Goal: Task Accomplishment & Management: Manage account settings

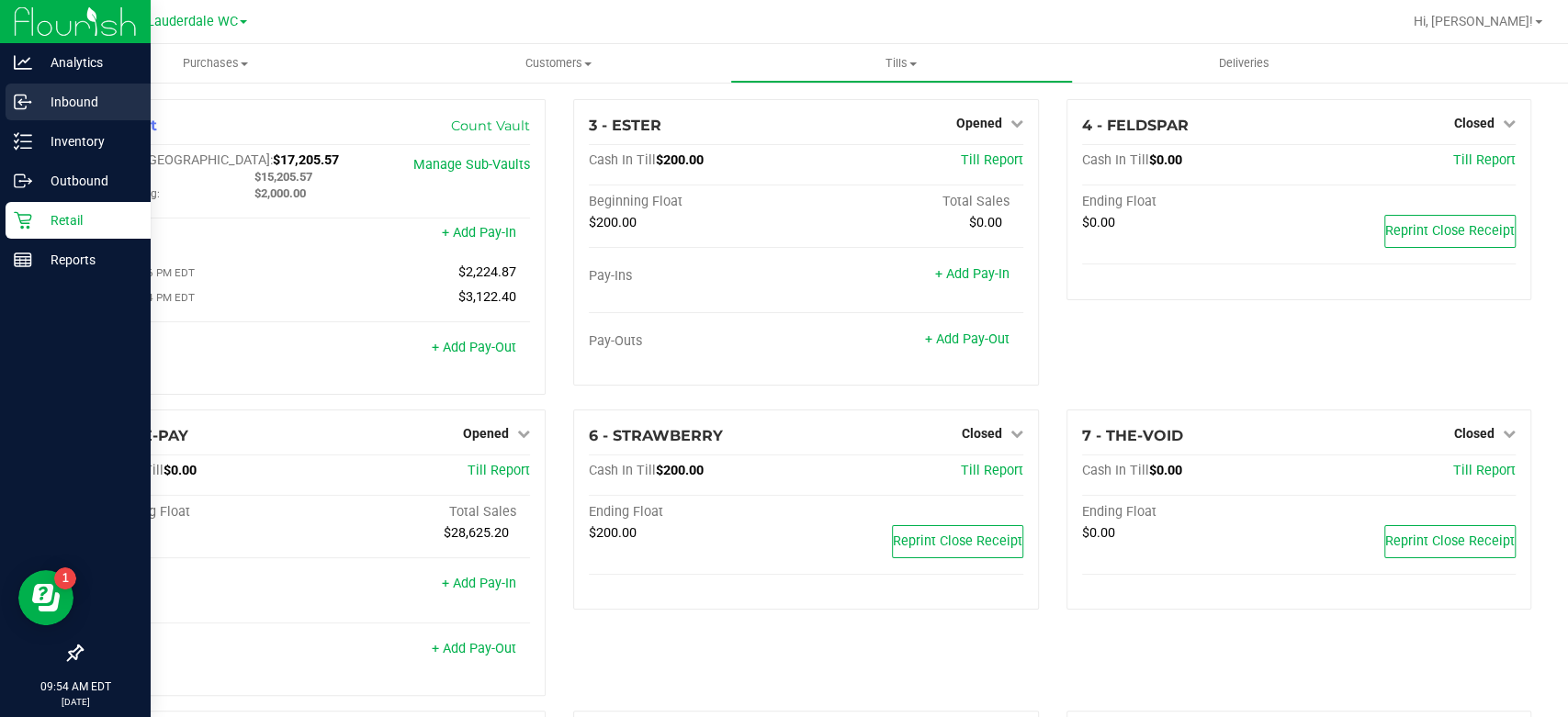
click at [54, 101] on p "Inbound" at bounding box center [86, 102] width 110 height 22
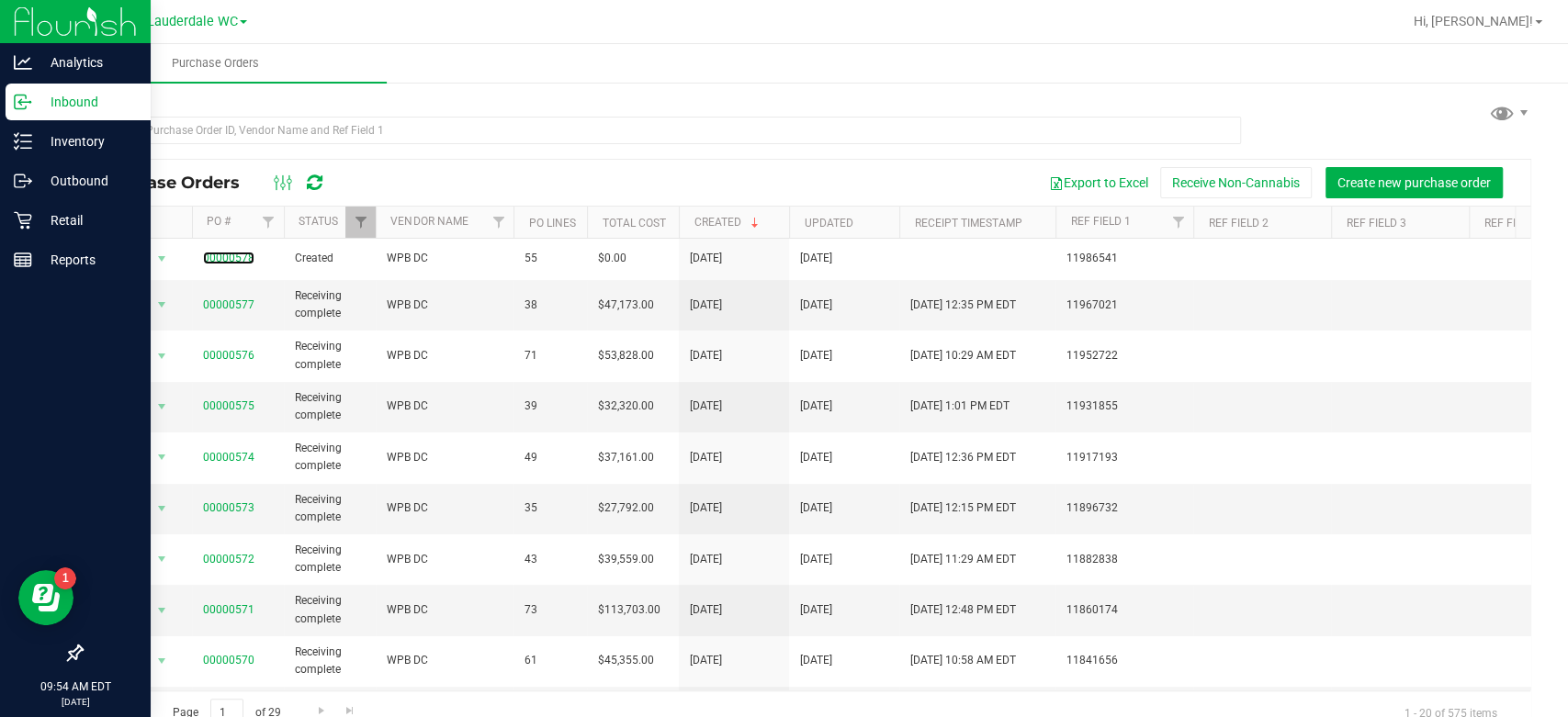
click at [228, 259] on link "00000578" at bounding box center [229, 257] width 52 height 13
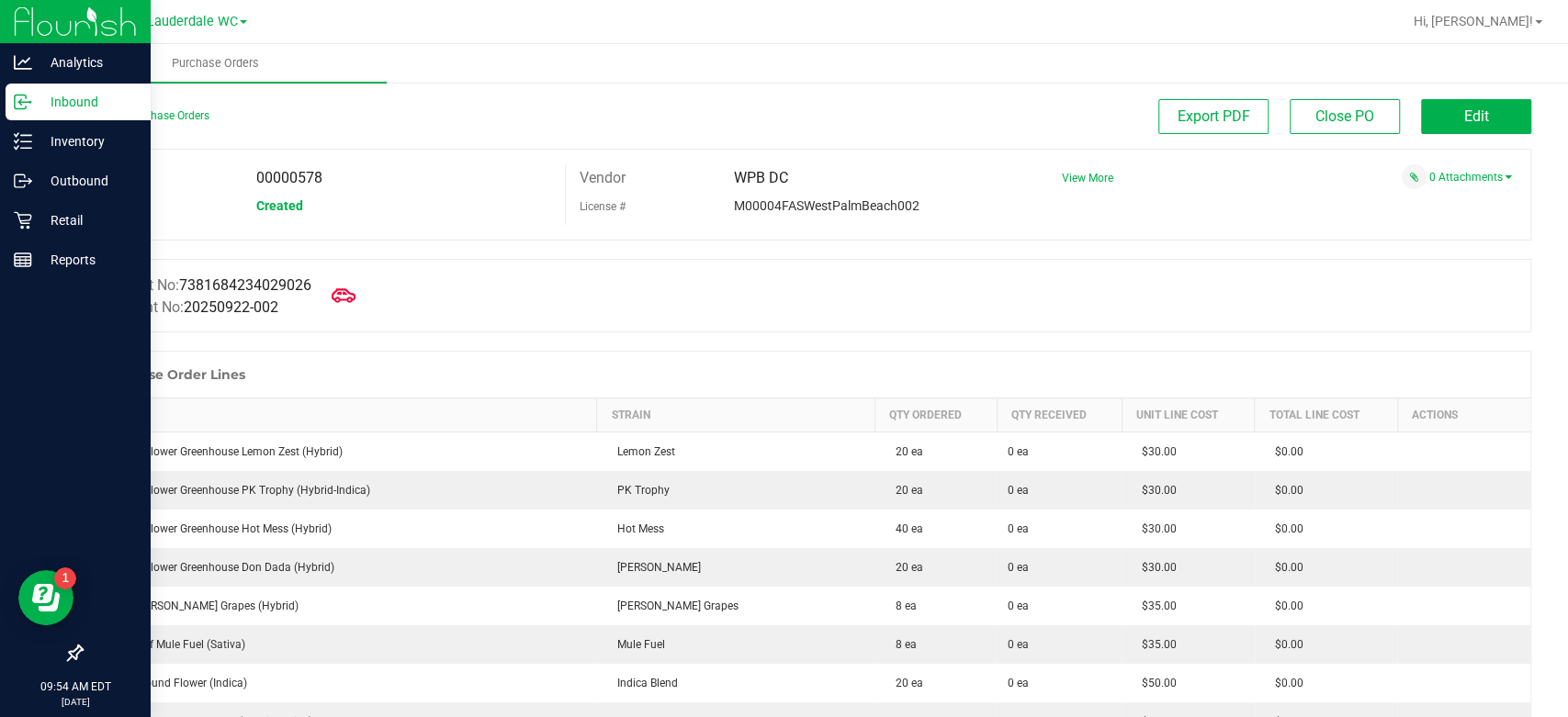
click at [349, 292] on icon at bounding box center [344, 296] width 24 height 24
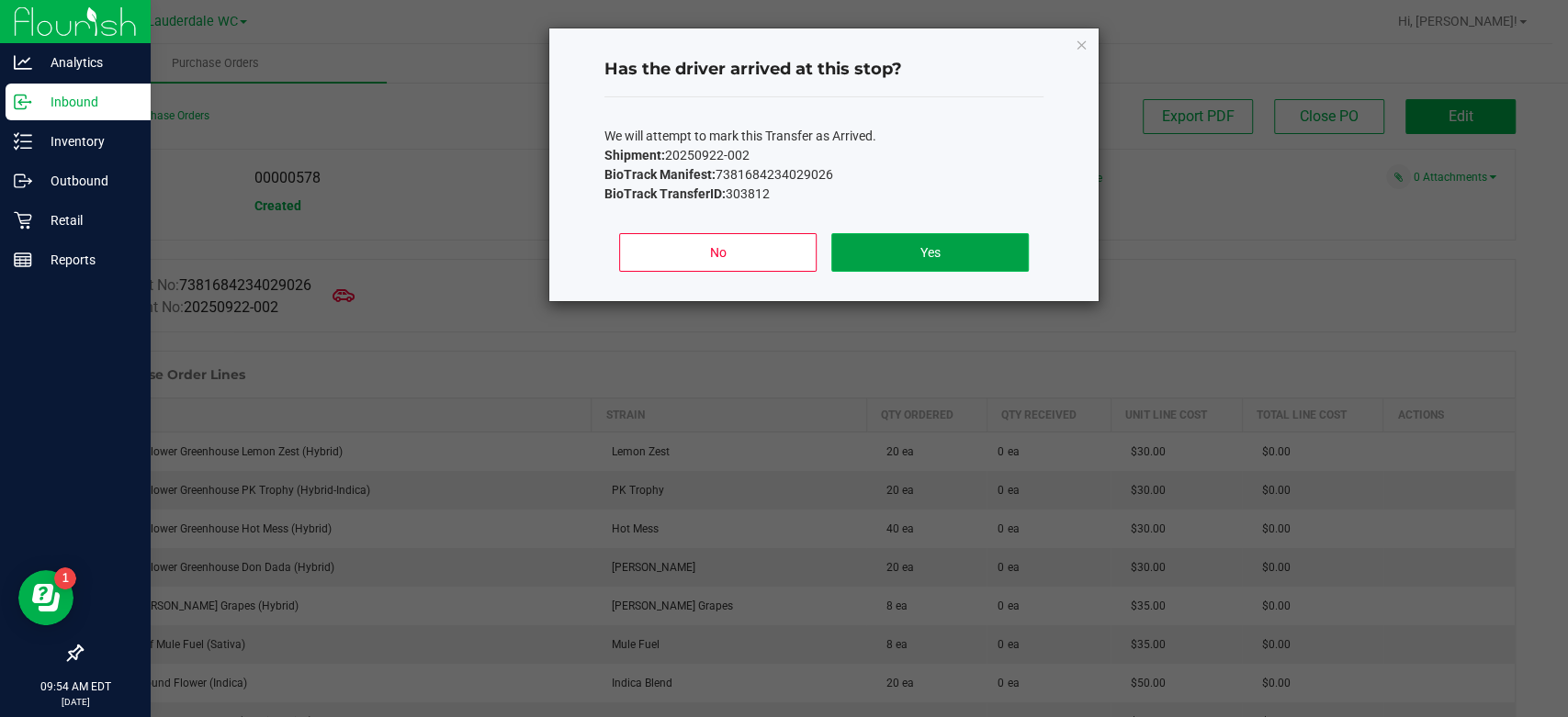
click at [970, 260] on button "Yes" at bounding box center [930, 252] width 198 height 39
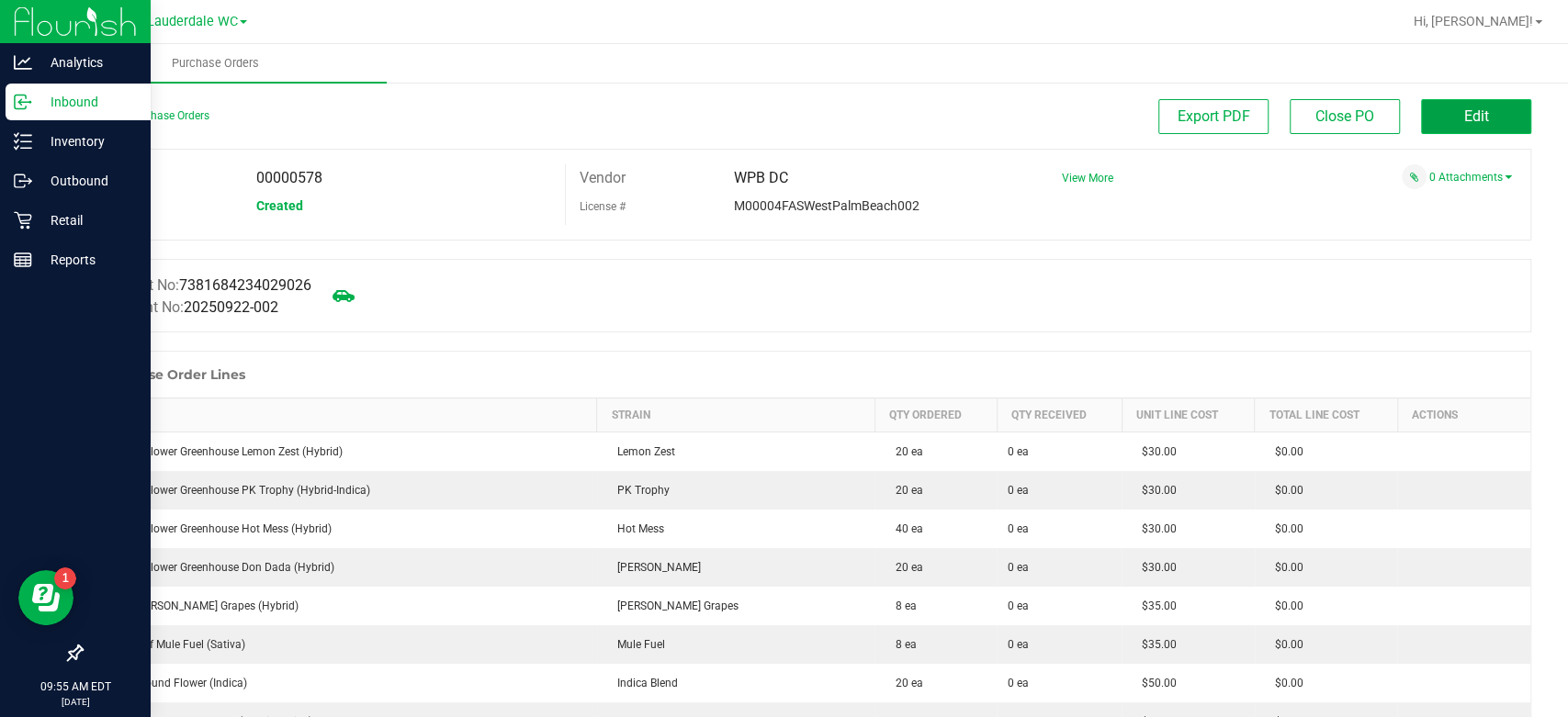
click at [1477, 130] on button "Edit" at bounding box center [1477, 116] width 110 height 35
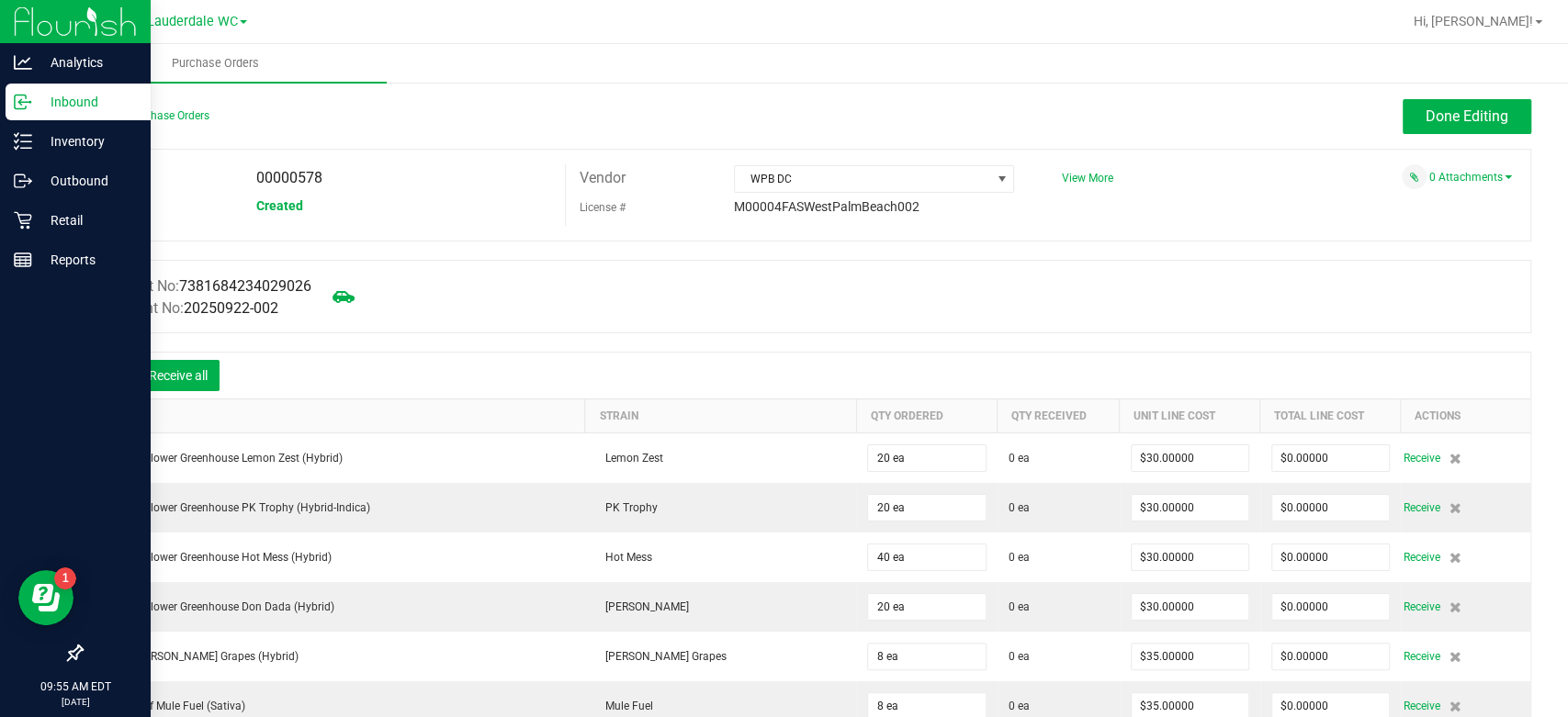
click at [114, 383] on icon at bounding box center [109, 377] width 17 height 17
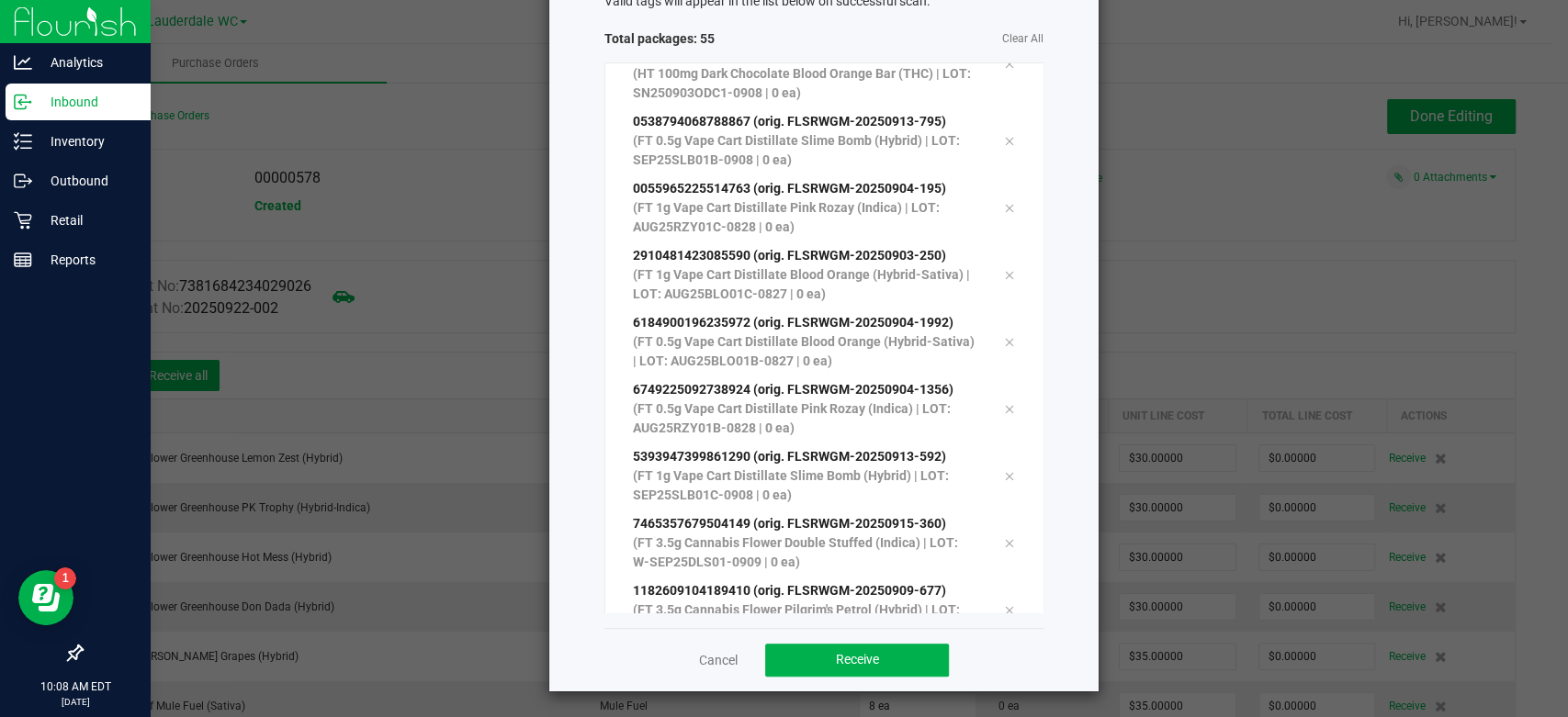
scroll to position [125, 0]
click at [849, 654] on span "Receive" at bounding box center [857, 658] width 43 height 15
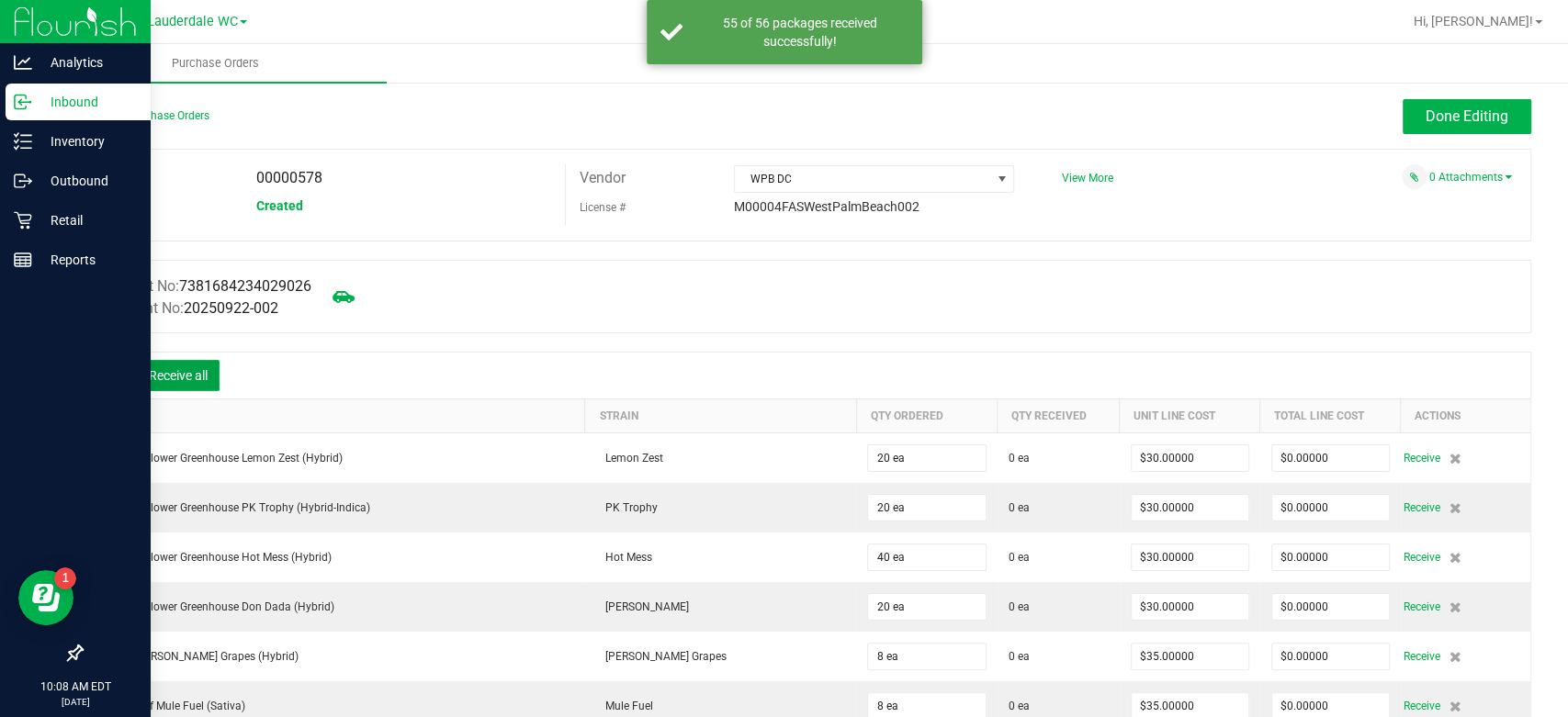
click at [156, 374] on button "Receive all" at bounding box center [178, 374] width 82 height 31
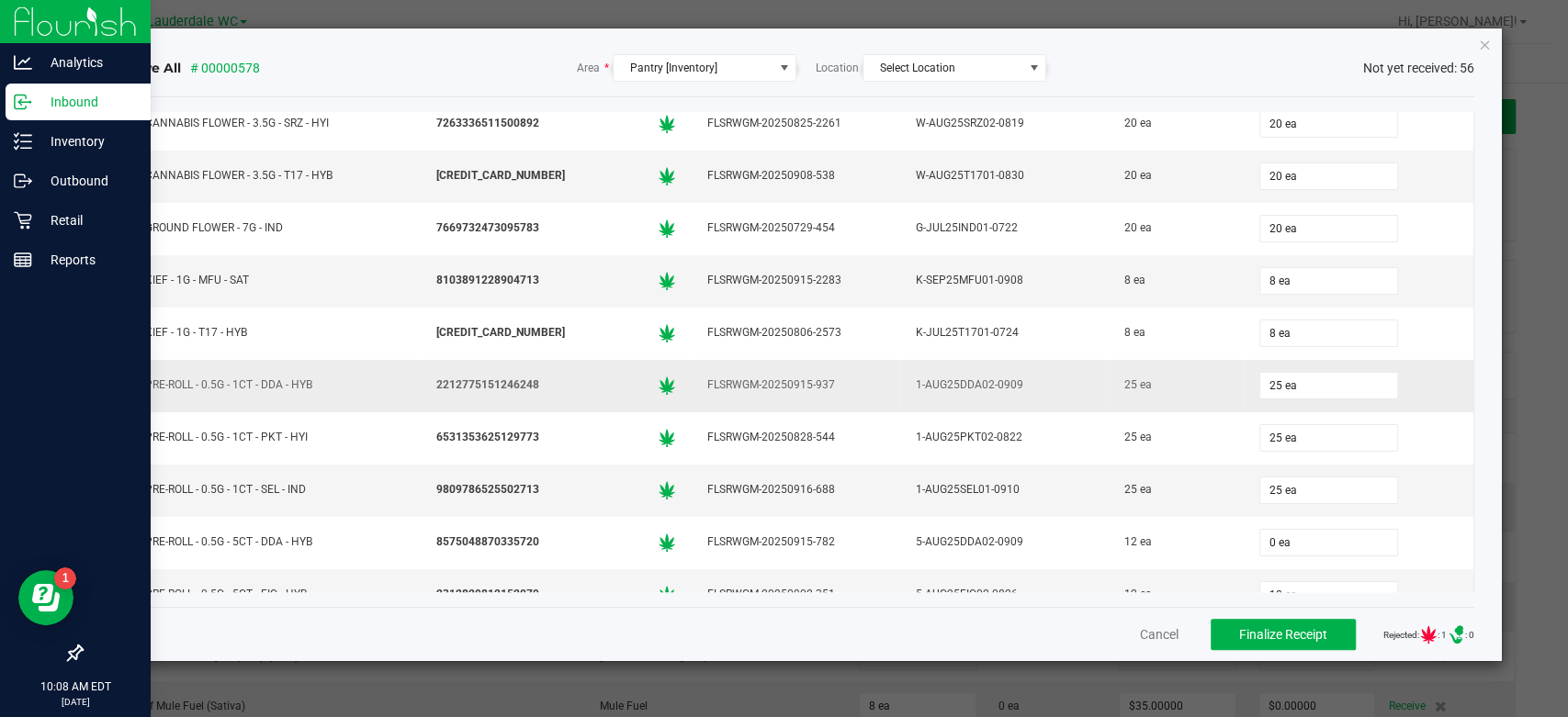
scroll to position [714, 0]
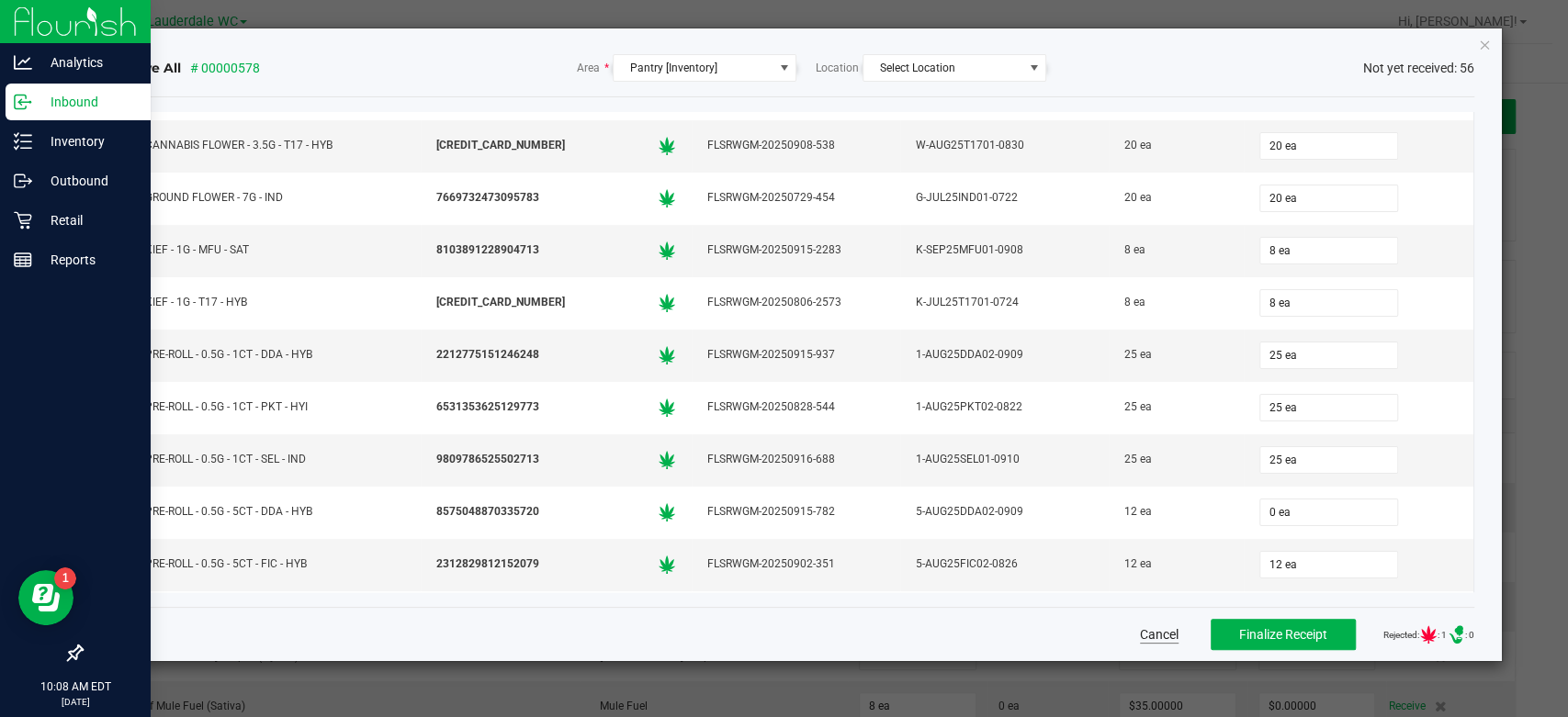
click at [1160, 638] on button "Cancel" at bounding box center [1160, 635] width 39 height 18
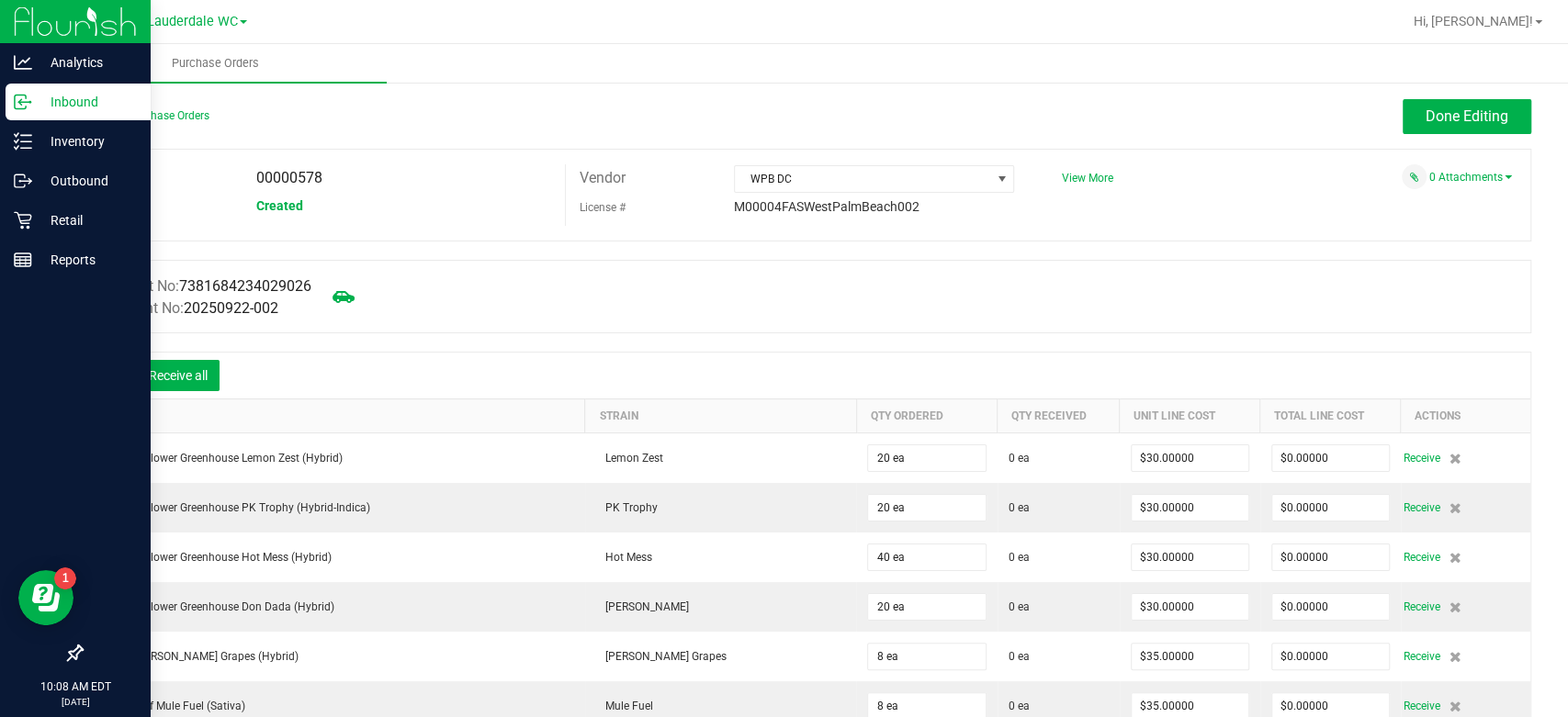
click at [120, 374] on div at bounding box center [109, 375] width 37 height 18
click at [111, 375] on icon at bounding box center [109, 377] width 18 height 18
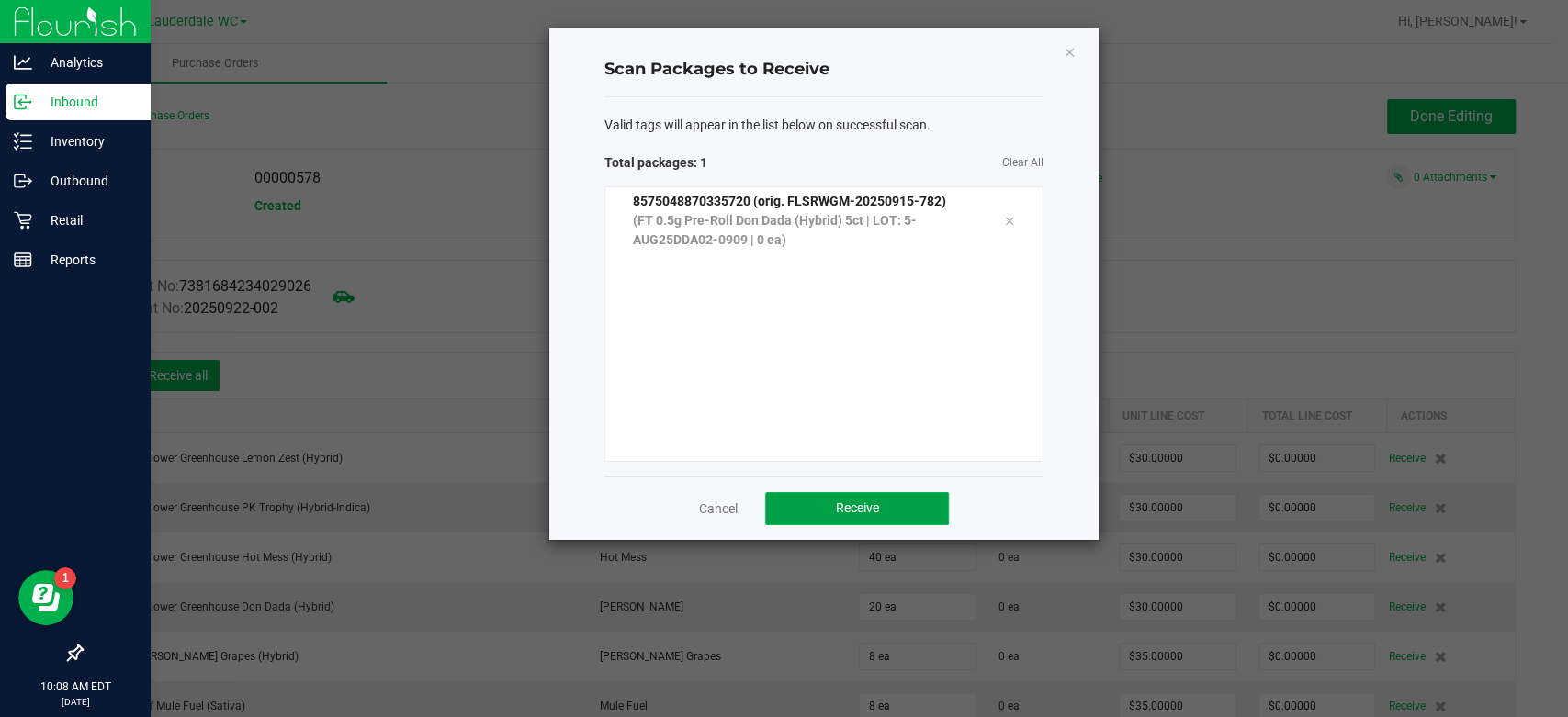
click at [932, 515] on button "Receive" at bounding box center [857, 508] width 184 height 33
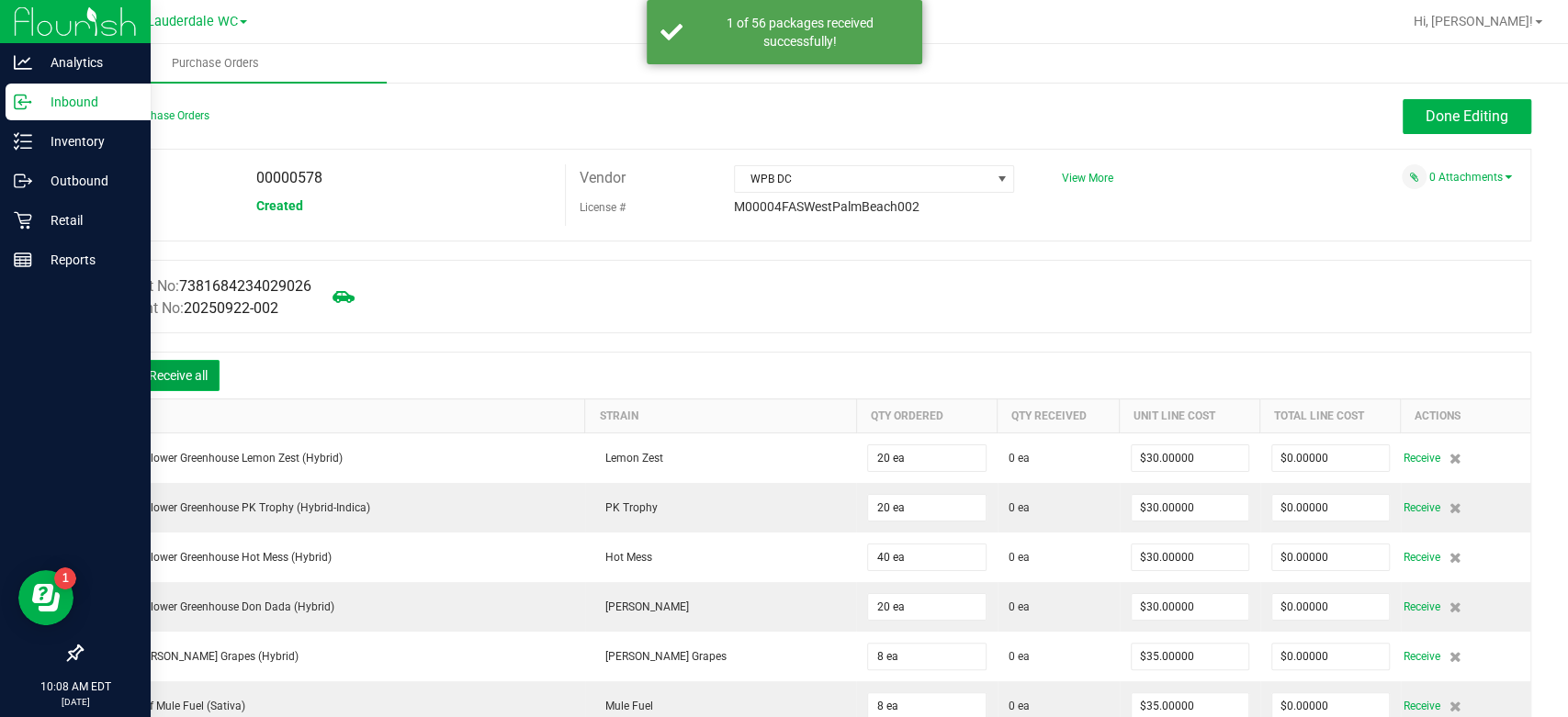
click at [181, 380] on button "Receive all" at bounding box center [178, 374] width 82 height 31
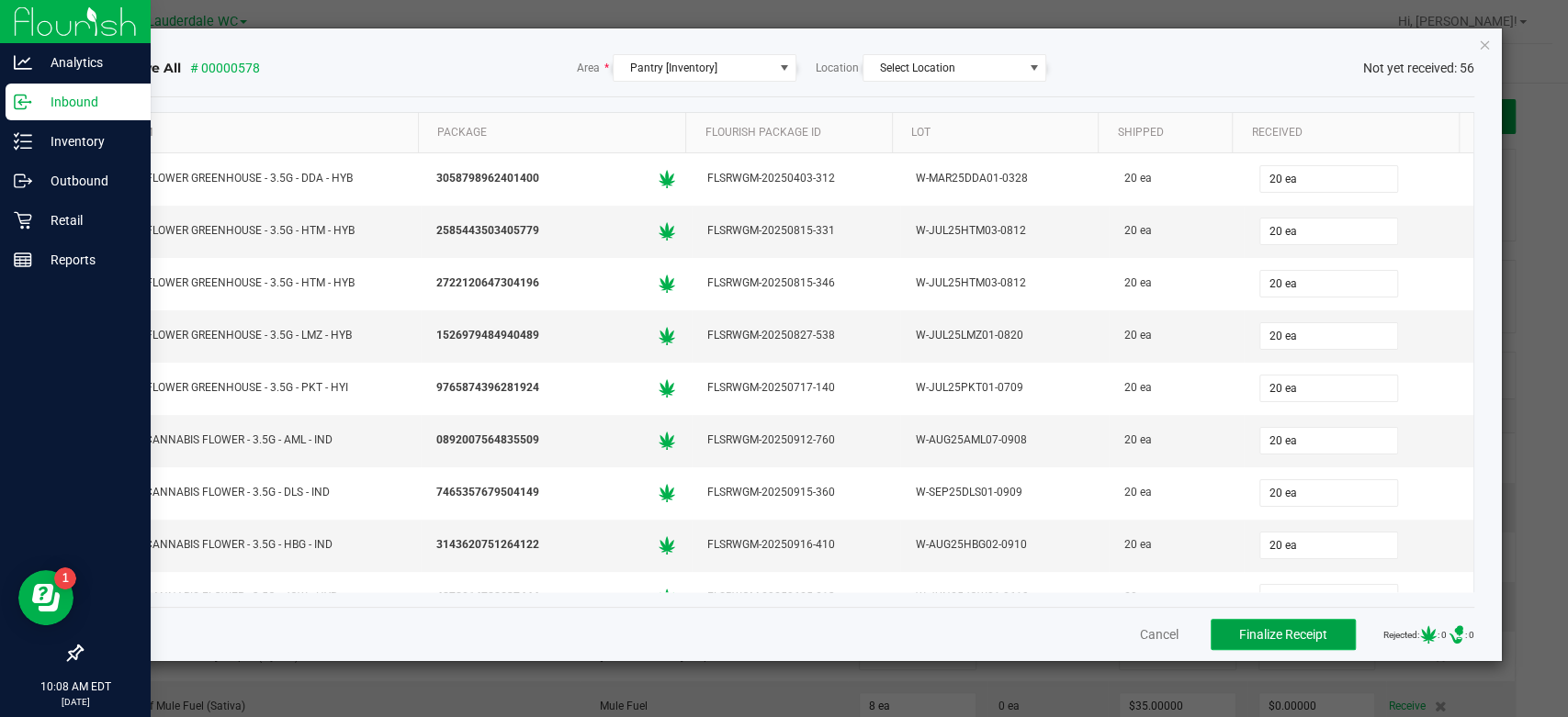
click at [1315, 646] on button "Finalize Receipt" at bounding box center [1284, 634] width 145 height 31
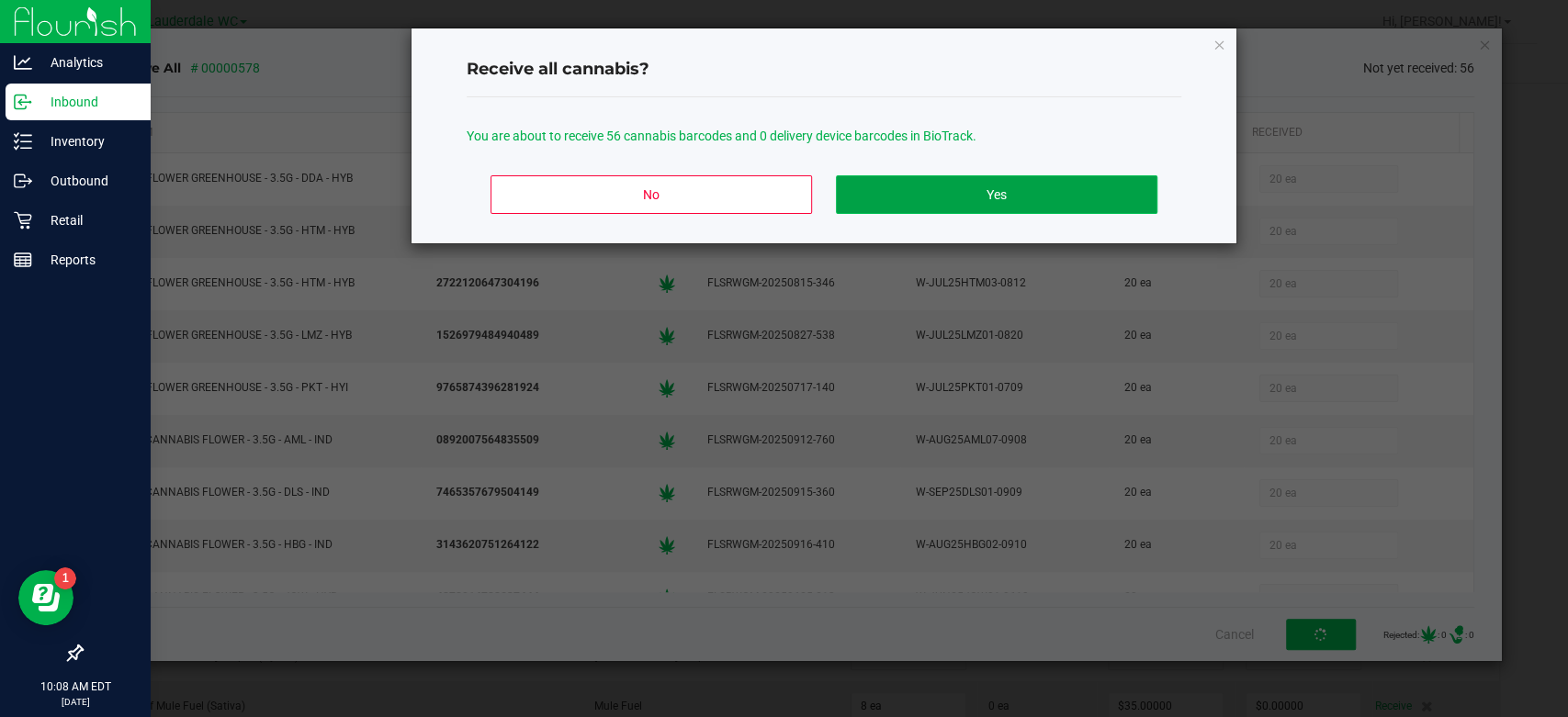
click at [1099, 188] on button "Yes" at bounding box center [997, 195] width 322 height 39
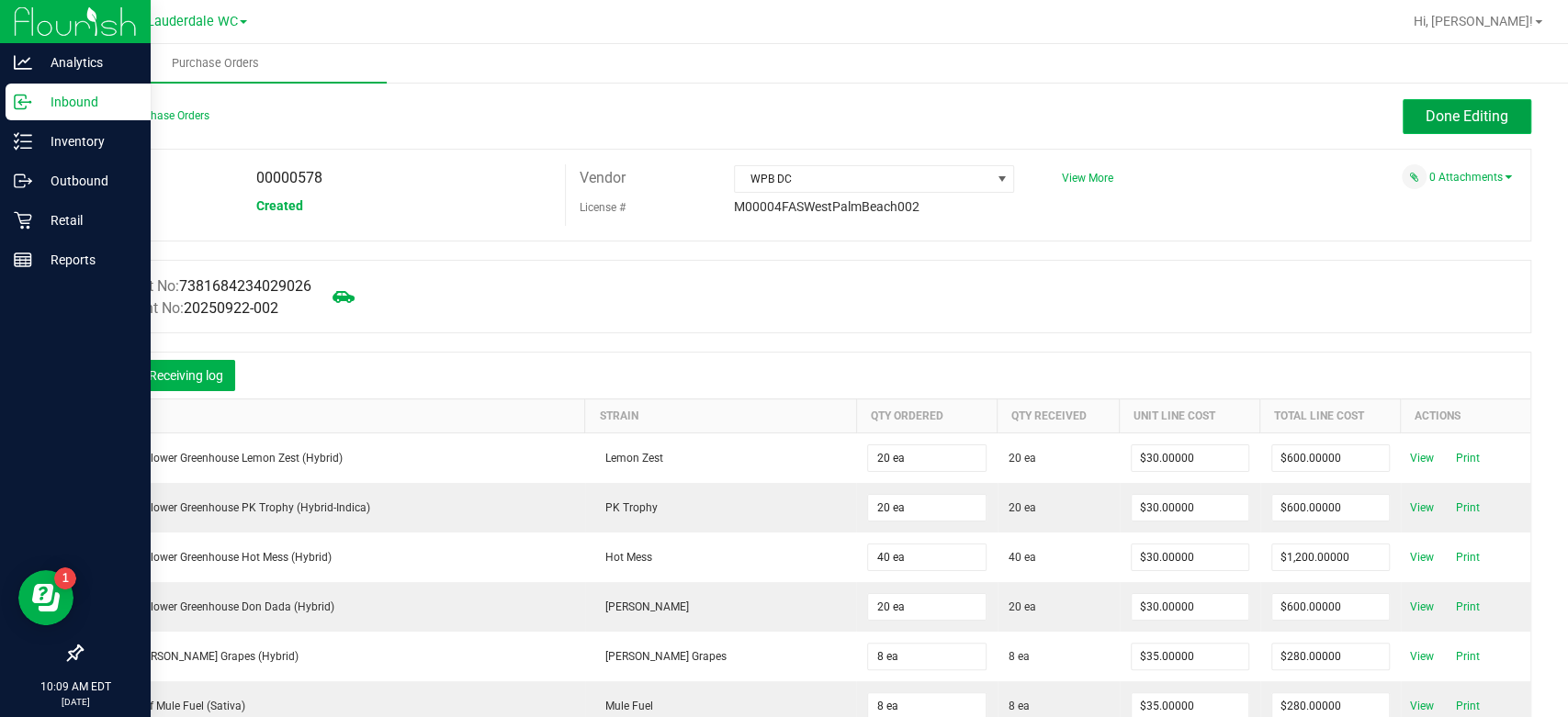
click at [1411, 127] on button "Done Editing" at bounding box center [1467, 116] width 128 height 35
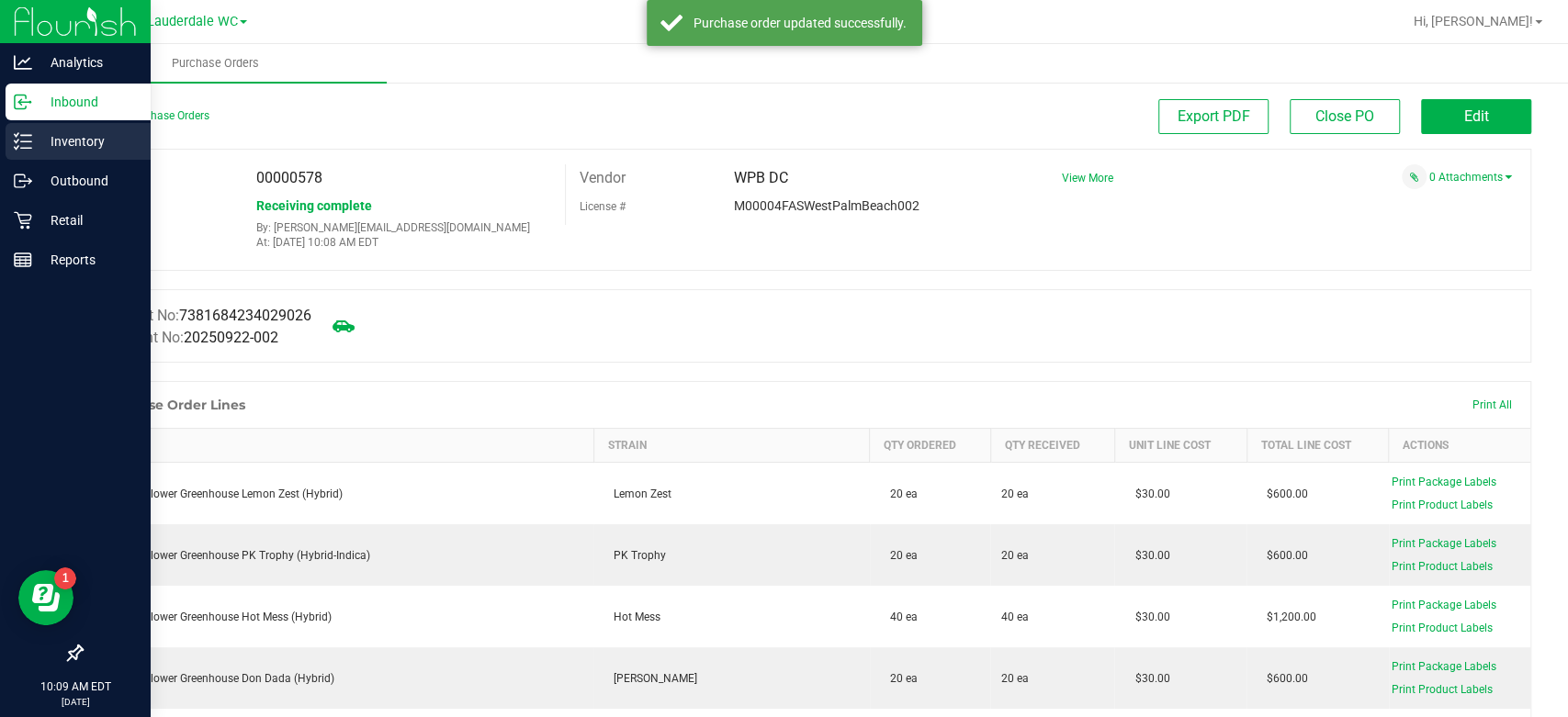
click at [30, 150] on icon at bounding box center [23, 141] width 18 height 18
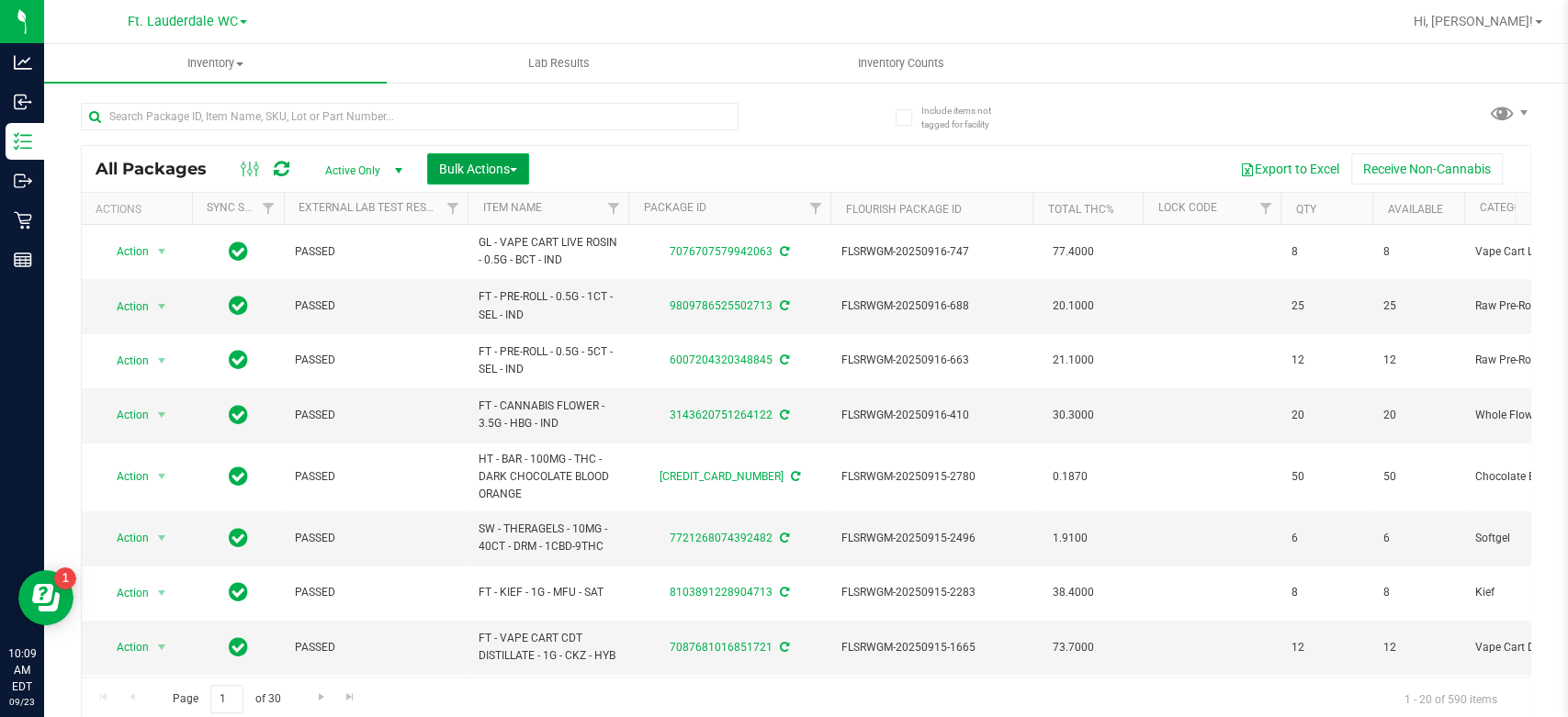
click at [494, 160] on button "Bulk Actions" at bounding box center [478, 168] width 102 height 31
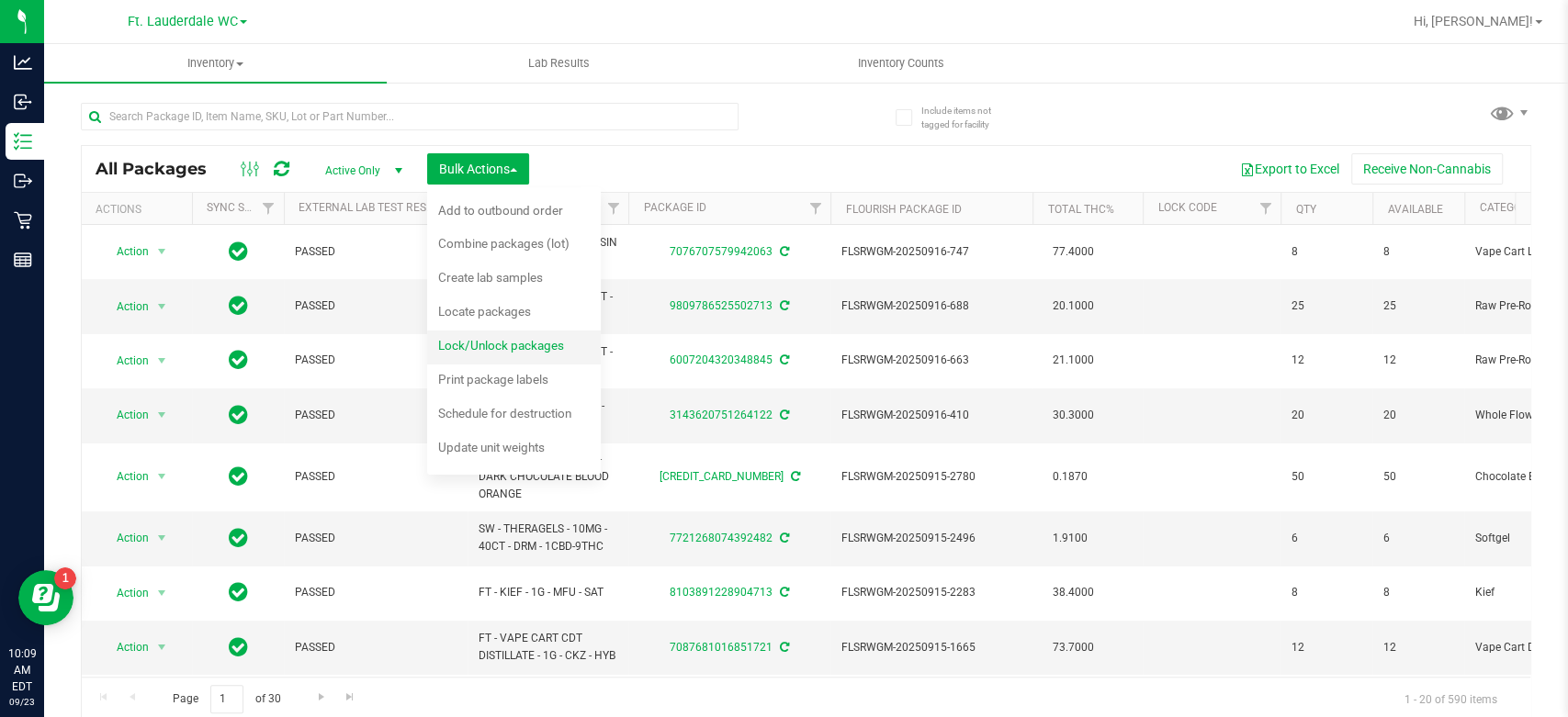
click at [500, 331] on li "Lock/Unlock packages" at bounding box center [514, 348] width 174 height 34
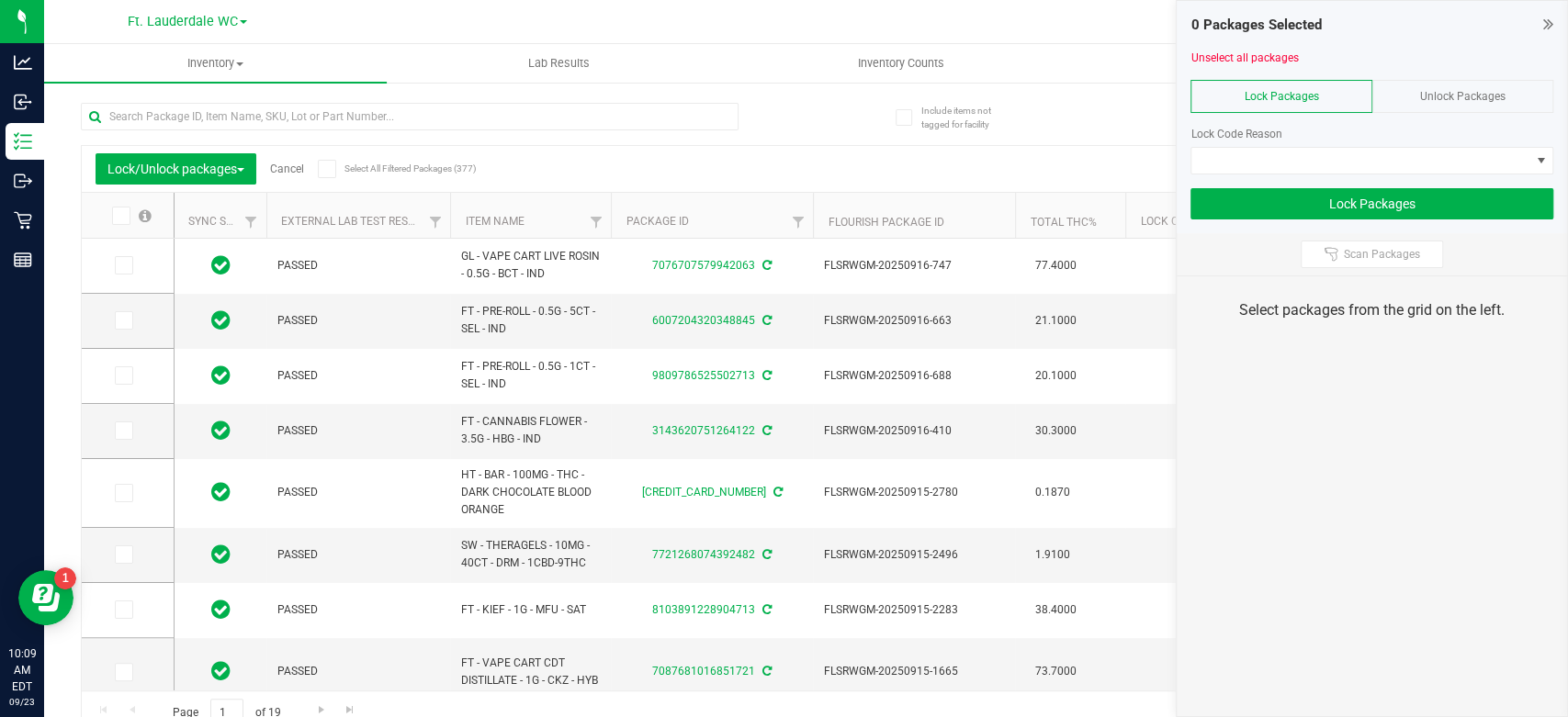
click at [1404, 94] on div "Unlock Packages" at bounding box center [1464, 95] width 181 height 33
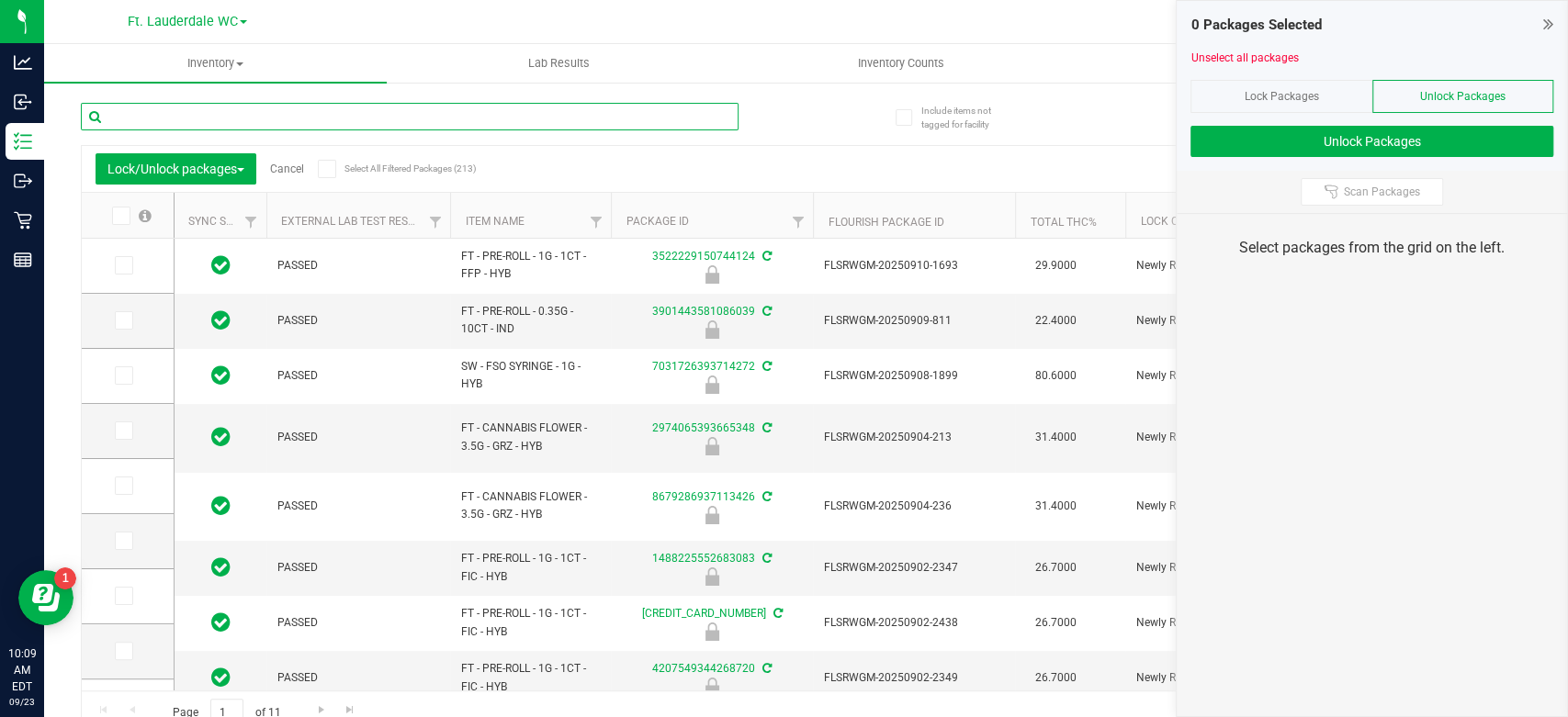
click at [495, 111] on input "text" at bounding box center [409, 117] width 658 height 28
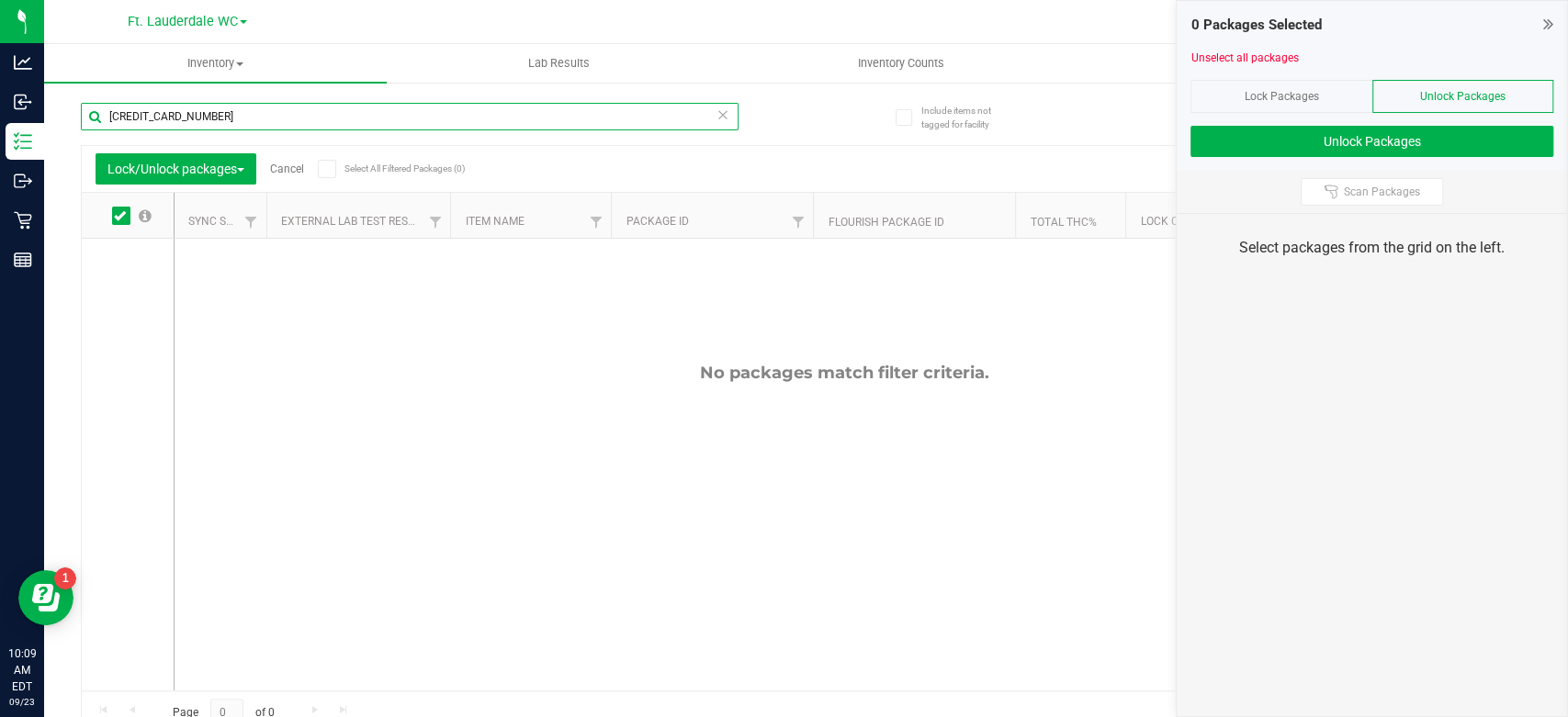
type input "[CREDIT_CARD_NUMBER]"
click at [1273, 80] on div "Lock Packages" at bounding box center [1281, 95] width 181 height 33
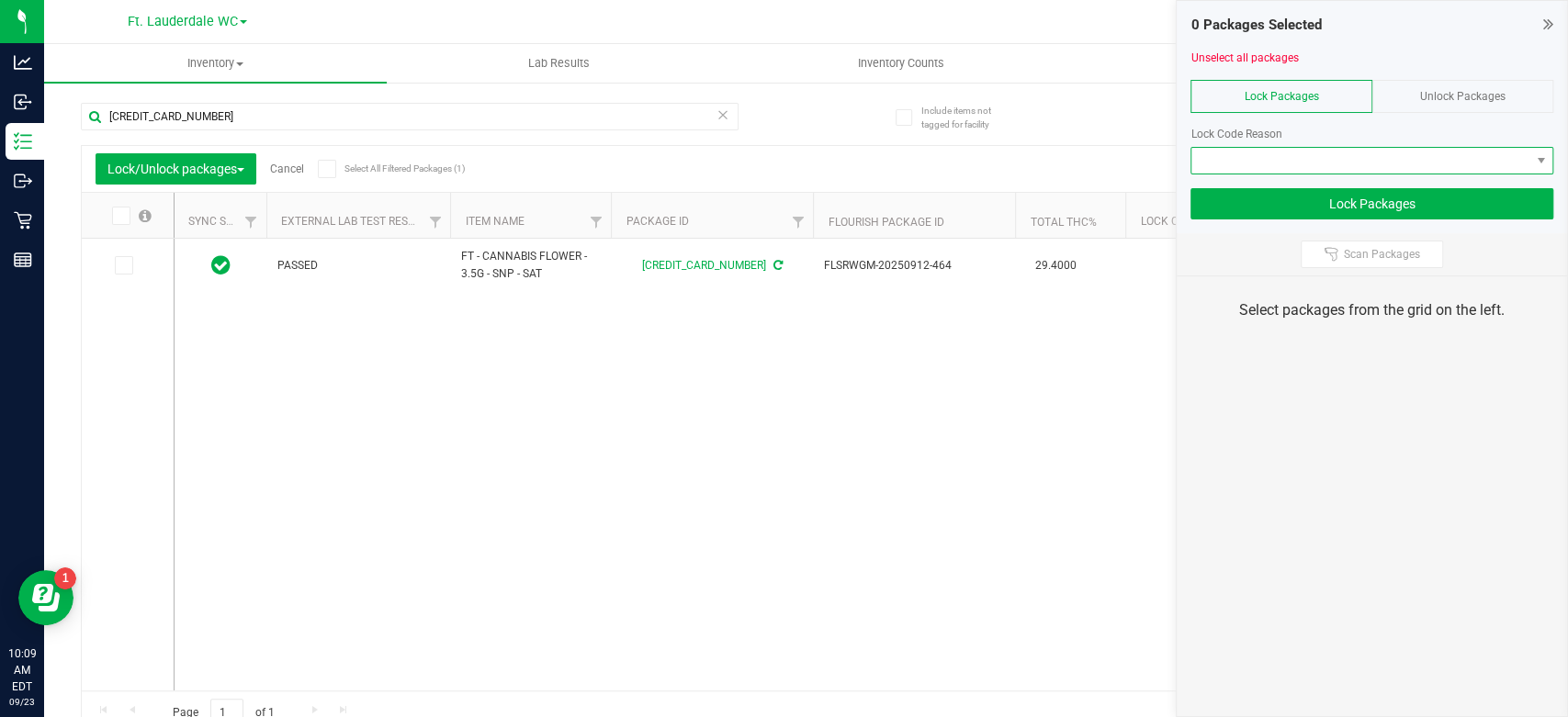
click at [1395, 159] on span at bounding box center [1360, 161] width 338 height 26
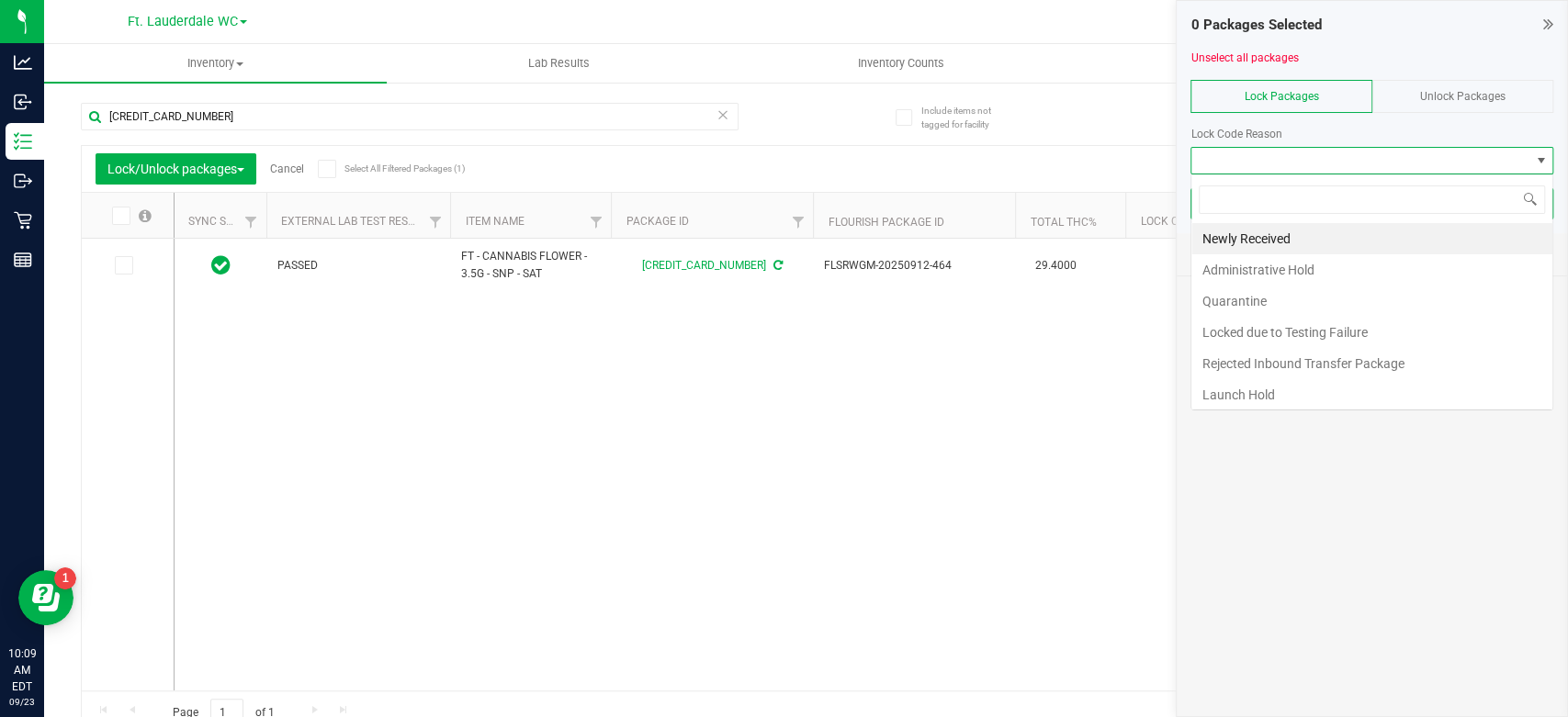
scroll to position [27, 363]
click at [1266, 388] on li "Launch Hold" at bounding box center [1371, 394] width 361 height 31
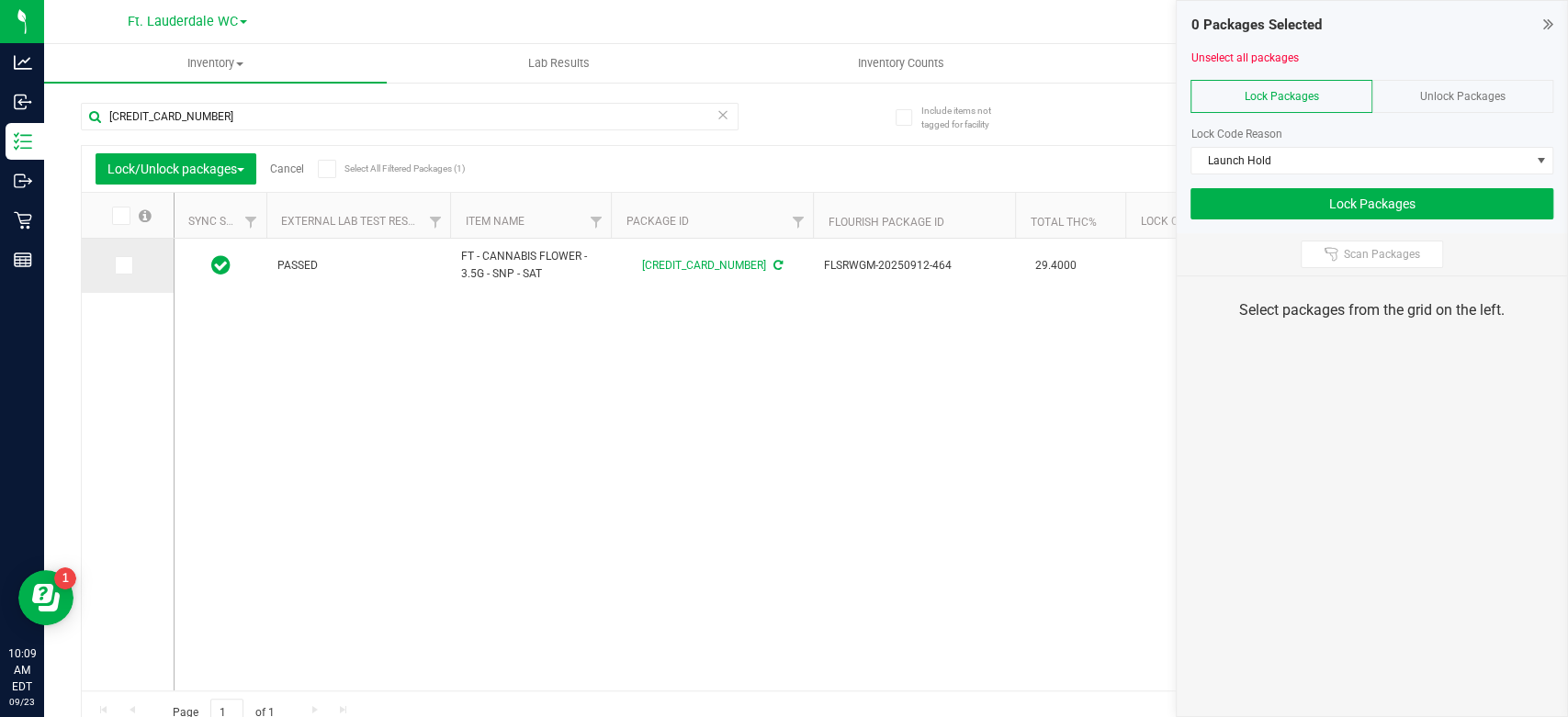
click at [128, 267] on span at bounding box center [124, 265] width 18 height 18
click at [0, 0] on input "checkbox" at bounding box center [0, 0] width 0 height 0
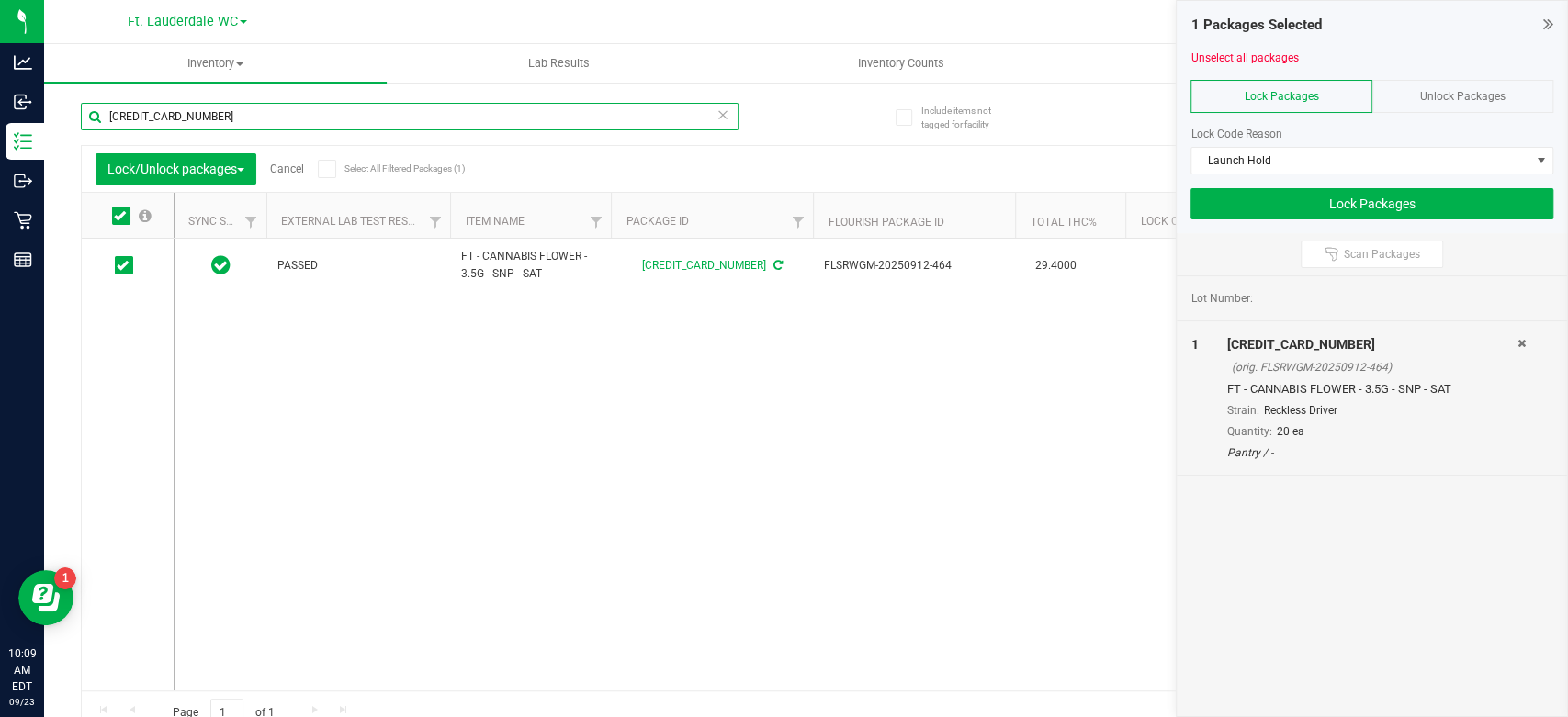
click at [504, 115] on input "[CREDIT_CARD_NUMBER]" at bounding box center [409, 117] width 658 height 28
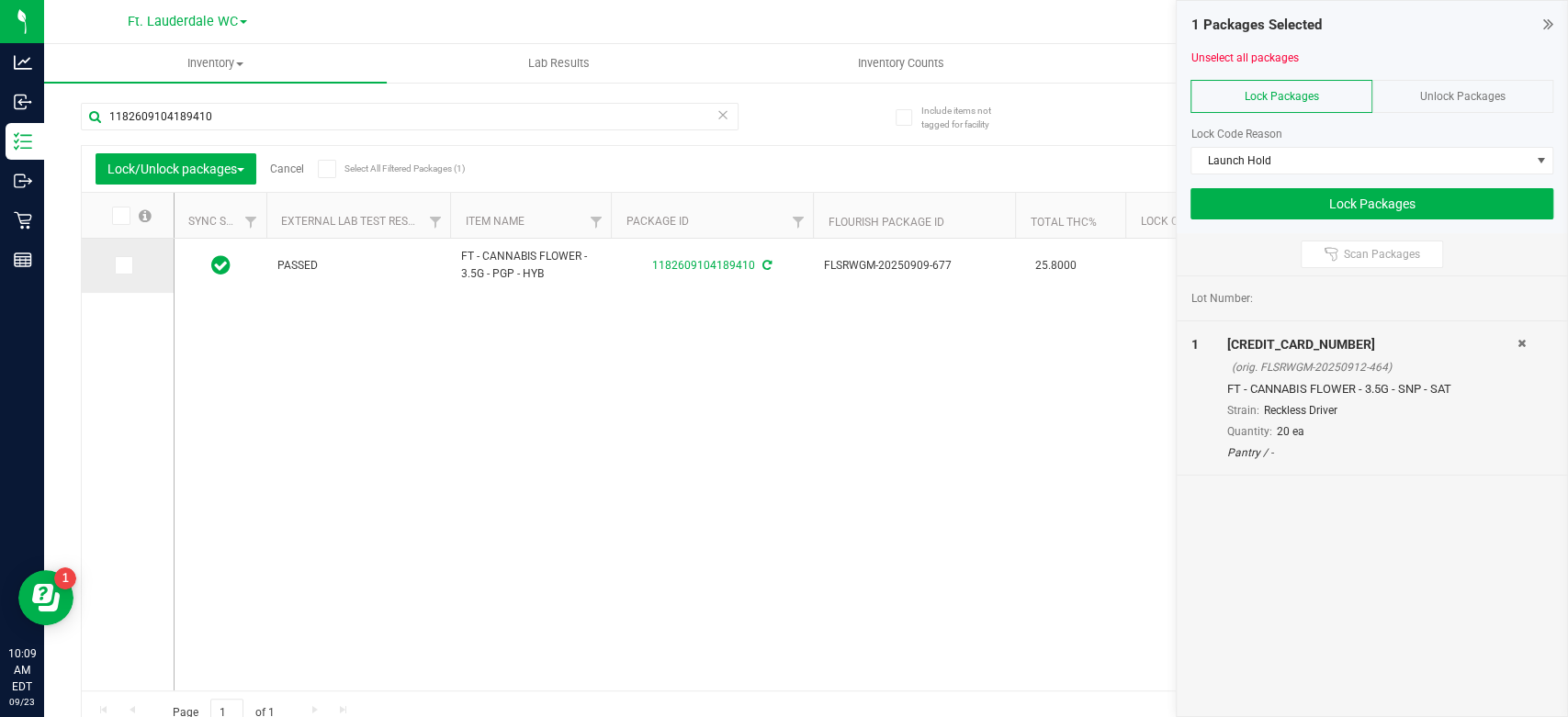
click at [123, 265] on icon at bounding box center [122, 265] width 12 height 0
click at [0, 0] on input "checkbox" at bounding box center [0, 0] width 0 height 0
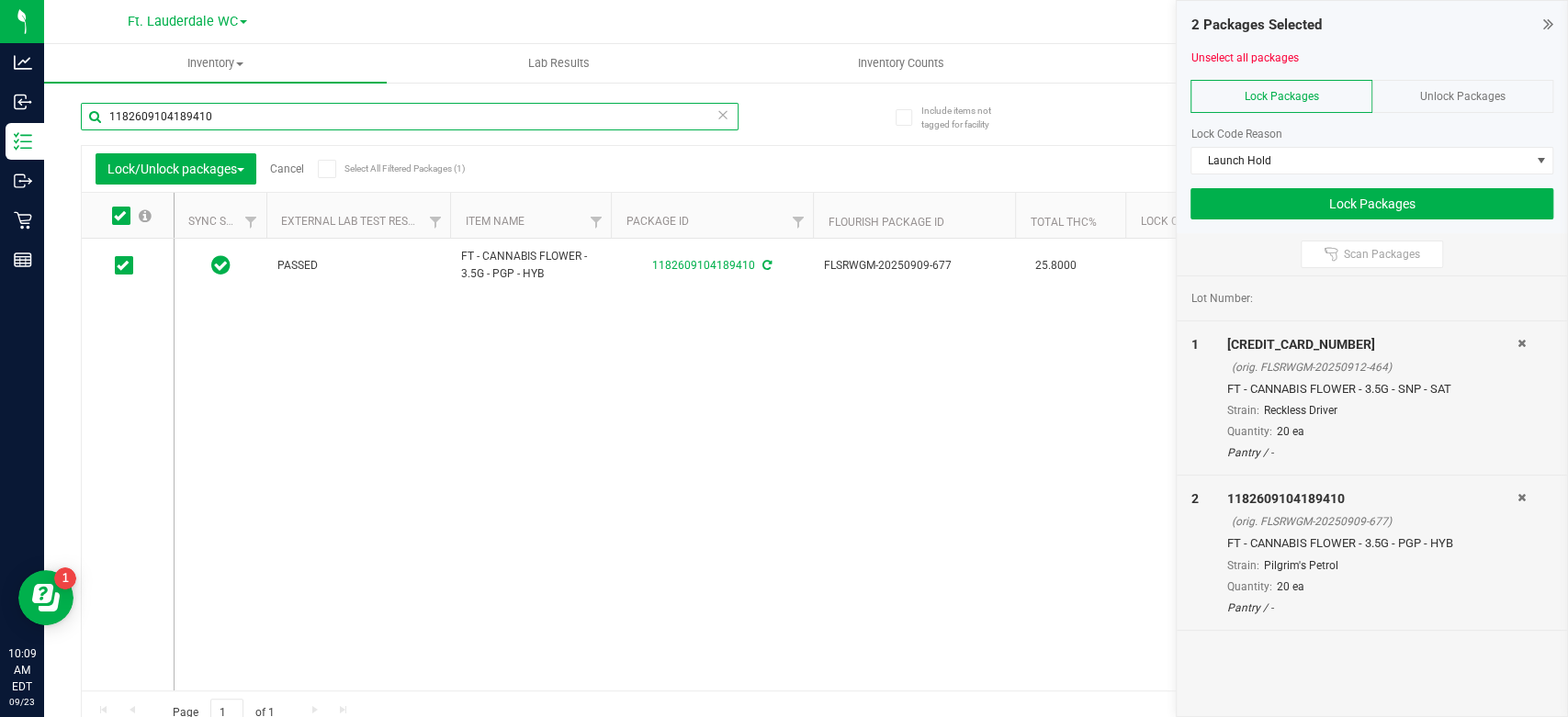
click at [293, 128] on input "1182609104189410" at bounding box center [409, 117] width 658 height 28
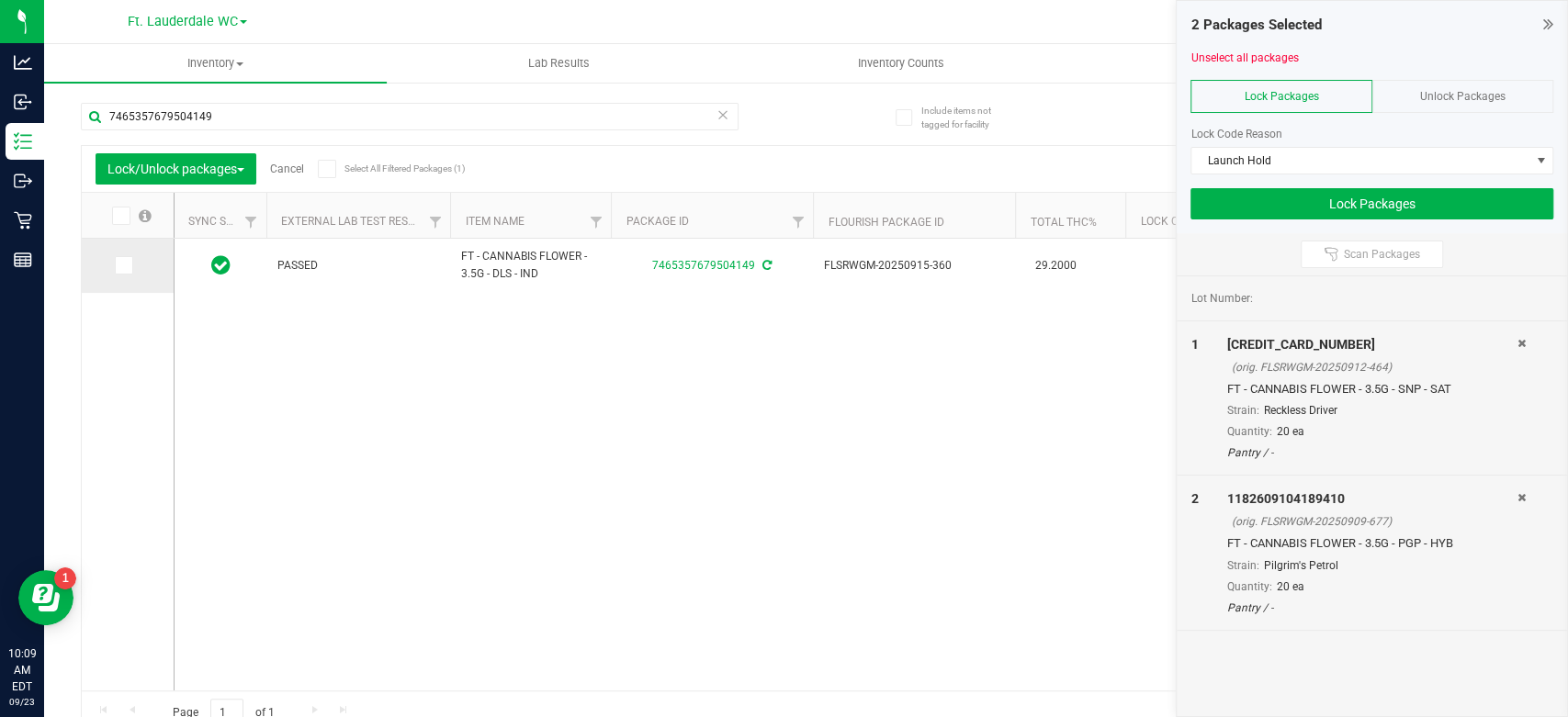
click at [113, 267] on td at bounding box center [127, 265] width 91 height 55
click at [124, 265] on icon at bounding box center [122, 265] width 12 height 0
click at [0, 0] on input "checkbox" at bounding box center [0, 0] width 0 height 0
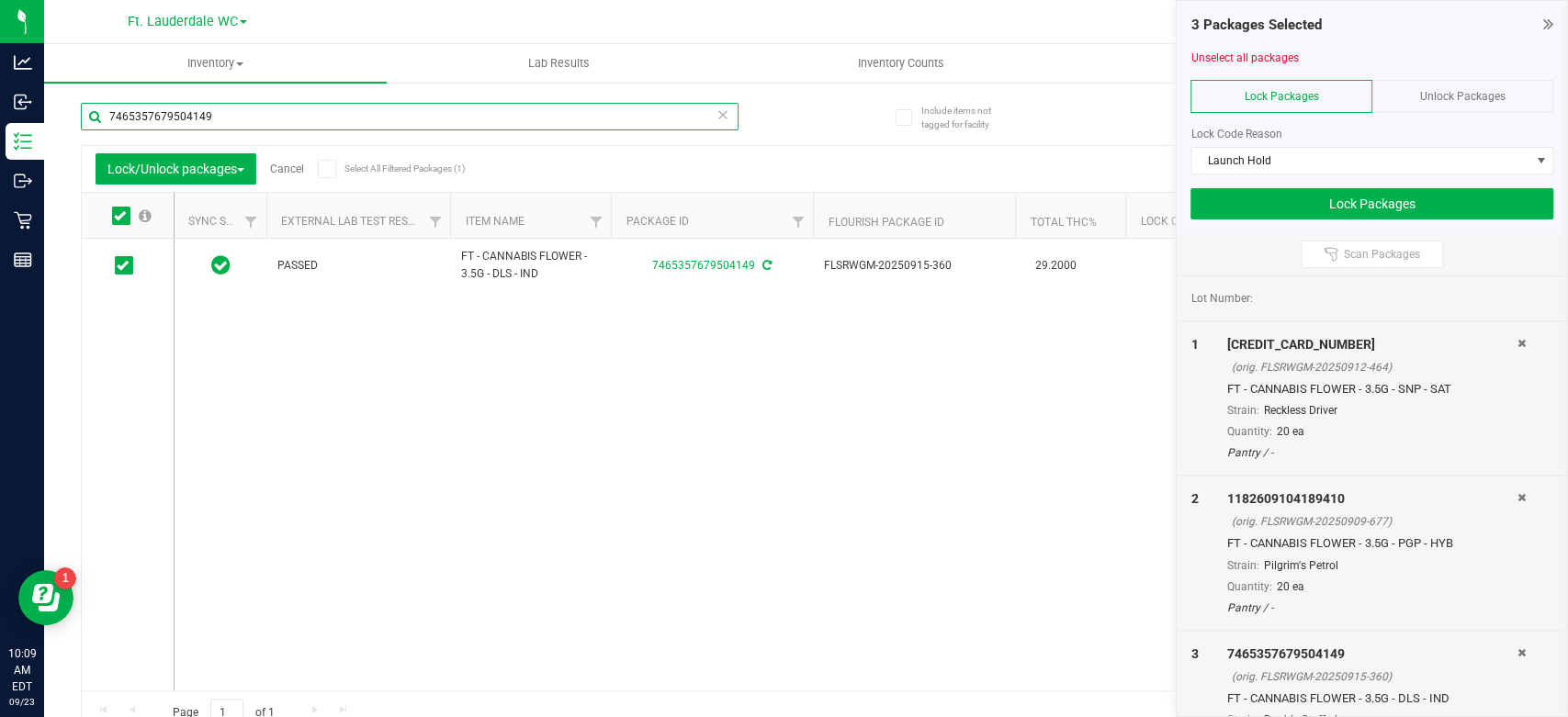
click at [315, 129] on input "7465357679504149" at bounding box center [409, 117] width 658 height 28
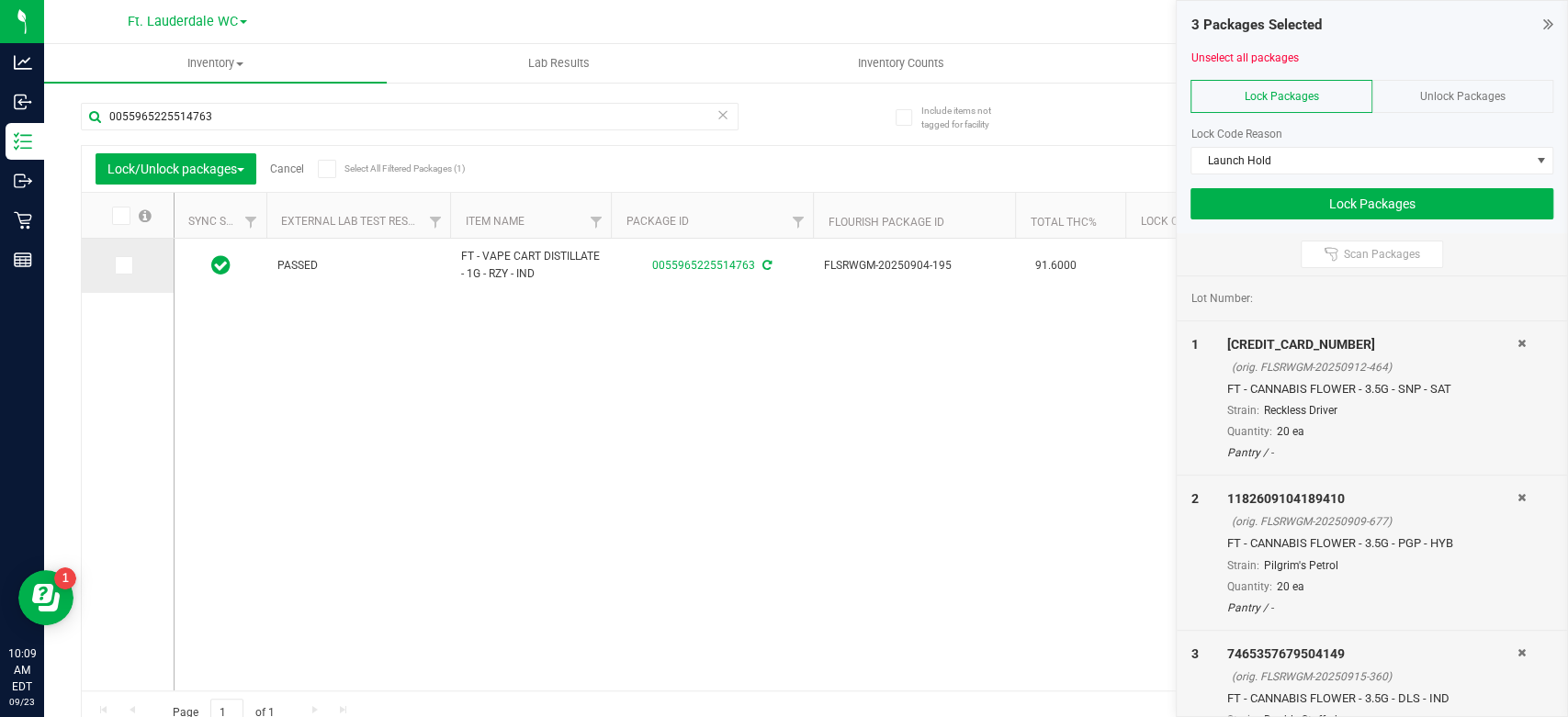
click at [118, 265] on icon at bounding box center [122, 265] width 12 height 0
click at [0, 0] on input "checkbox" at bounding box center [0, 0] width 0 height 0
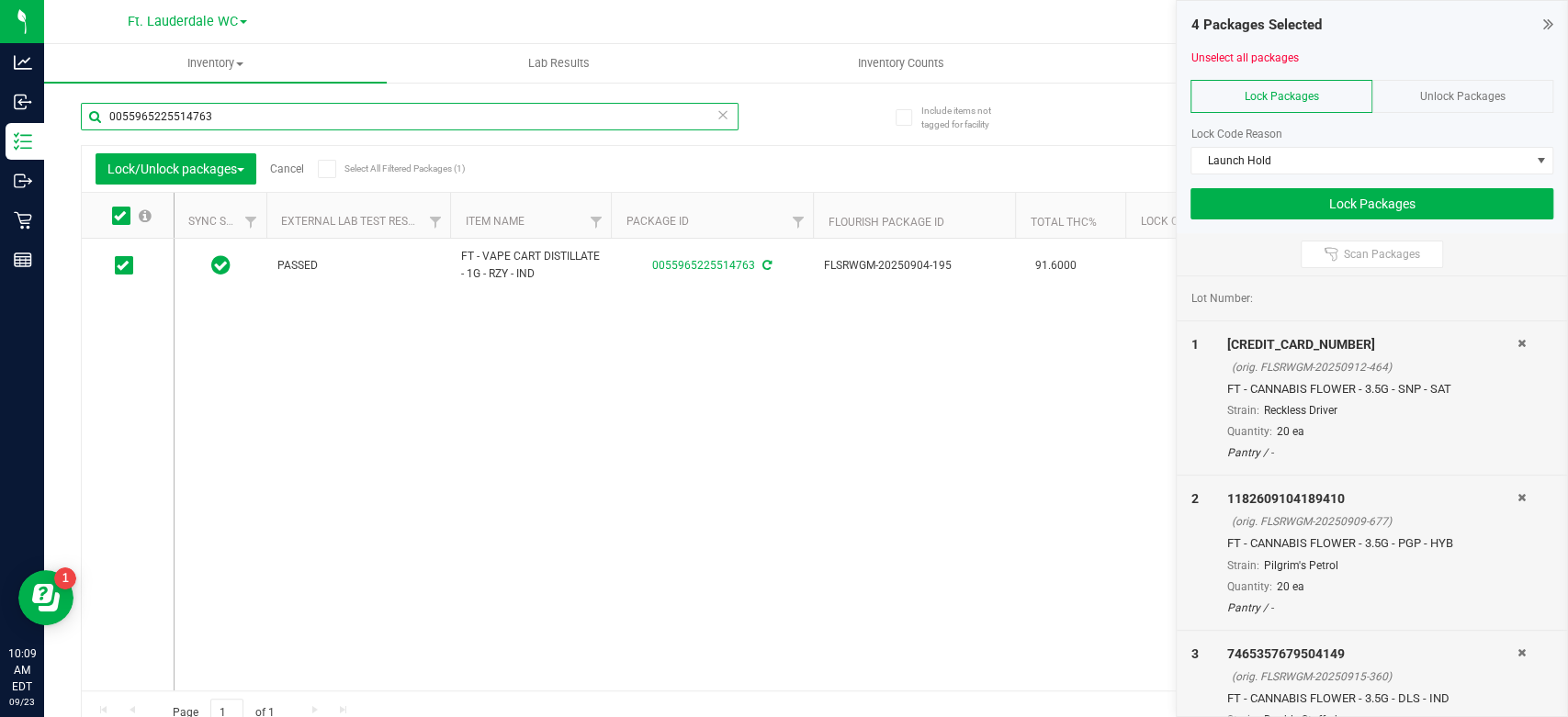
click at [308, 123] on input "0055965225514763" at bounding box center [409, 117] width 658 height 28
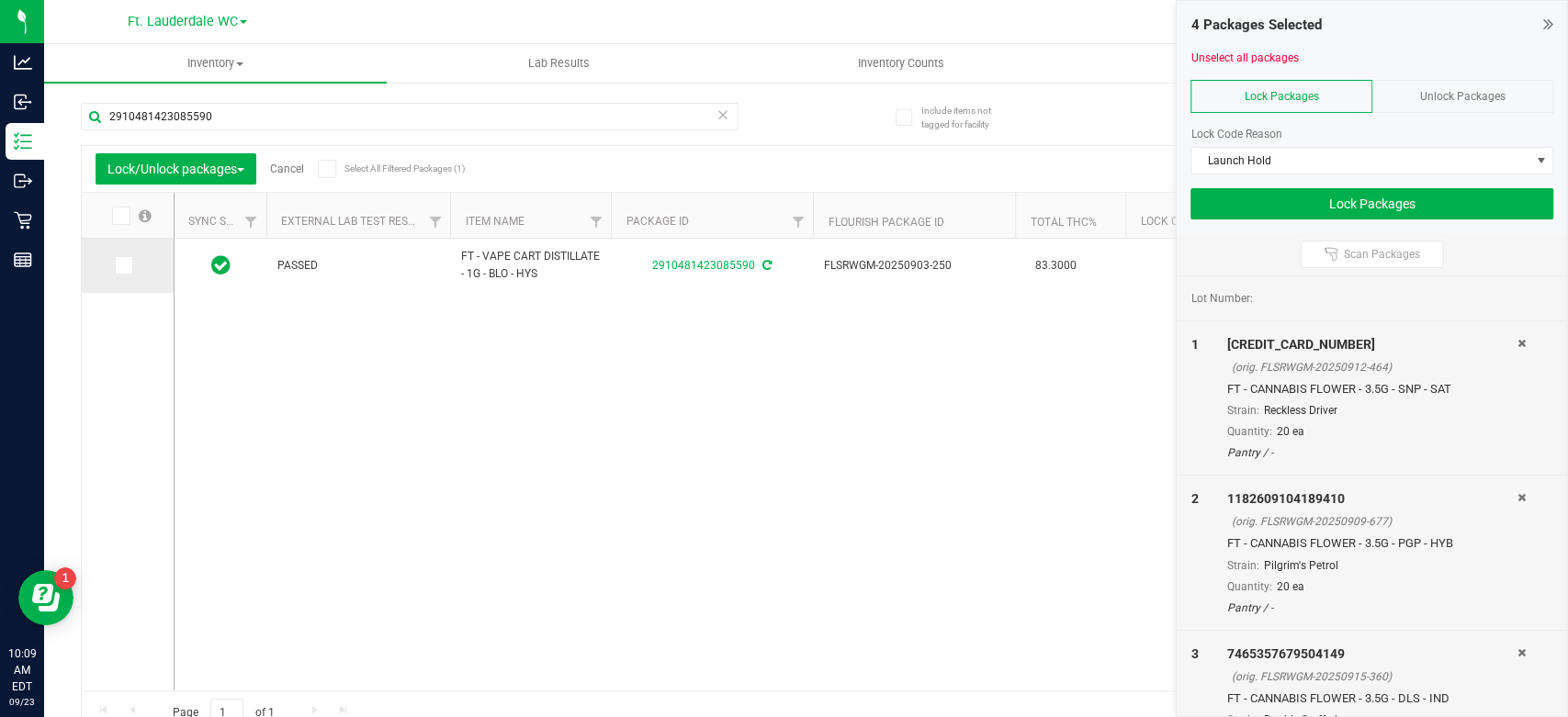
click at [126, 265] on icon at bounding box center [122, 265] width 12 height 0
click at [0, 0] on input "checkbox" at bounding box center [0, 0] width 0 height 0
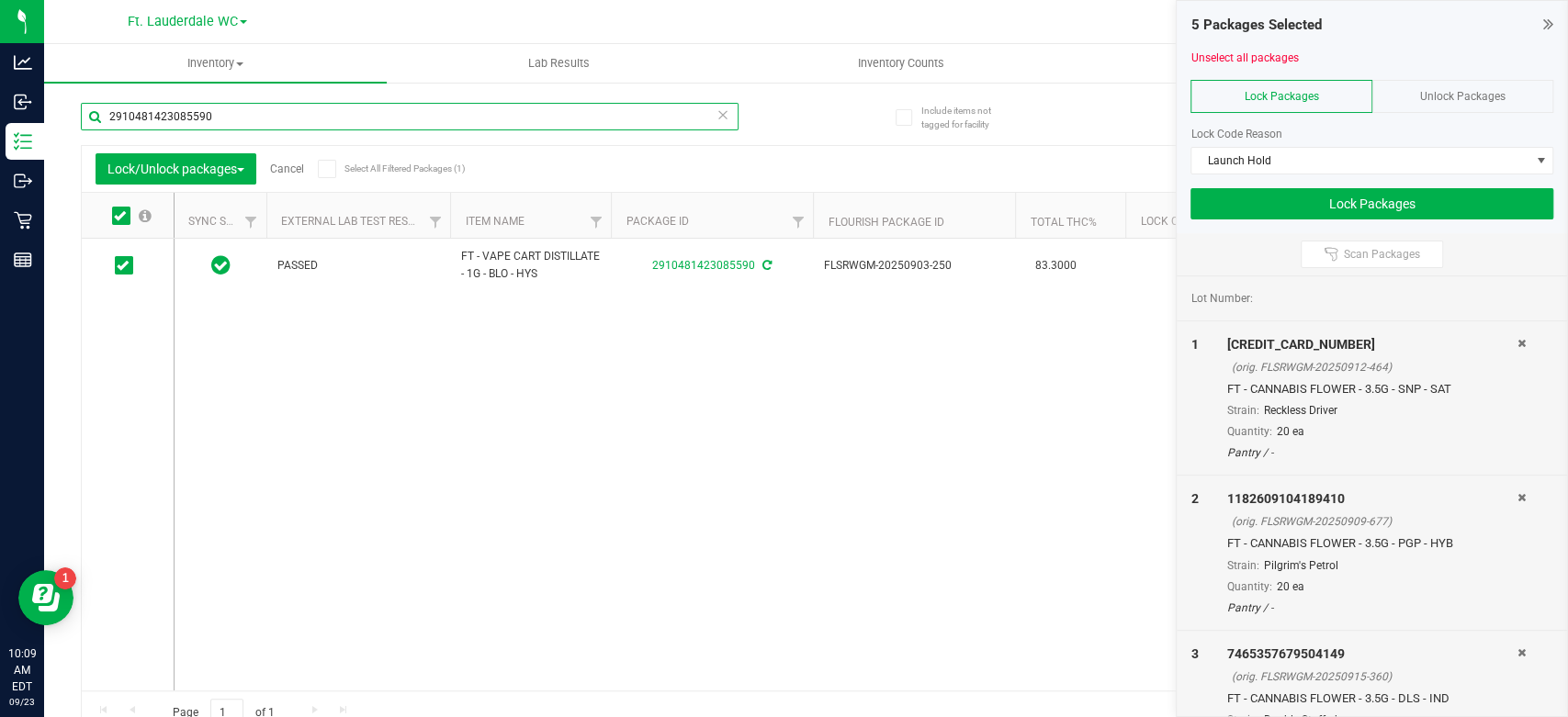
click at [271, 123] on input "2910481423085590" at bounding box center [409, 117] width 658 height 28
click at [336, 127] on input "2910481423085590" at bounding box center [409, 117] width 658 height 28
click at [336, 126] on input "2910481423085590" at bounding box center [409, 117] width 658 height 28
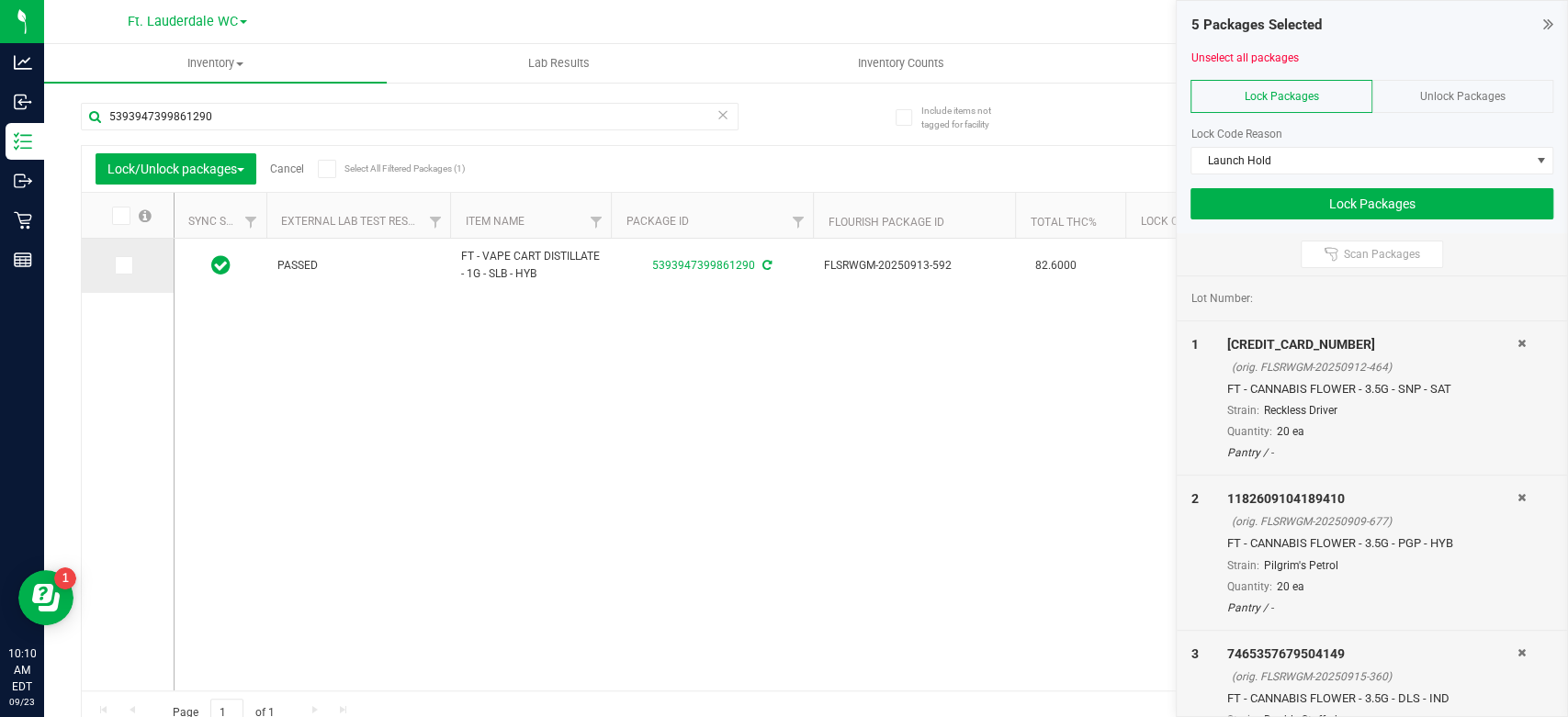
click at [124, 265] on icon at bounding box center [122, 265] width 12 height 0
click at [0, 0] on input "checkbox" at bounding box center [0, 0] width 0 height 0
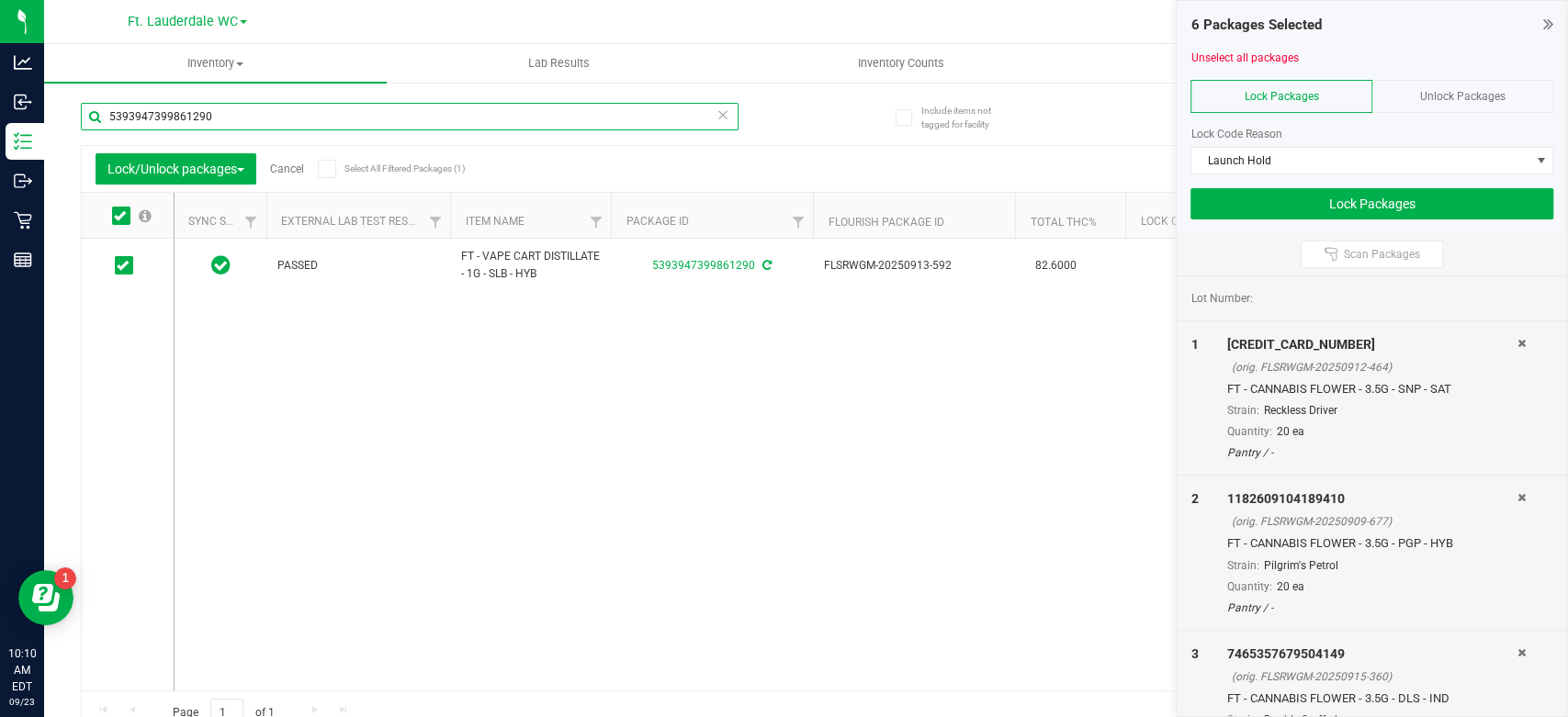
click at [373, 108] on input "5393947399861290" at bounding box center [409, 117] width 658 height 28
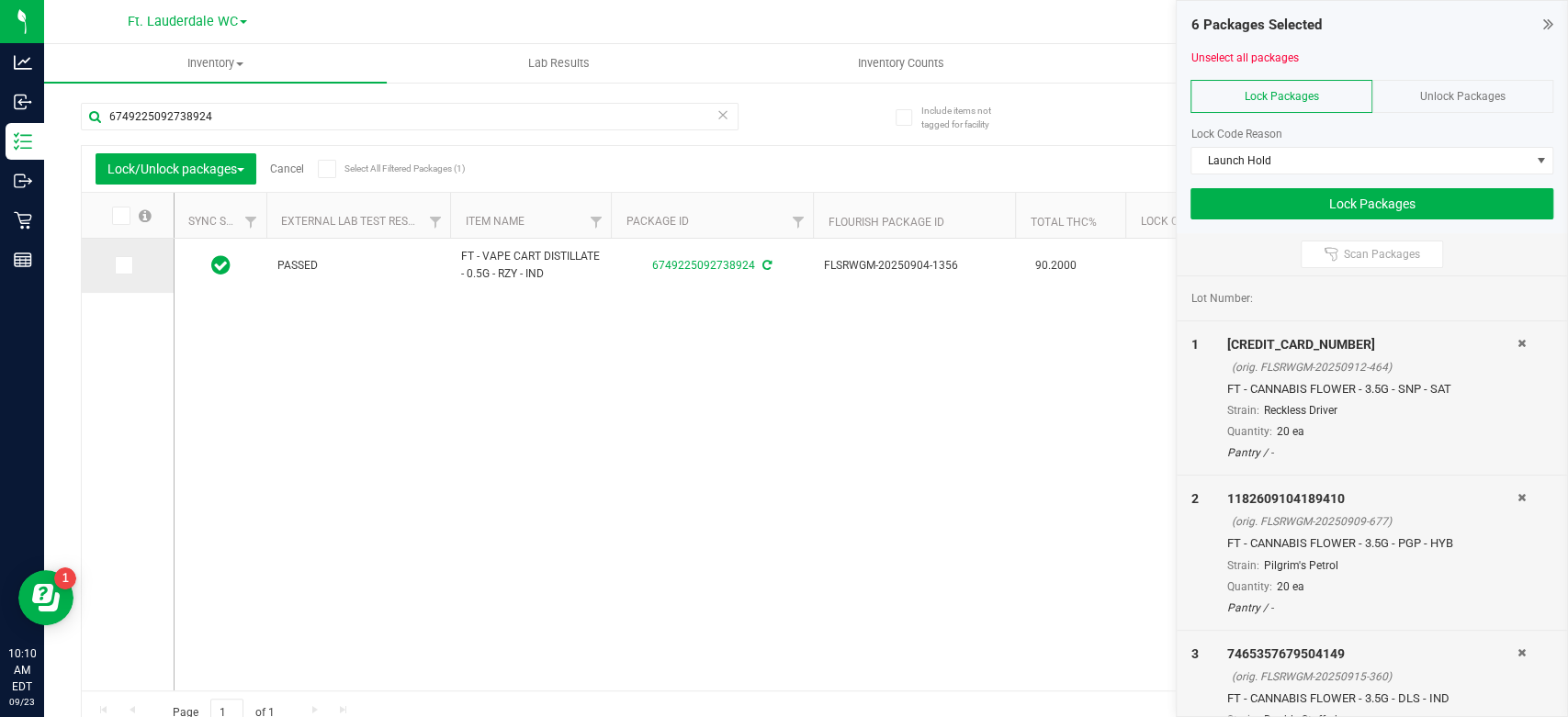
click at [128, 260] on span at bounding box center [124, 265] width 18 height 18
click at [0, 0] on input "checkbox" at bounding box center [0, 0] width 0 height 0
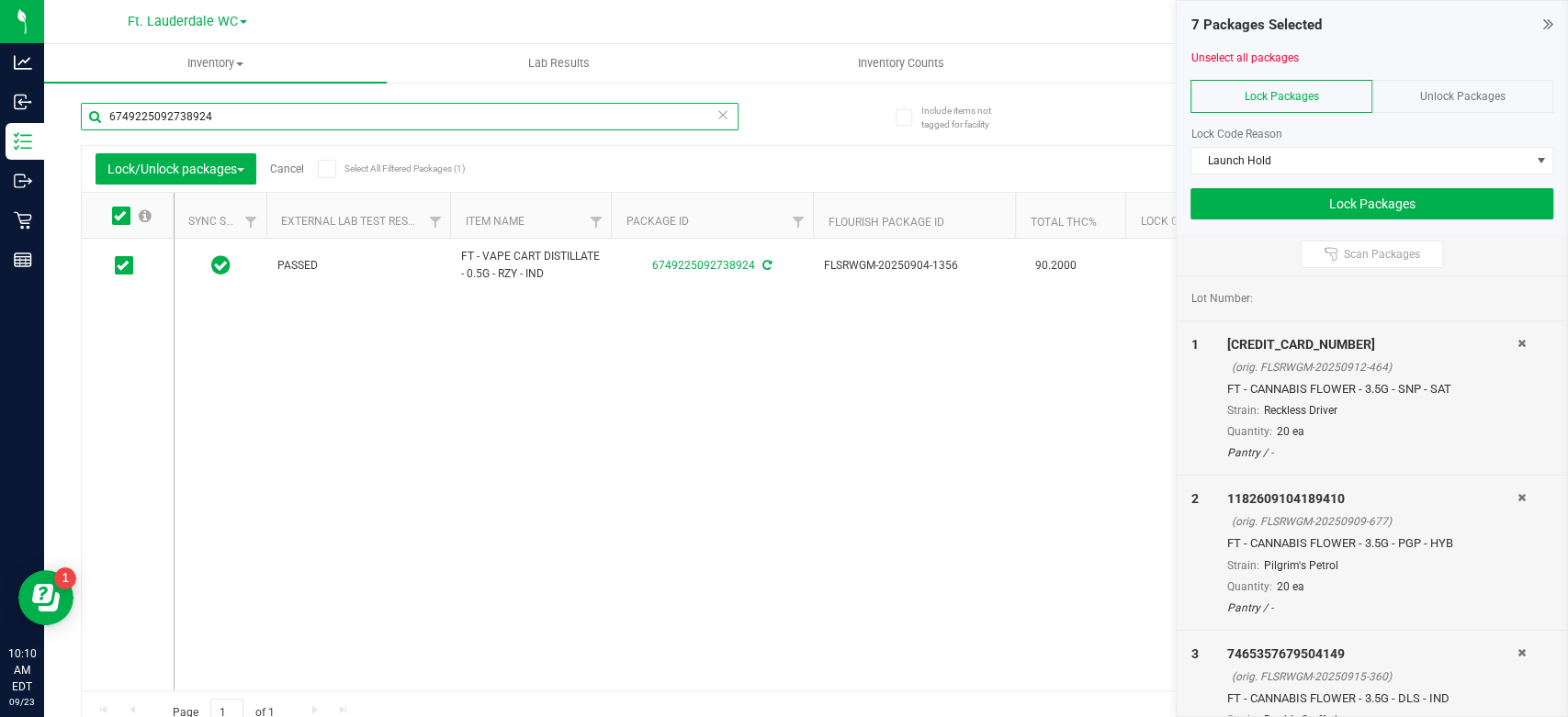
click at [299, 117] on input "6749225092738924" at bounding box center [409, 117] width 658 height 28
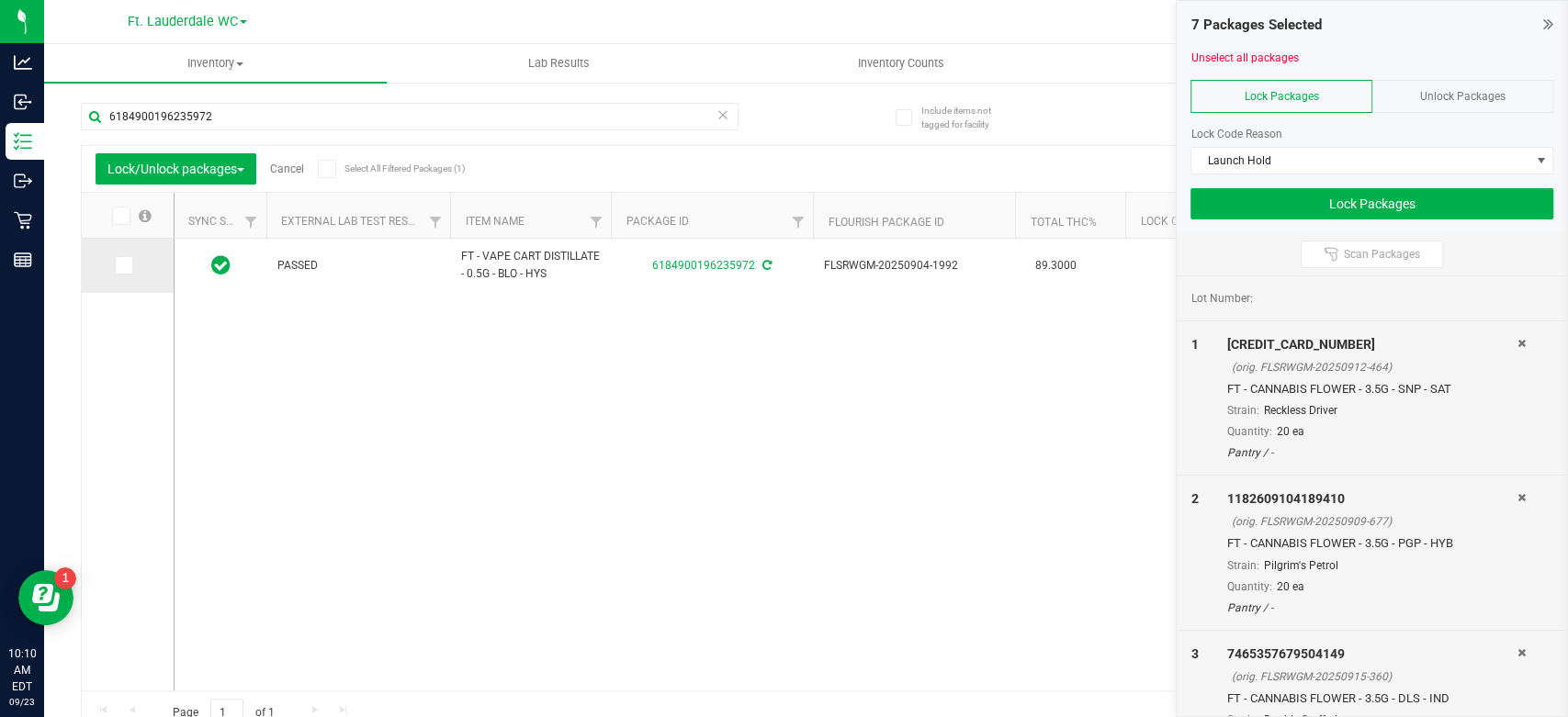
click at [125, 273] on span at bounding box center [124, 265] width 18 height 18
click at [0, 0] on input "checkbox" at bounding box center [0, 0] width 0 height 0
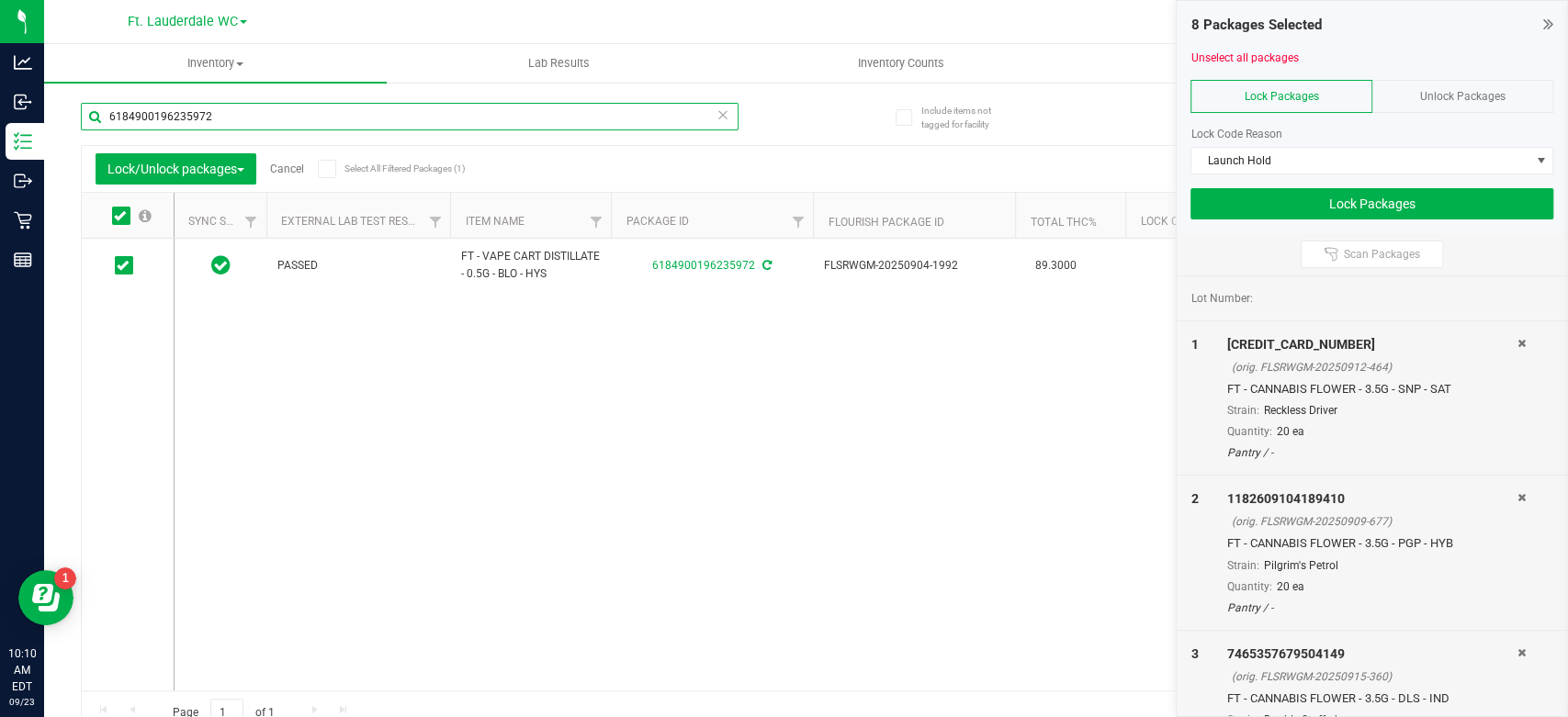
click at [314, 118] on input "6184900196235972" at bounding box center [409, 117] width 658 height 28
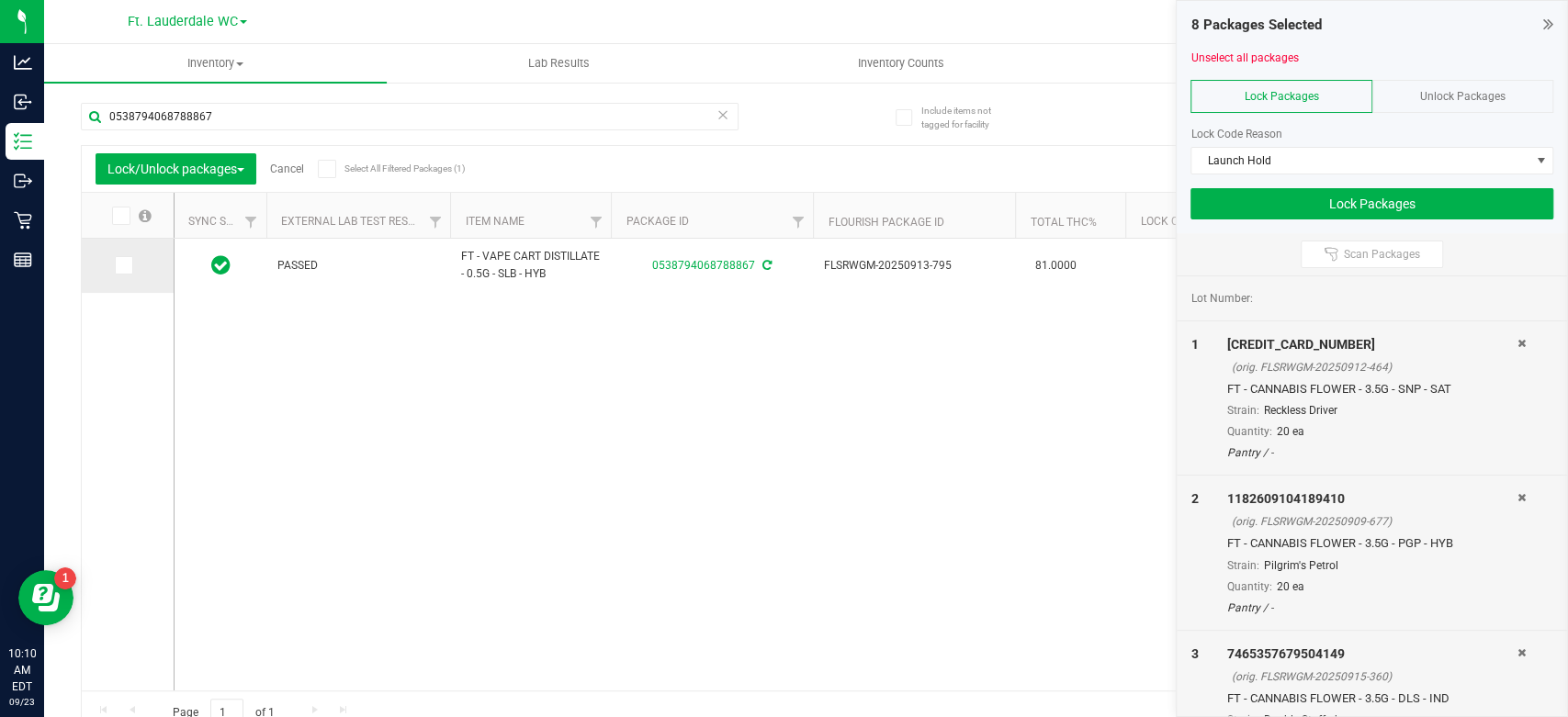
click at [121, 265] on icon at bounding box center [122, 265] width 12 height 0
click at [0, 0] on input "checkbox" at bounding box center [0, 0] width 0 height 0
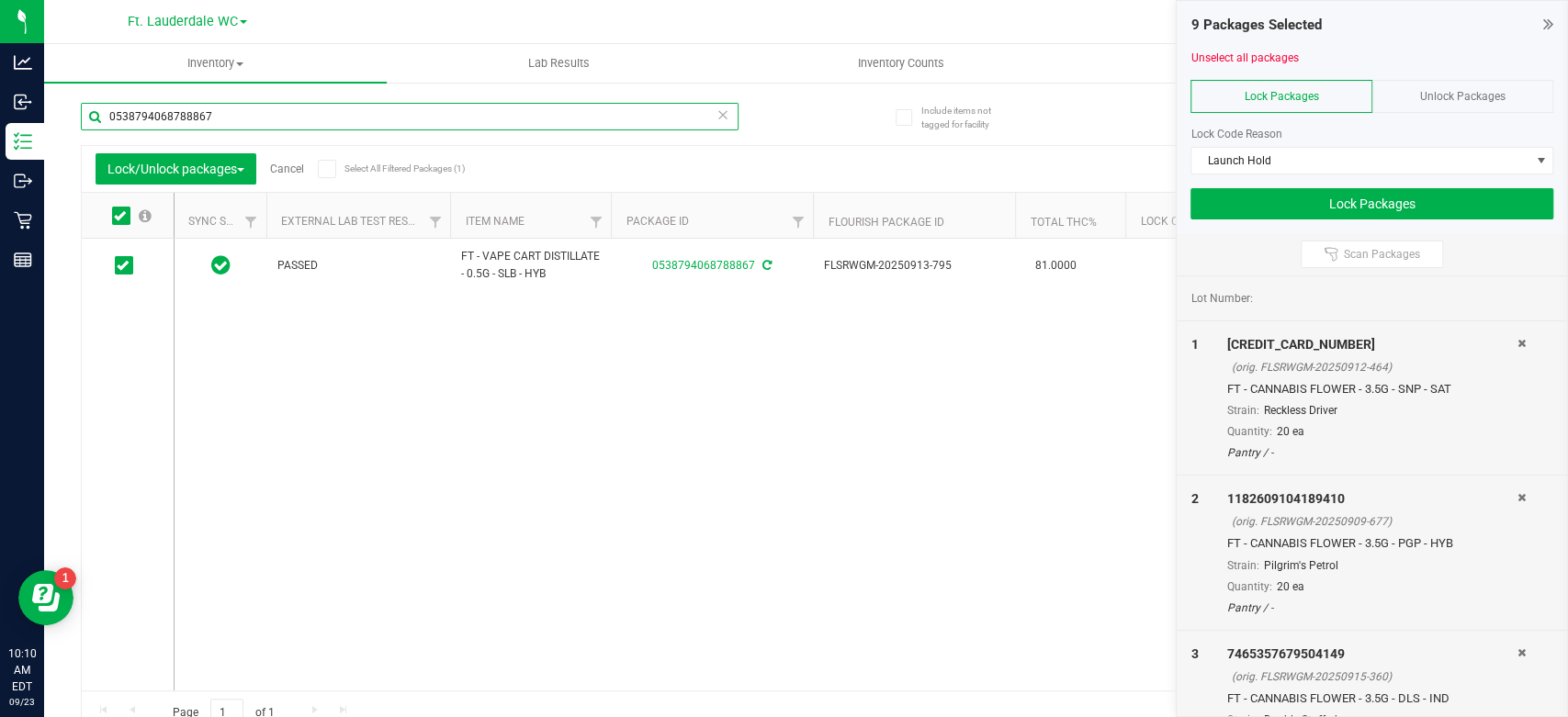
click at [335, 128] on input "0538794068788867" at bounding box center [409, 117] width 658 height 28
type input "[CREDIT_CARD_NUMBER]"
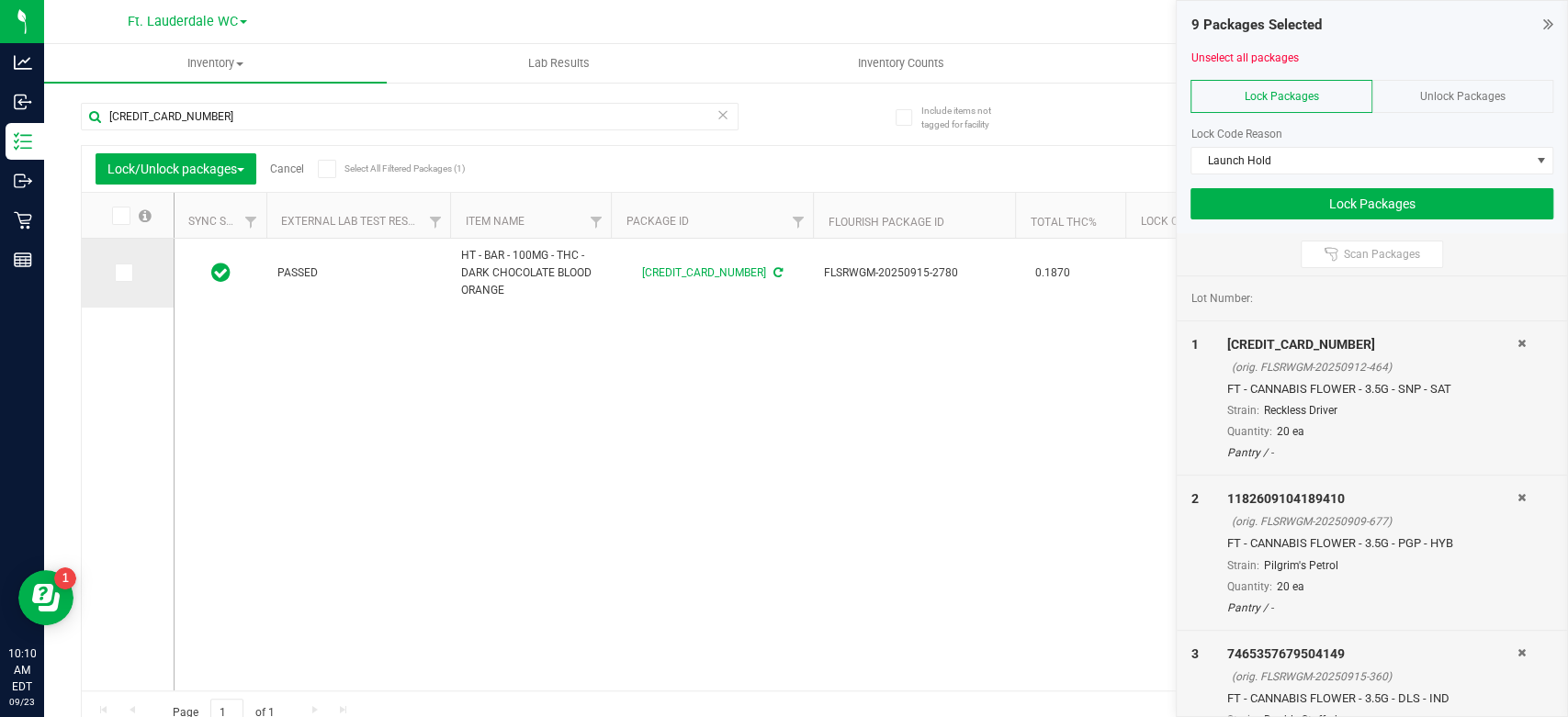
click at [120, 273] on icon at bounding box center [122, 273] width 12 height 0
click at [0, 0] on input "checkbox" at bounding box center [0, 0] width 0 height 0
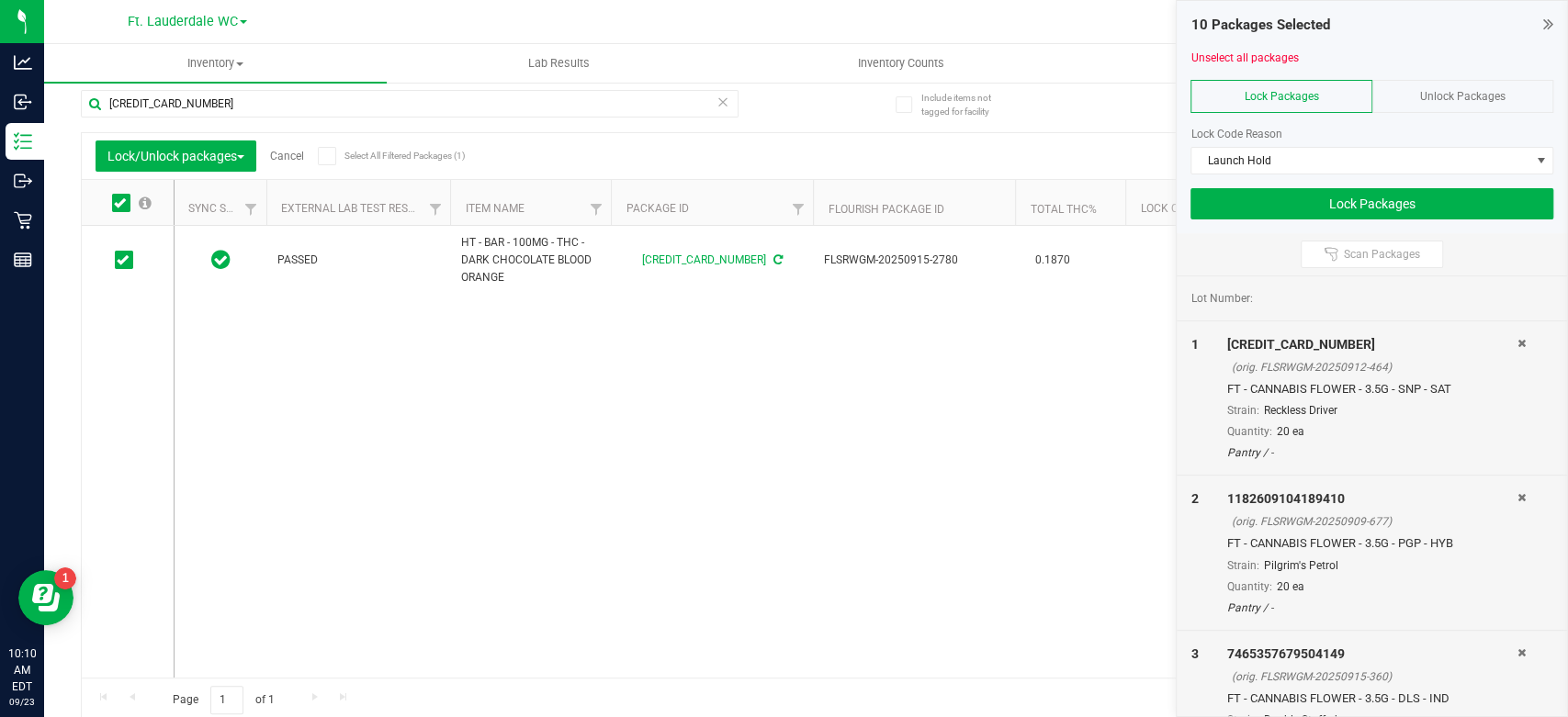
scroll to position [17, 0]
click at [1324, 211] on button "Lock Packages" at bounding box center [1371, 204] width 363 height 31
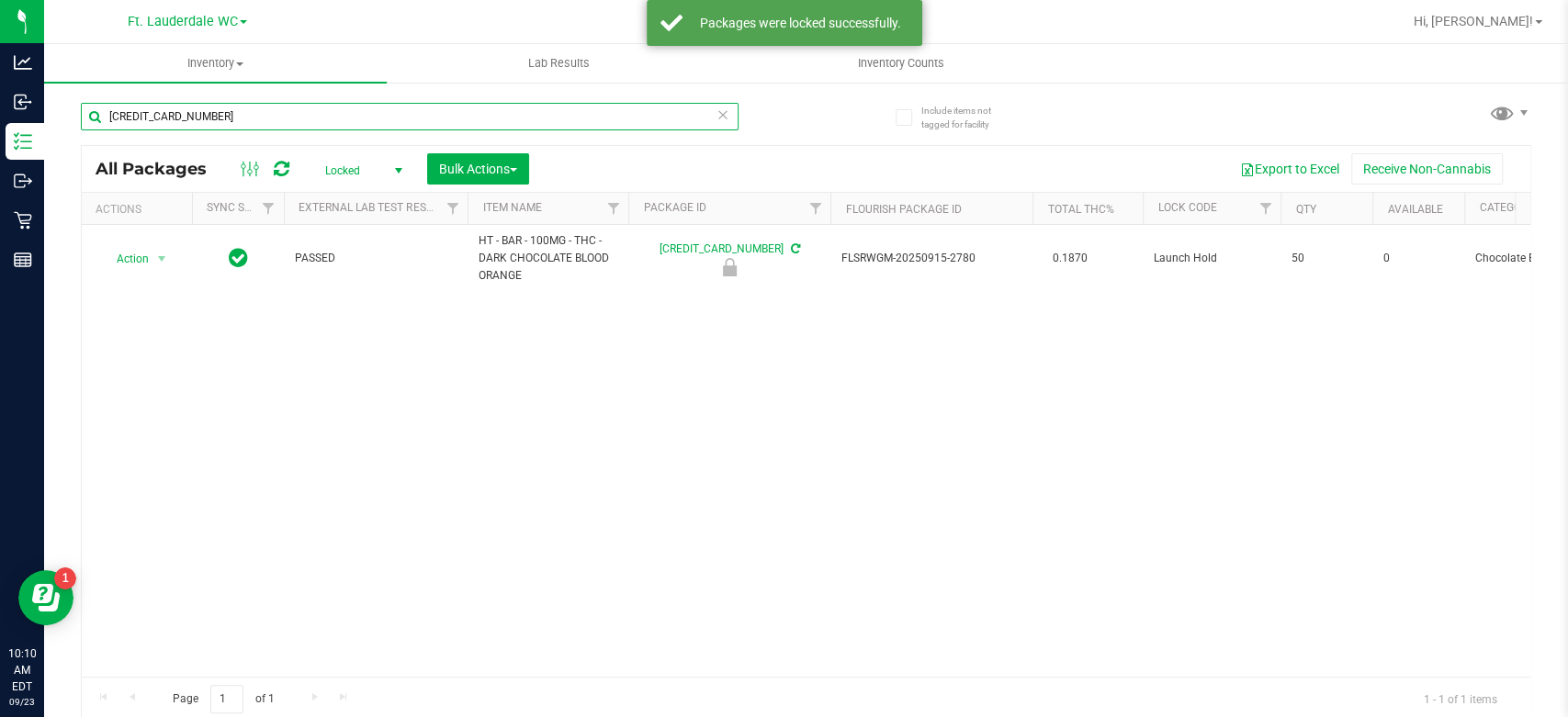
click at [296, 117] on input "[CREDIT_CARD_NUMBER]" at bounding box center [409, 117] width 658 height 28
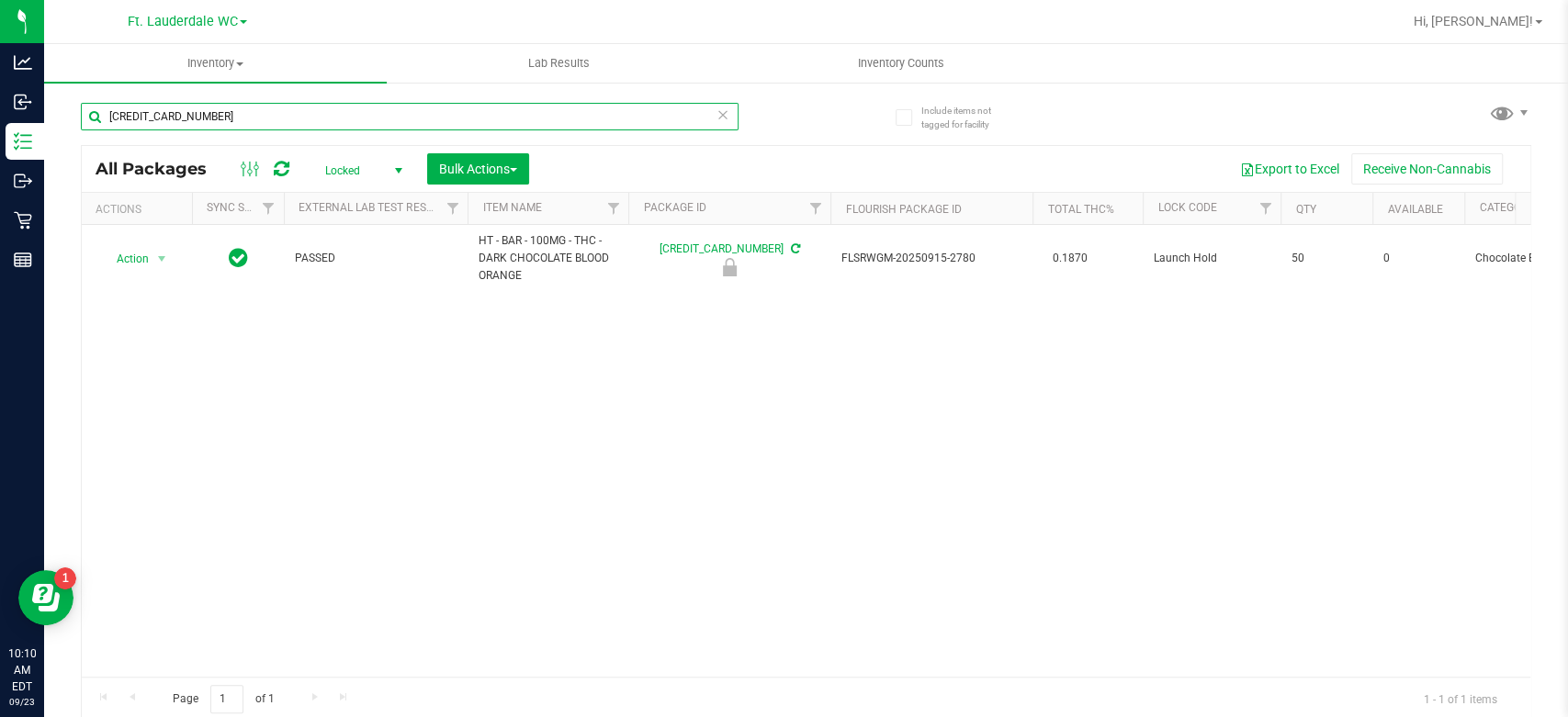
click at [296, 114] on input "[CREDIT_CARD_NUMBER]" at bounding box center [409, 117] width 658 height 28
click at [289, 121] on input "[CREDIT_CARD_NUMBER]" at bounding box center [409, 117] width 658 height 28
click at [512, 164] on span "Bulk Actions" at bounding box center [478, 169] width 78 height 15
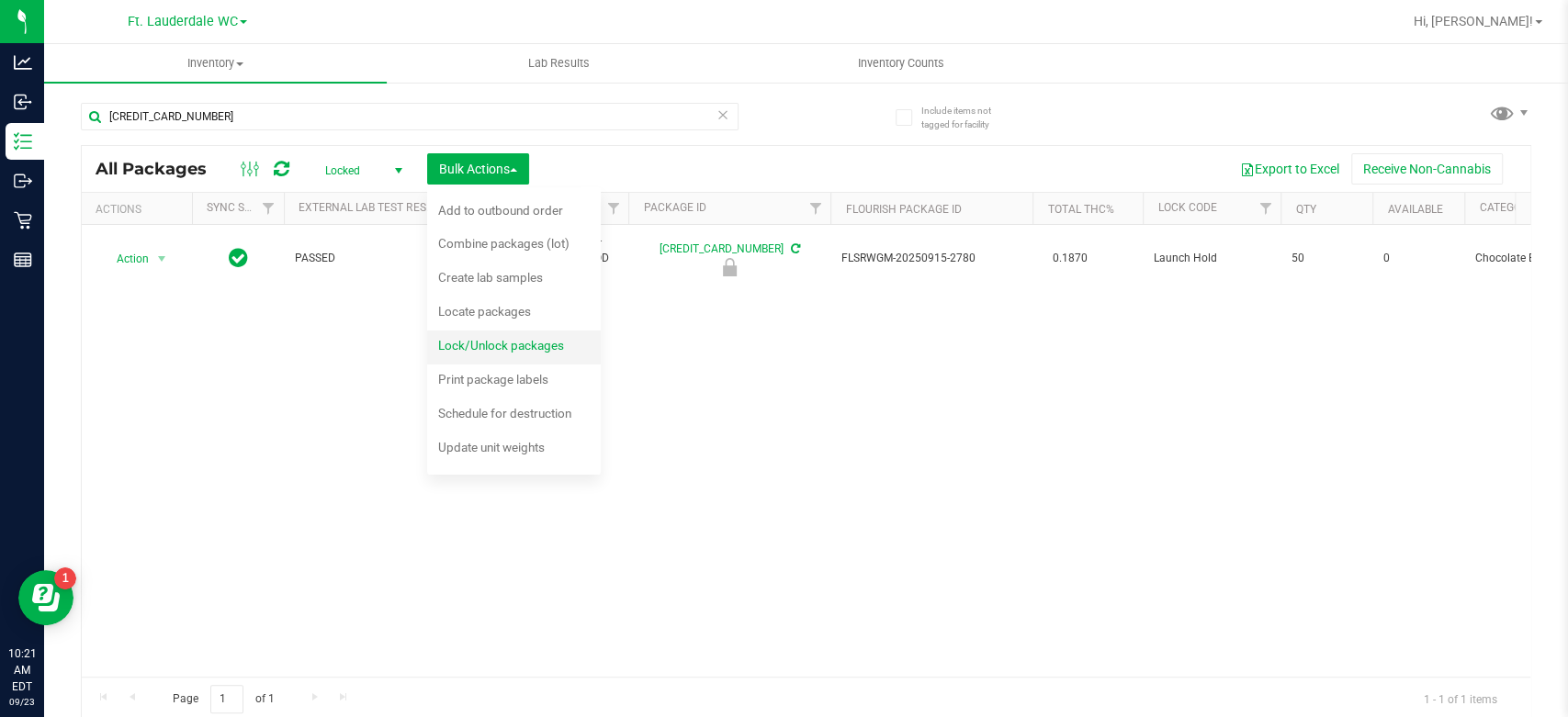
click at [528, 345] on span "Lock/Unlock packages" at bounding box center [501, 345] width 126 height 15
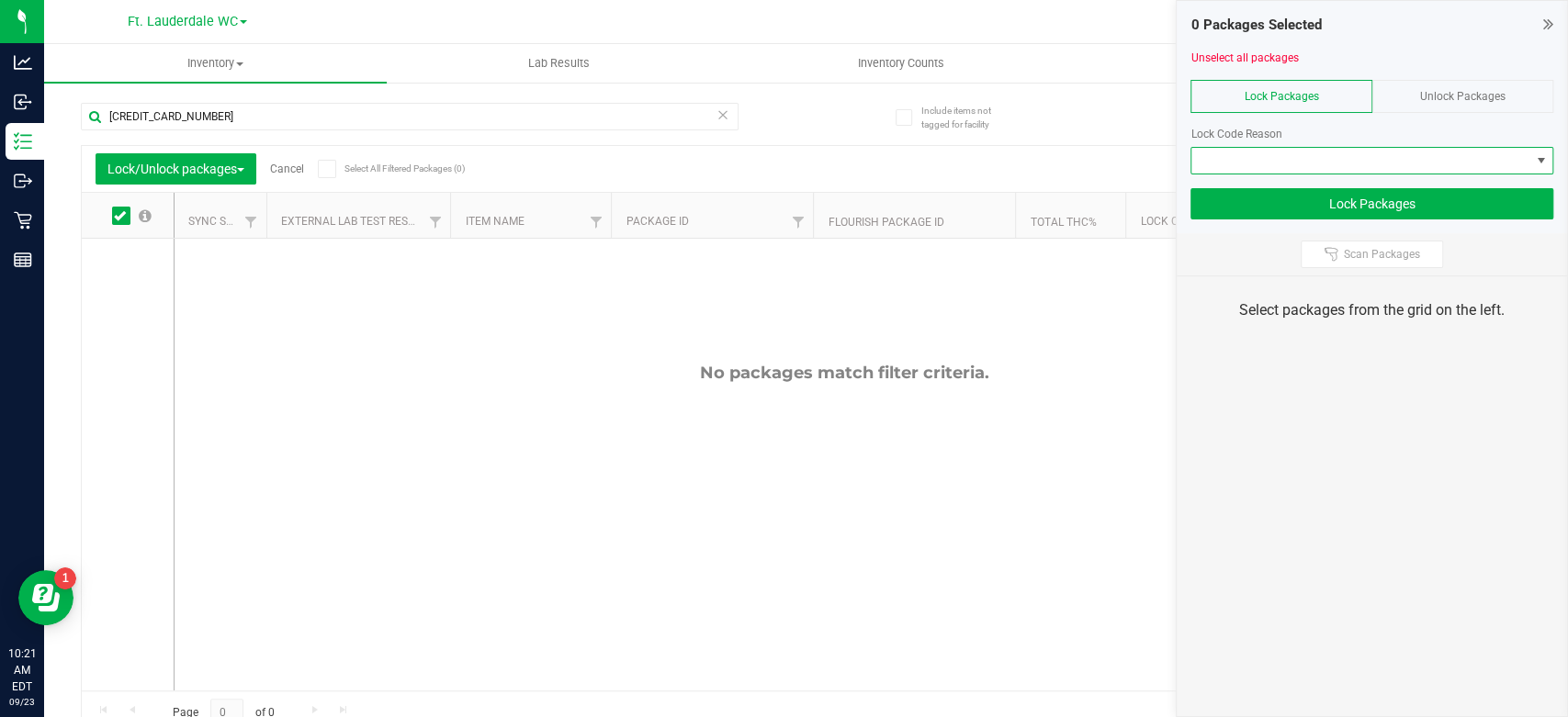
click at [1391, 165] on span at bounding box center [1360, 161] width 338 height 26
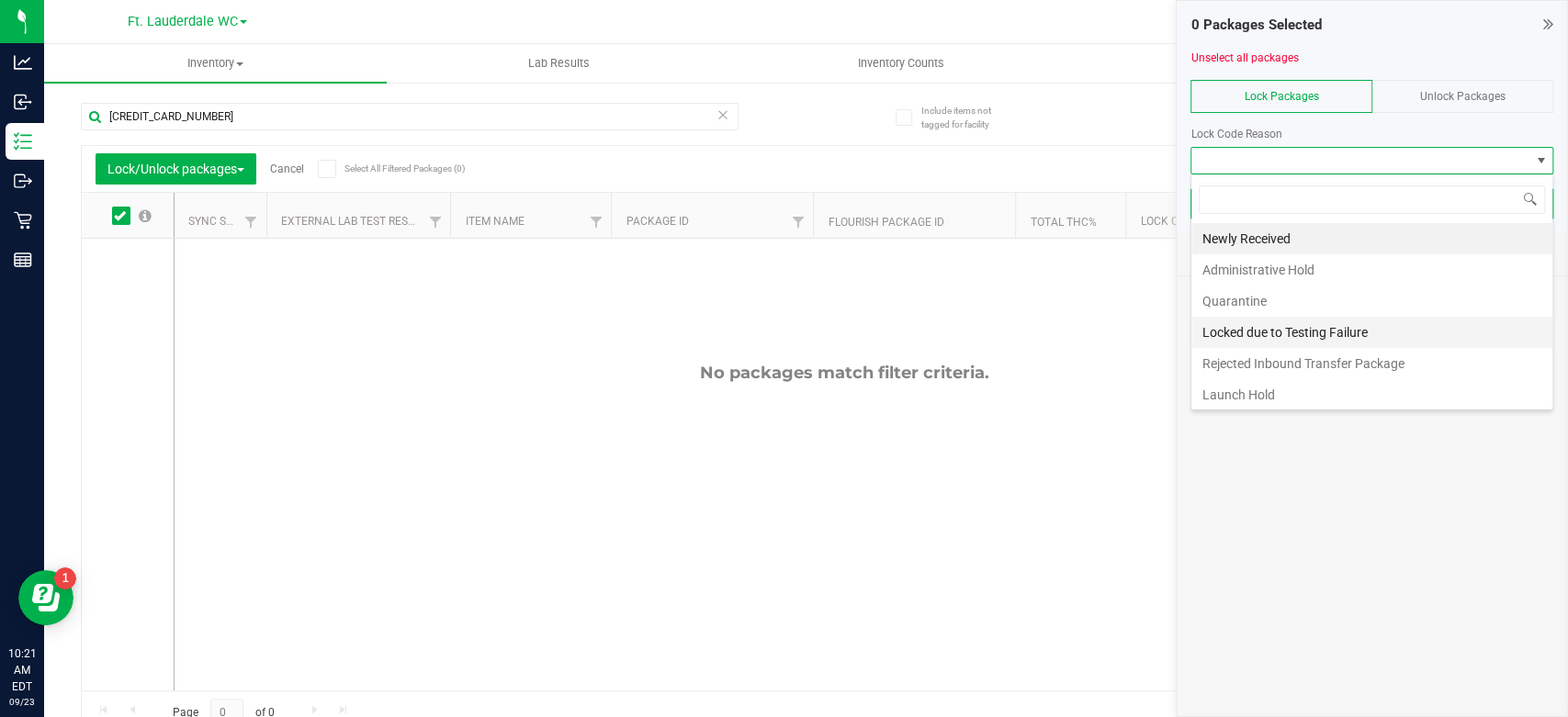
scroll to position [27, 363]
click at [1334, 227] on li "Newly Received" at bounding box center [1371, 238] width 361 height 31
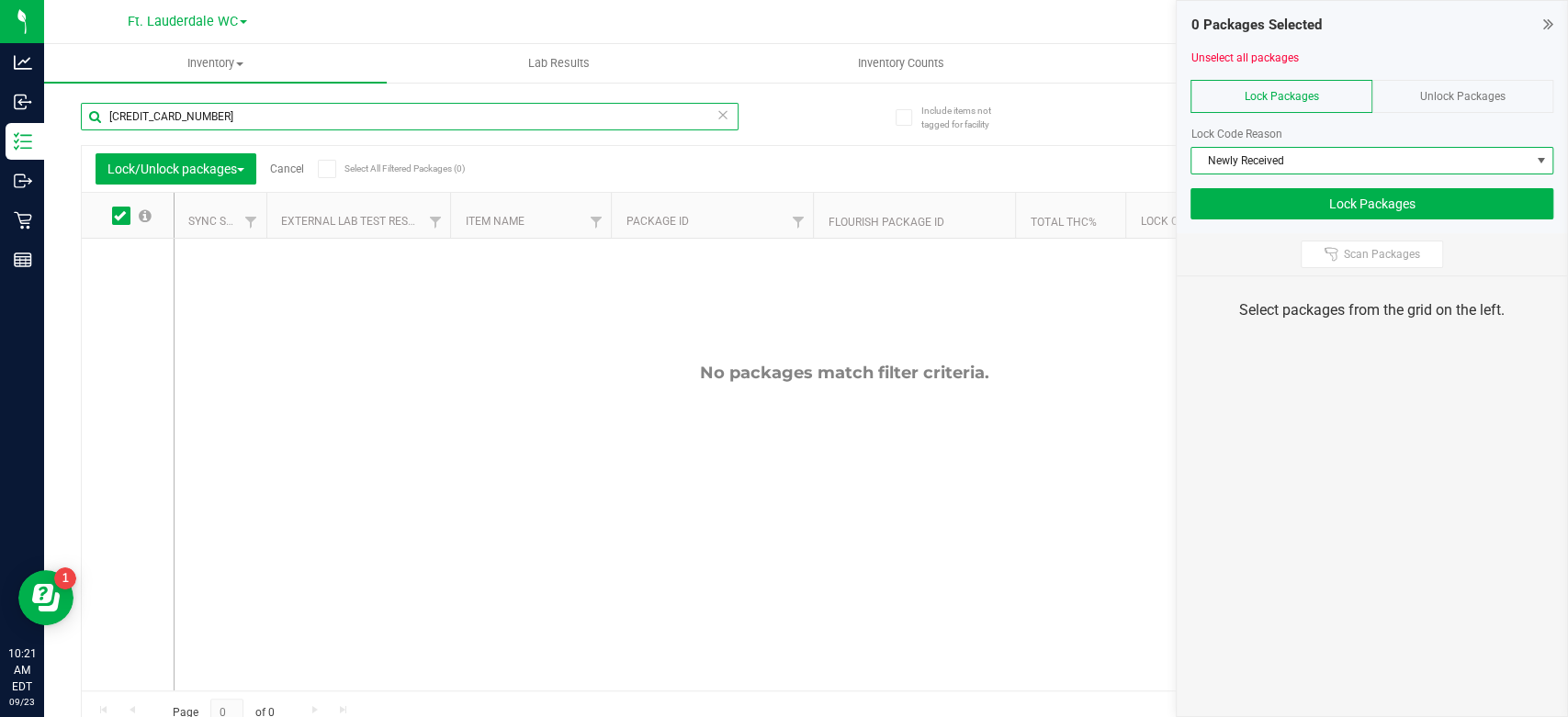
click at [236, 109] on input "[CREDIT_CARD_NUMBER]" at bounding box center [409, 117] width 658 height 28
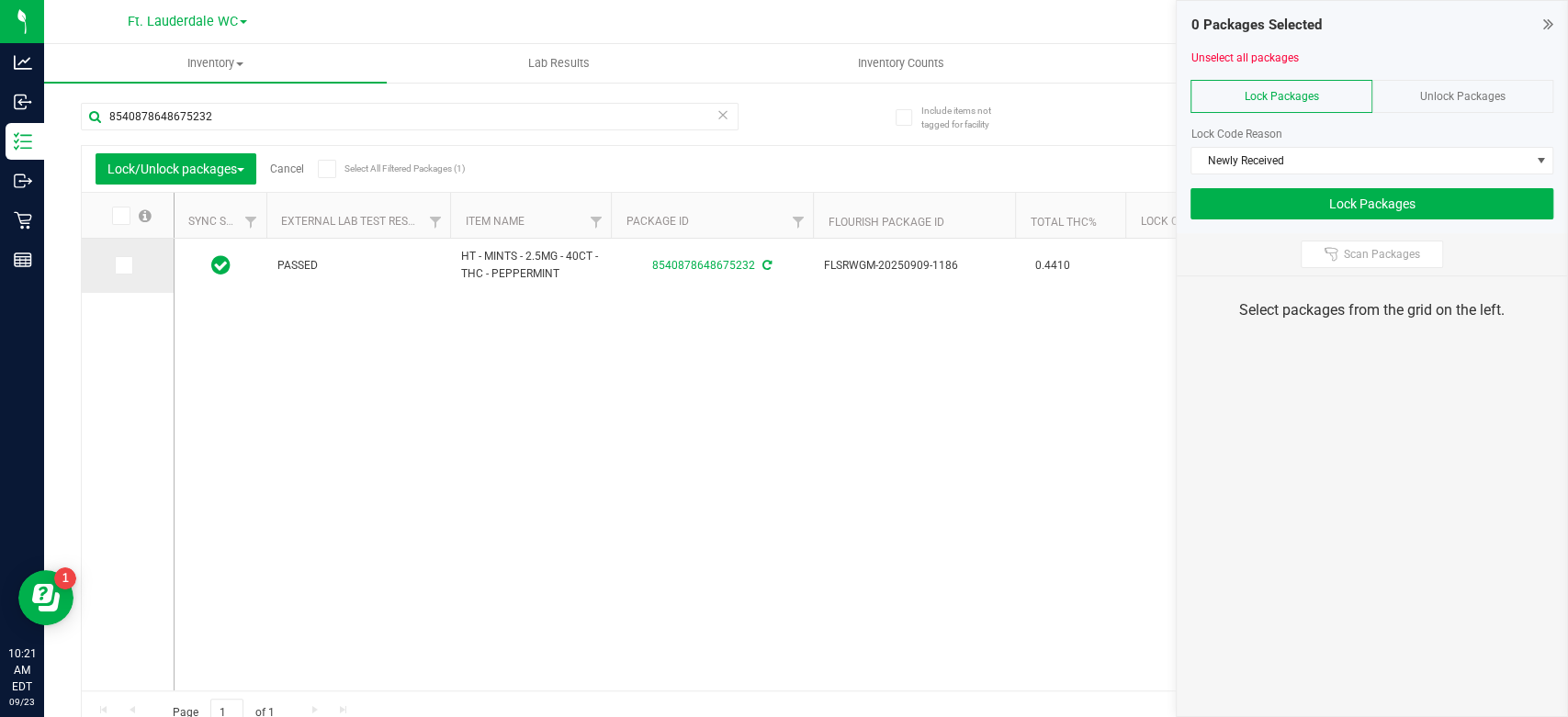
click at [117, 265] on icon at bounding box center [122, 265] width 12 height 0
click at [0, 0] on input "checkbox" at bounding box center [0, 0] width 0 height 0
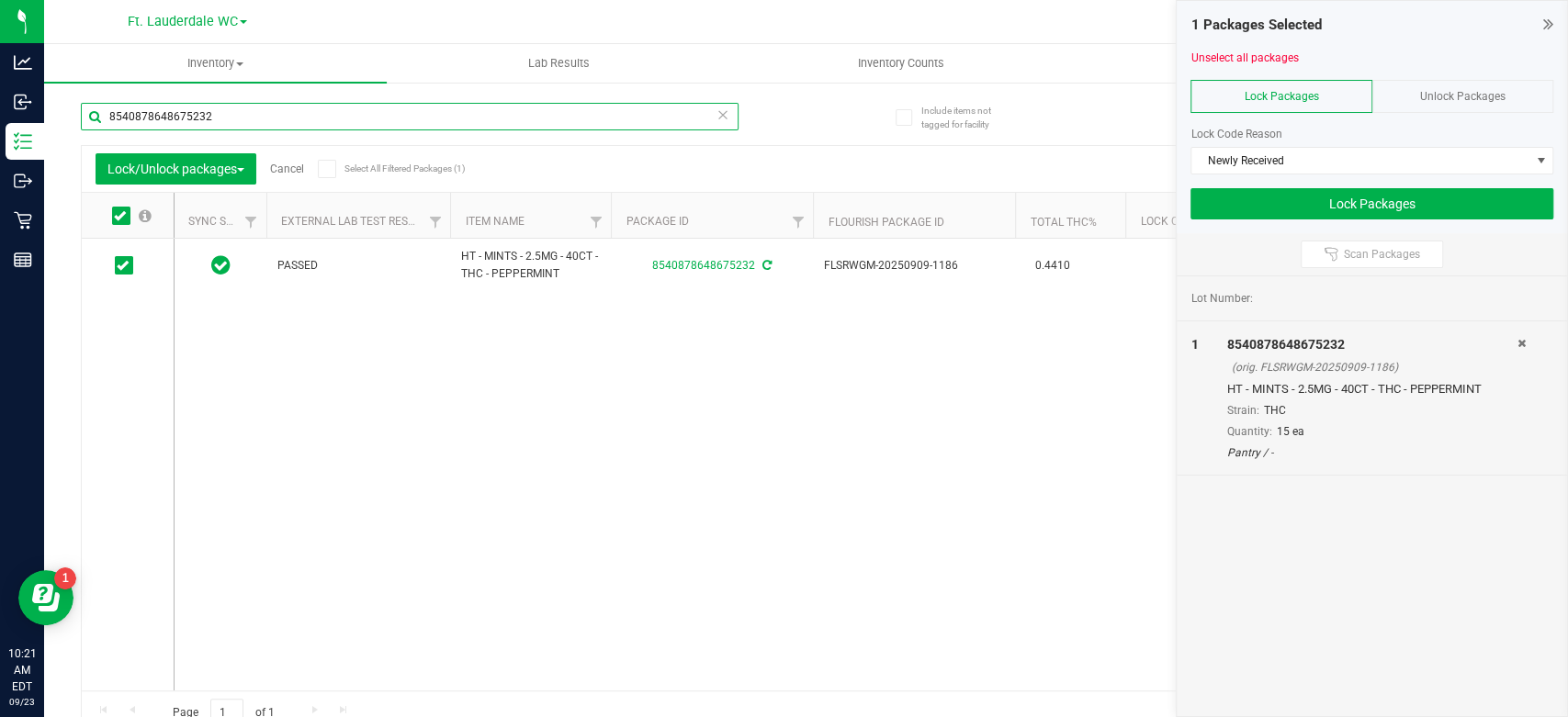
click at [253, 118] on input "8540878648675232" at bounding box center [409, 117] width 658 height 28
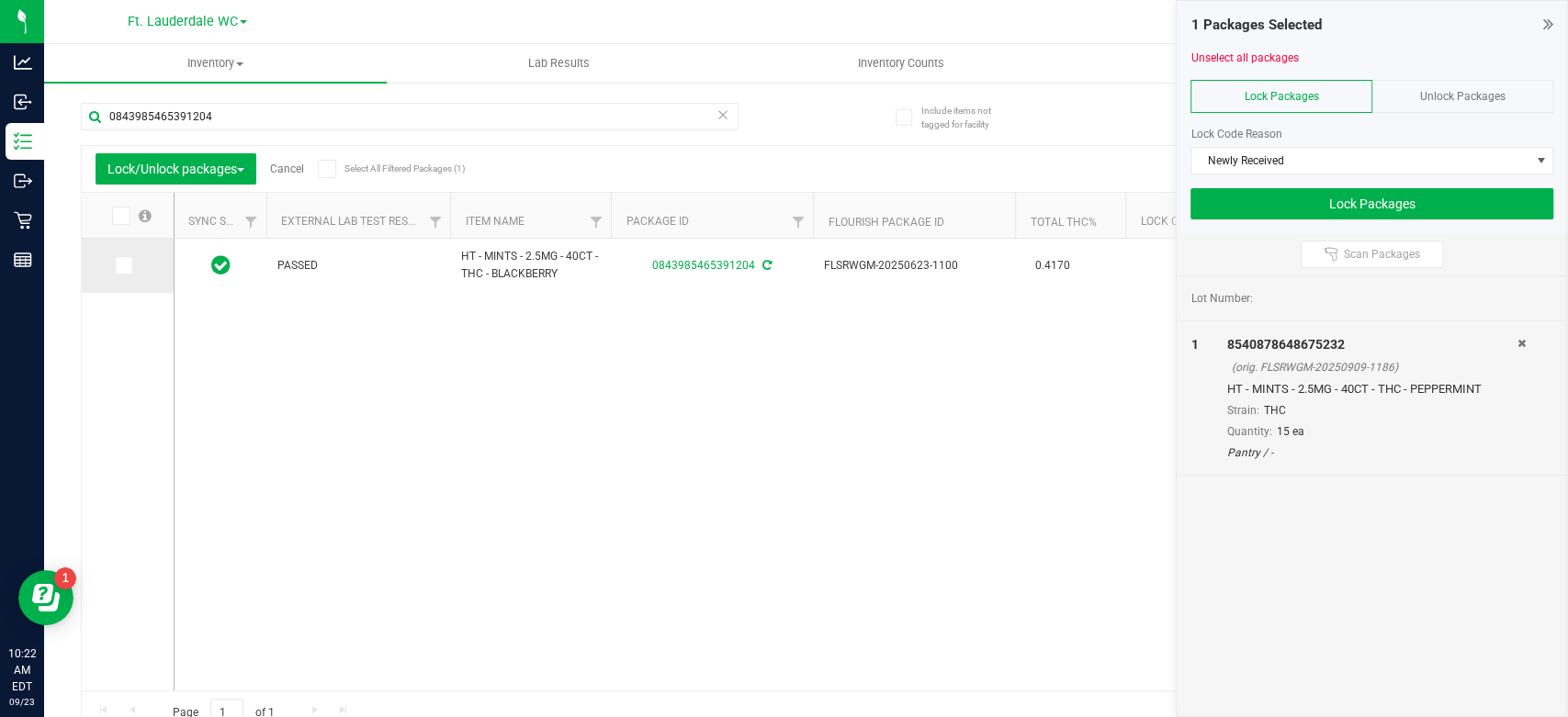
click at [129, 265] on span at bounding box center [124, 265] width 18 height 18
click at [0, 0] on input "checkbox" at bounding box center [0, 0] width 0 height 0
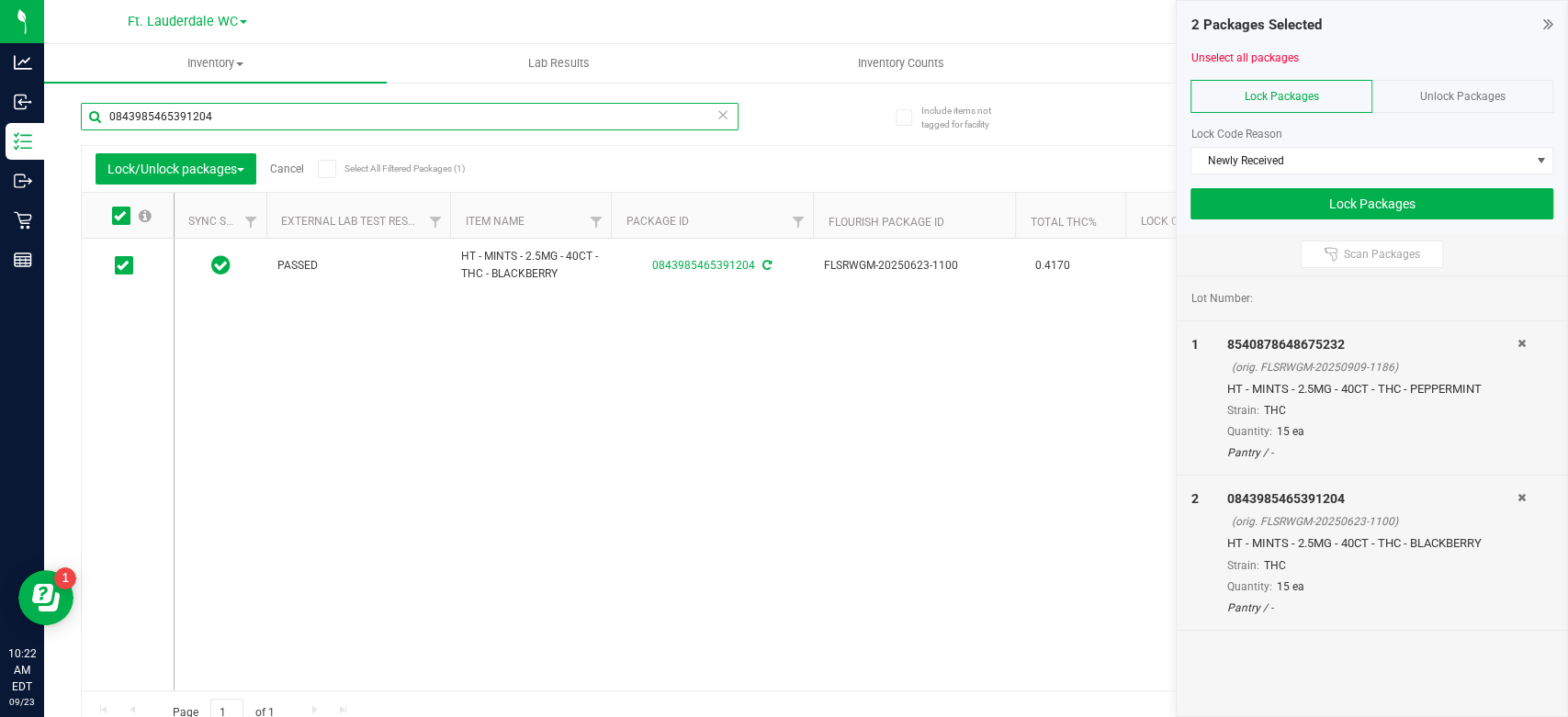
click at [234, 121] on input "0843985465391204" at bounding box center [409, 117] width 658 height 28
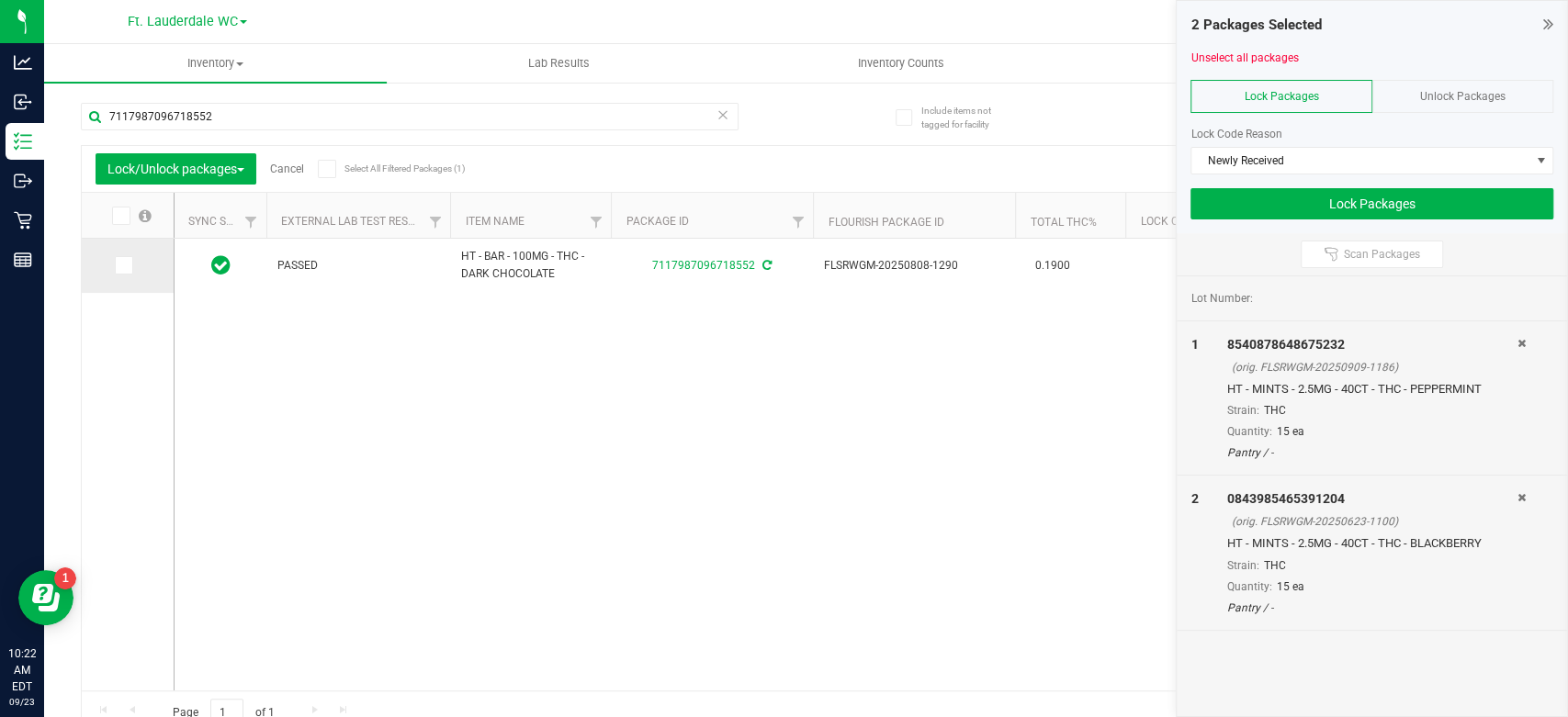
click at [128, 267] on span at bounding box center [124, 265] width 18 height 18
click at [0, 0] on input "checkbox" at bounding box center [0, 0] width 0 height 0
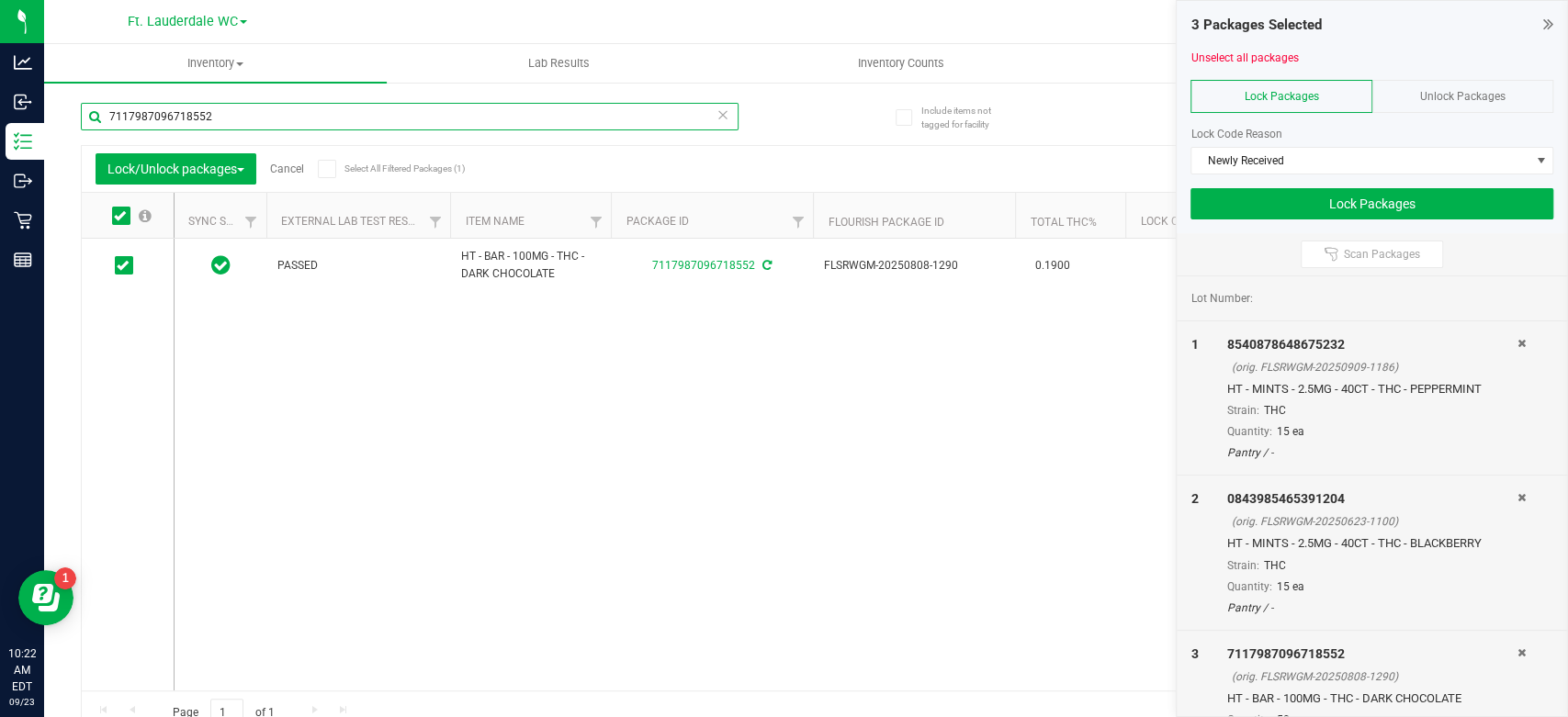
click at [236, 106] on input "7117987096718552" at bounding box center [409, 117] width 658 height 28
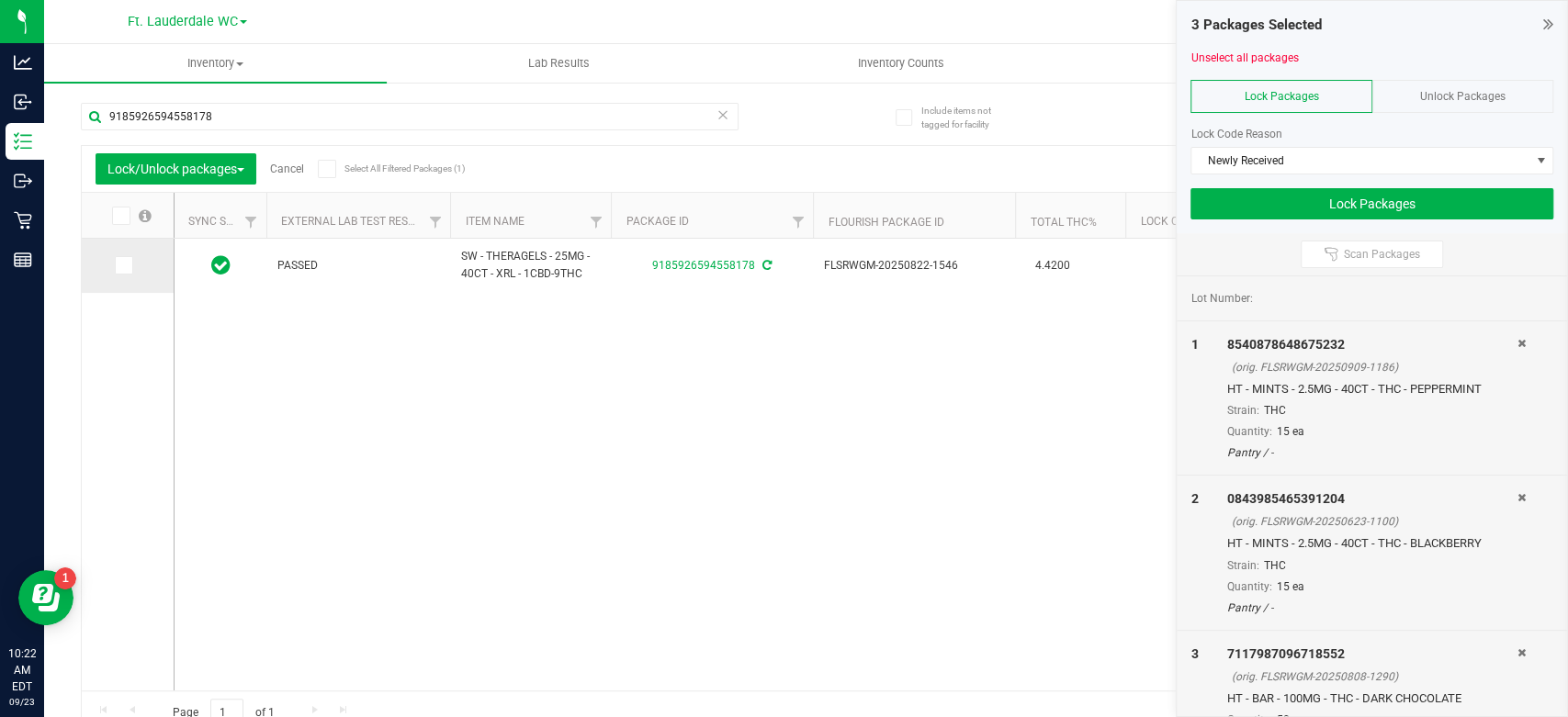
click at [115, 264] on span at bounding box center [124, 265] width 18 height 18
click at [0, 0] on input "checkbox" at bounding box center [0, 0] width 0 height 0
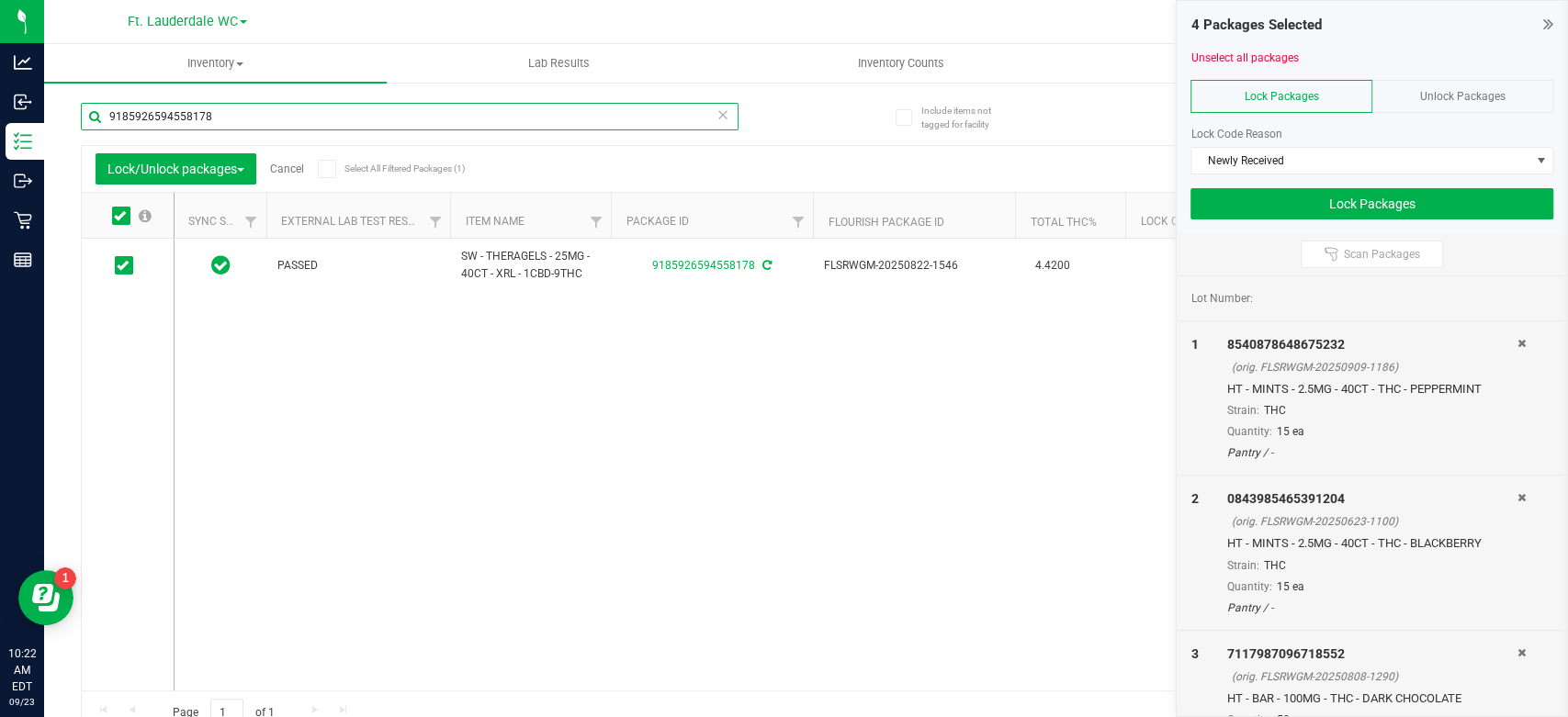
click at [232, 116] on input "9185926594558178" at bounding box center [409, 117] width 658 height 28
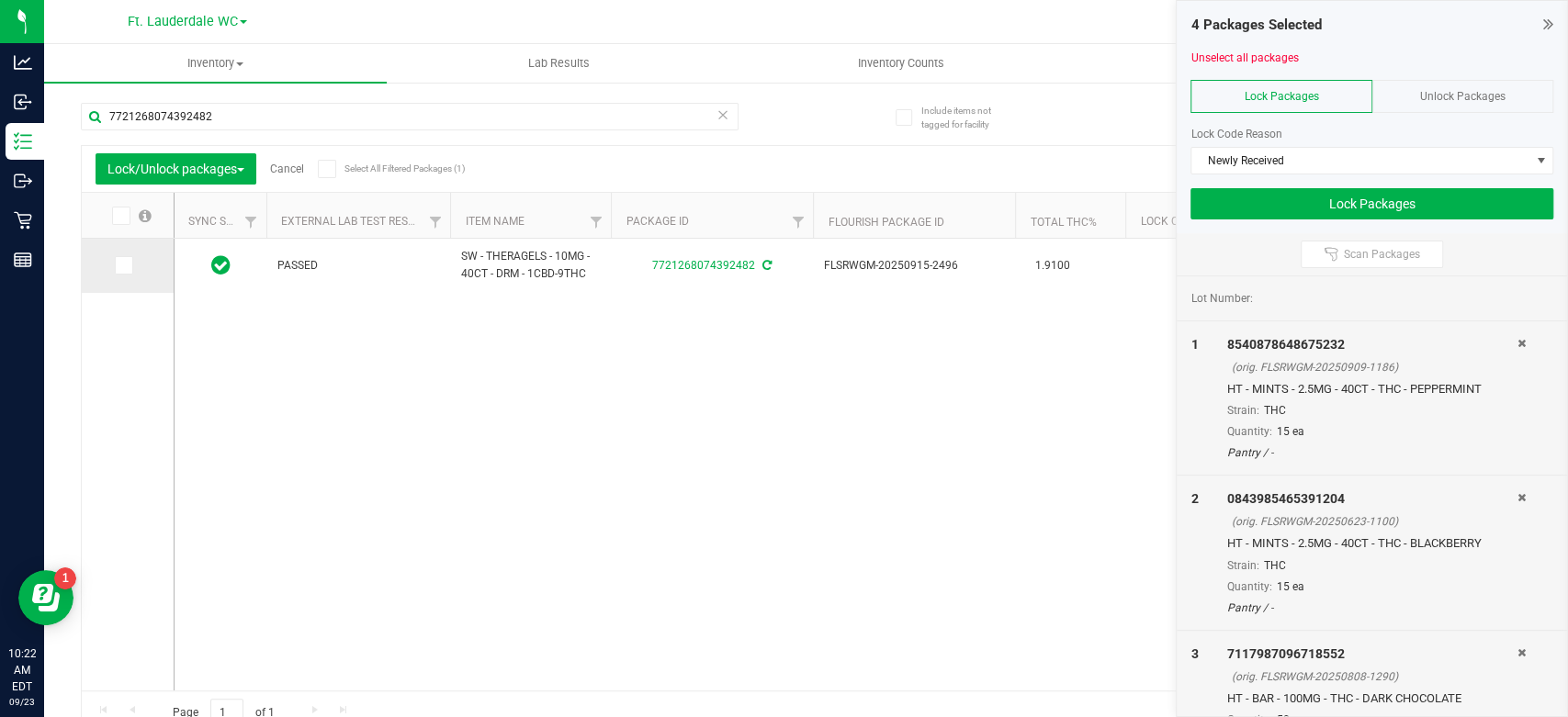
click at [122, 265] on icon at bounding box center [122, 265] width 12 height 0
click at [0, 0] on input "checkbox" at bounding box center [0, 0] width 0 height 0
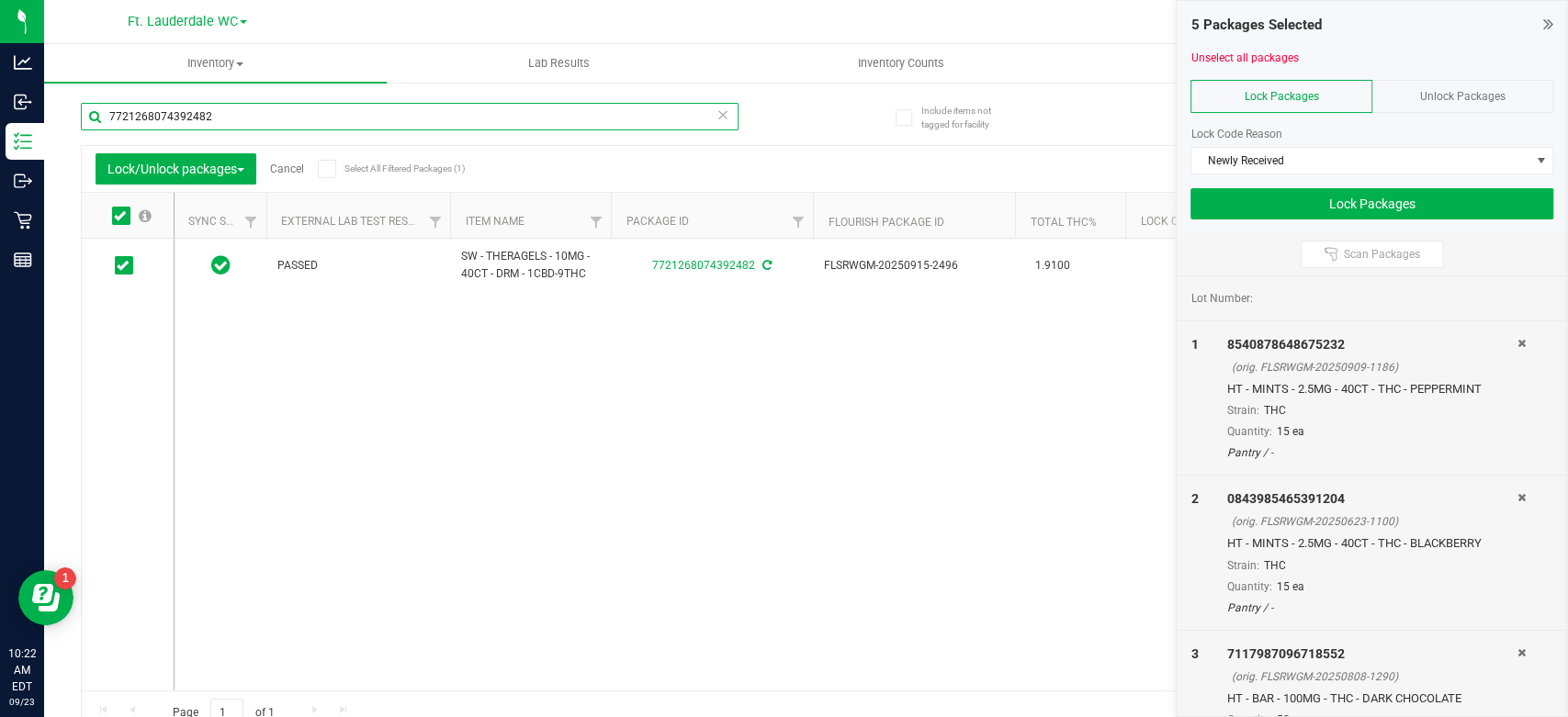
click at [271, 116] on input "7721268074392482" at bounding box center [409, 117] width 658 height 28
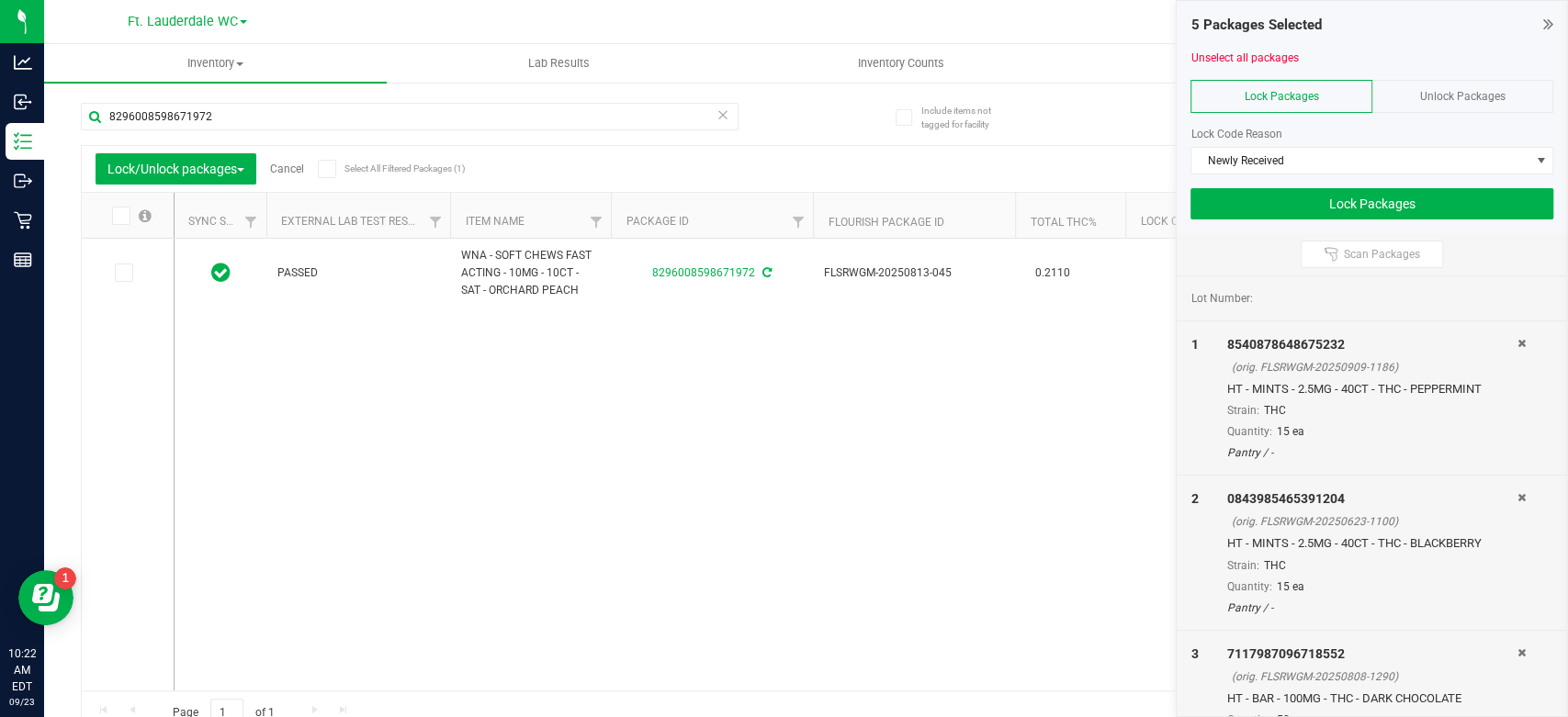
click at [121, 273] on icon at bounding box center [122, 273] width 12 height 0
click at [0, 0] on input "checkbox" at bounding box center [0, 0] width 0 height 0
click at [294, 118] on input "8296008598671972" at bounding box center [409, 117] width 658 height 28
click at [119, 274] on icon at bounding box center [122, 274] width 12 height 0
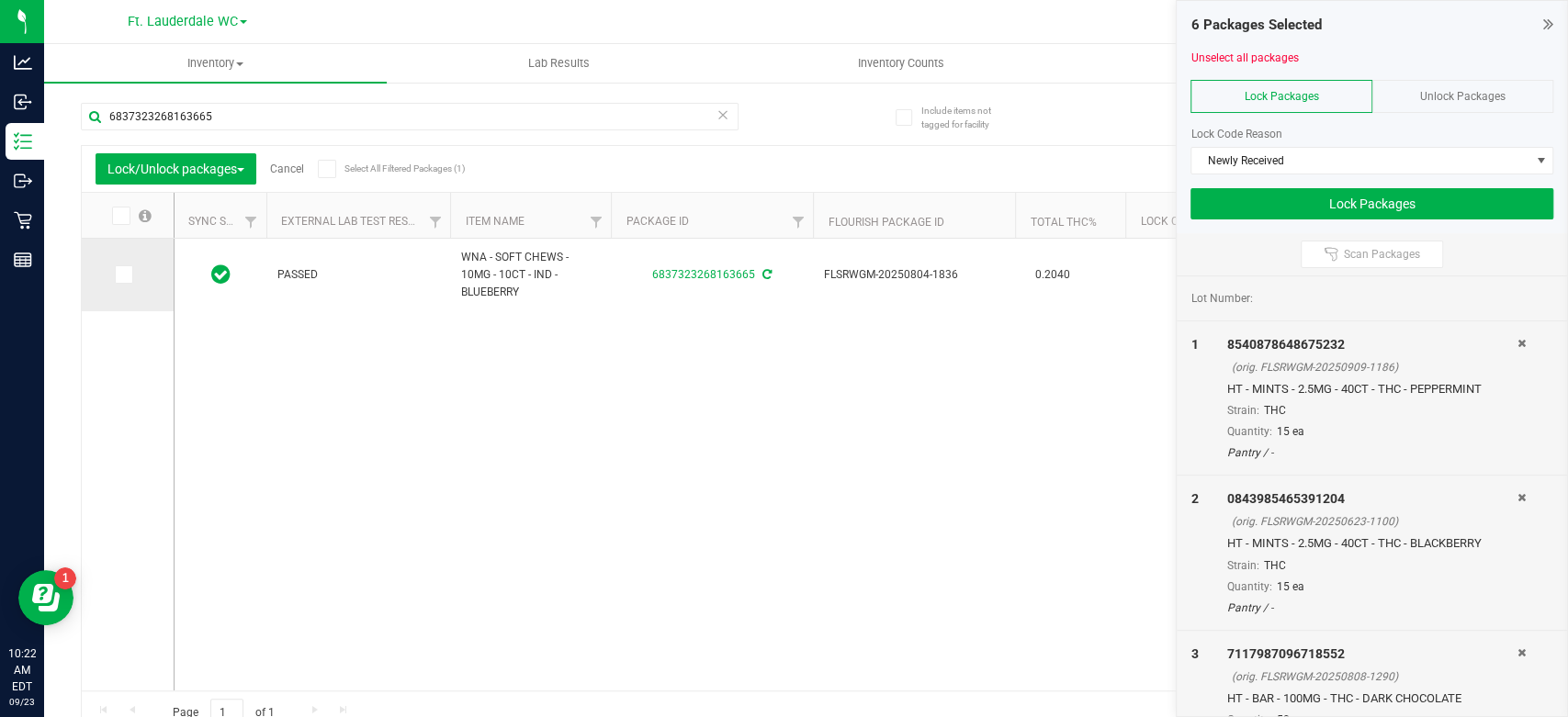
click at [0, 0] on input "checkbox" at bounding box center [0, 0] width 0 height 0
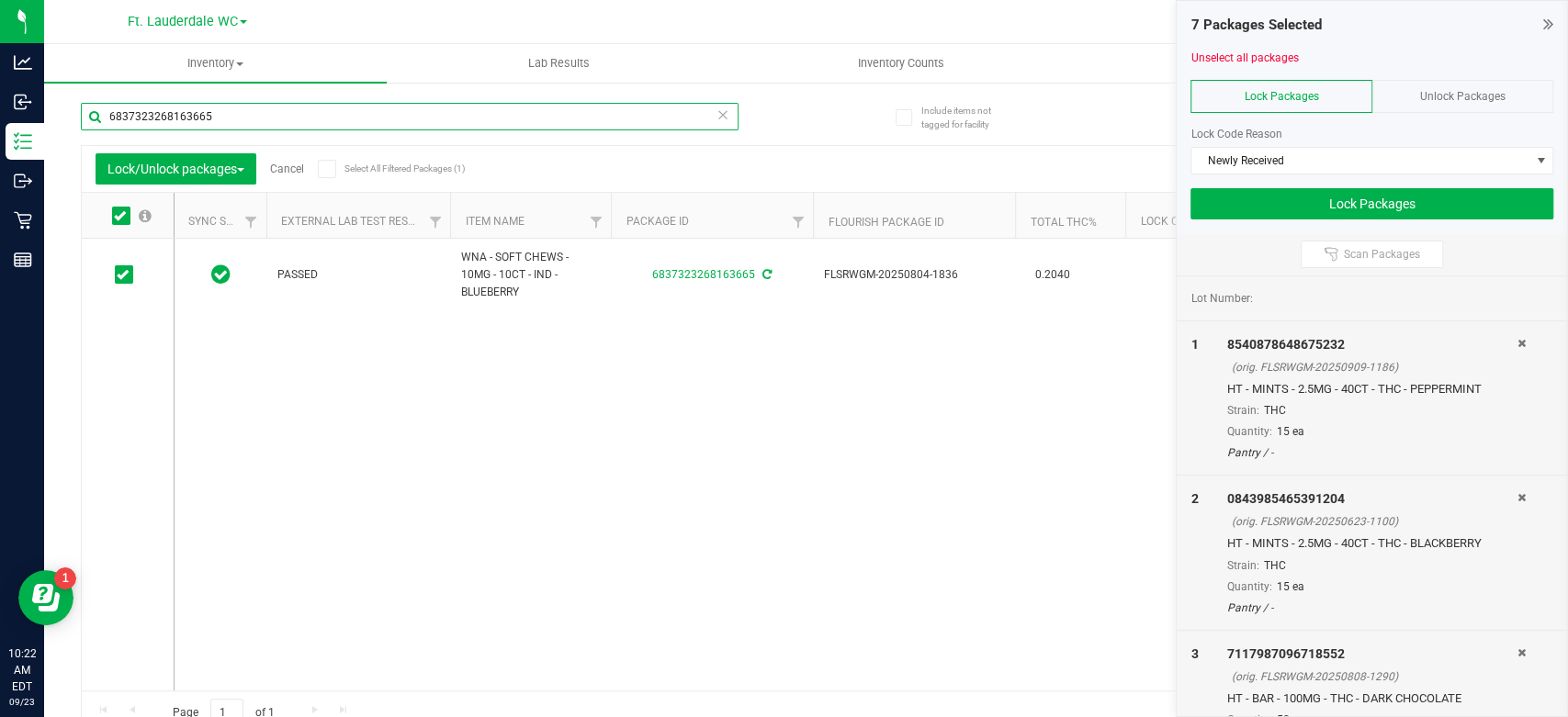
click at [228, 117] on input "6837323268163665" at bounding box center [409, 117] width 658 height 28
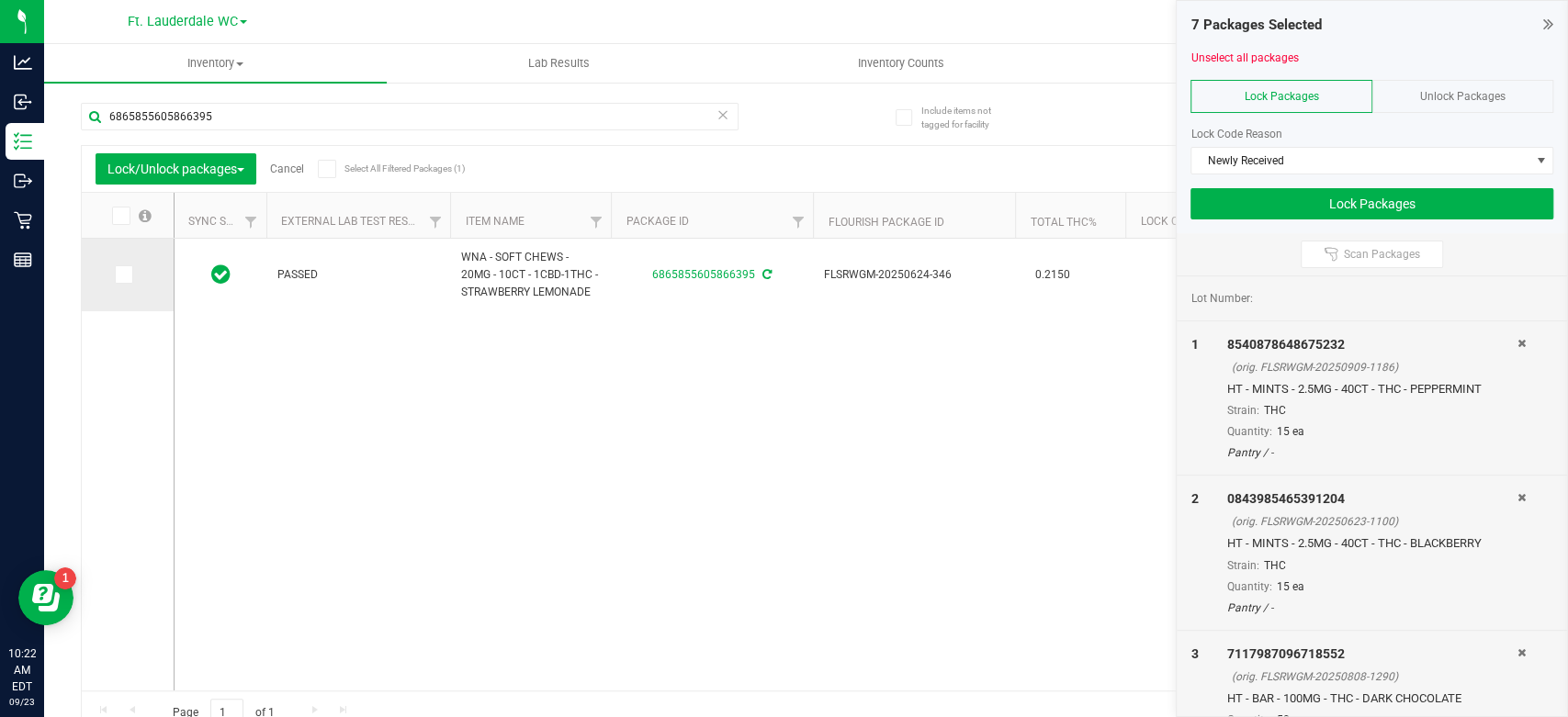
click at [125, 274] on icon at bounding box center [122, 274] width 12 height 0
click at [0, 0] on input "checkbox" at bounding box center [0, 0] width 0 height 0
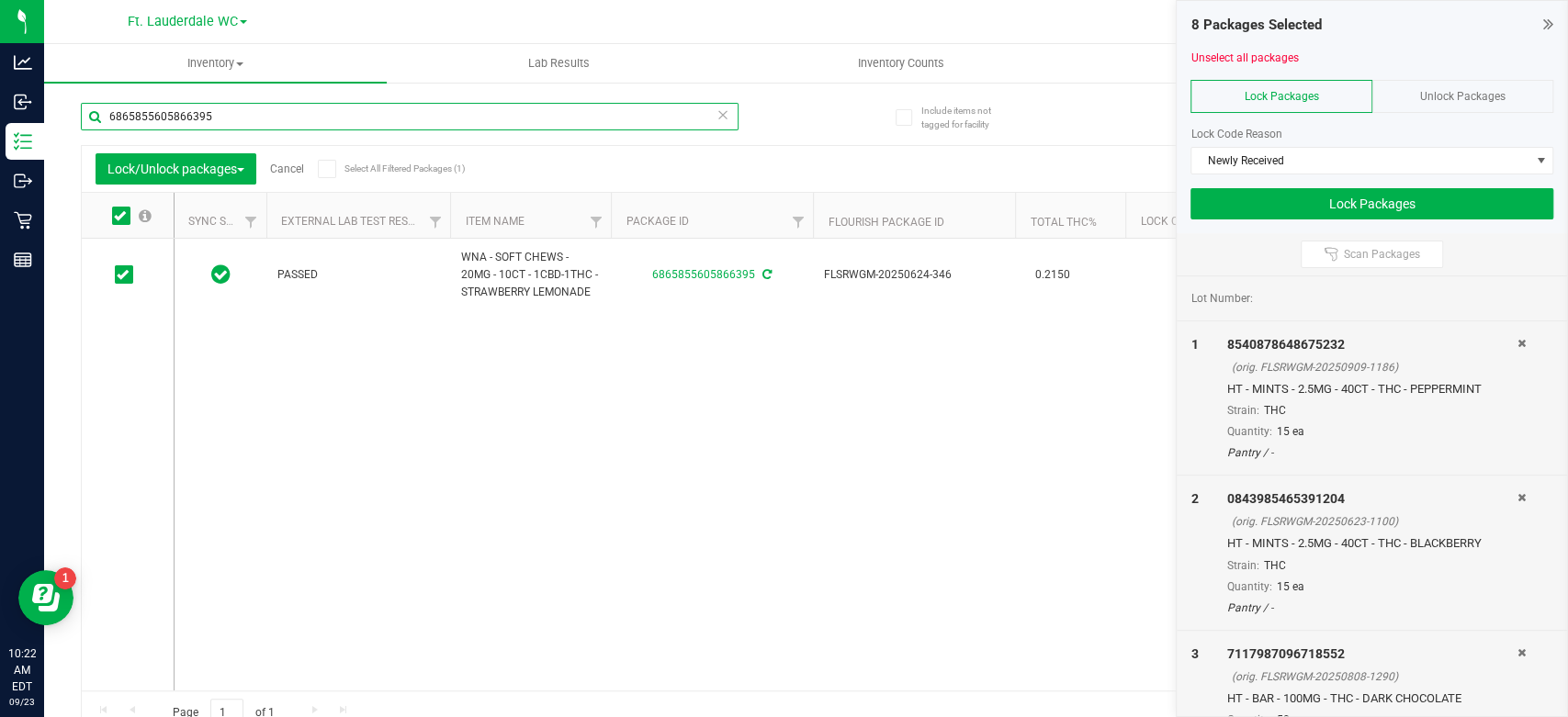
click at [252, 123] on input "6865855605866395" at bounding box center [409, 117] width 658 height 28
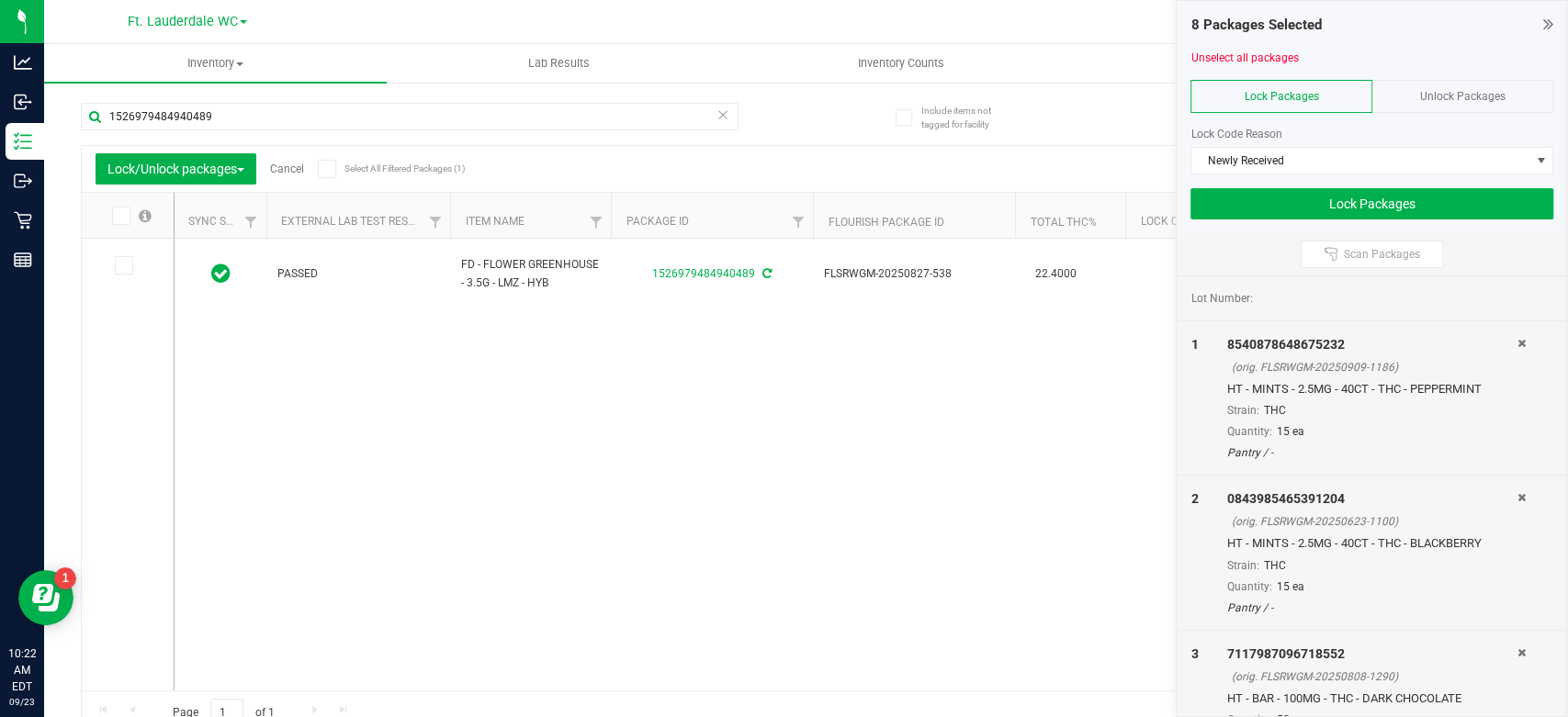
click at [126, 278] on td at bounding box center [127, 265] width 91 height 55
click at [125, 265] on icon at bounding box center [122, 265] width 12 height 0
click at [0, 0] on input "checkbox" at bounding box center [0, 0] width 0 height 0
click at [274, 129] on div "1526979484940489" at bounding box center [409, 124] width 658 height 43
click at [274, 124] on input "1526979484940489" at bounding box center [409, 117] width 658 height 28
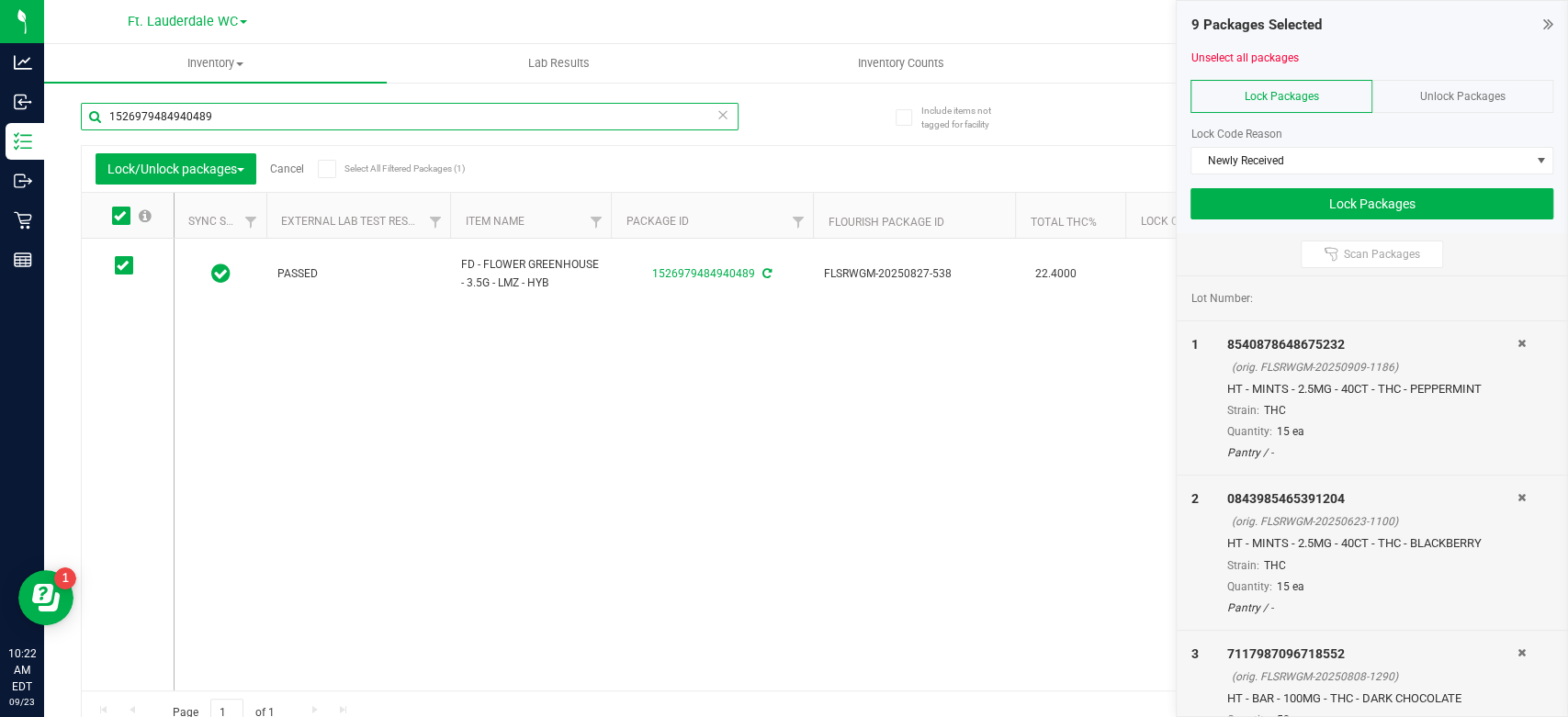
click at [274, 124] on input "1526979484940489" at bounding box center [409, 117] width 658 height 28
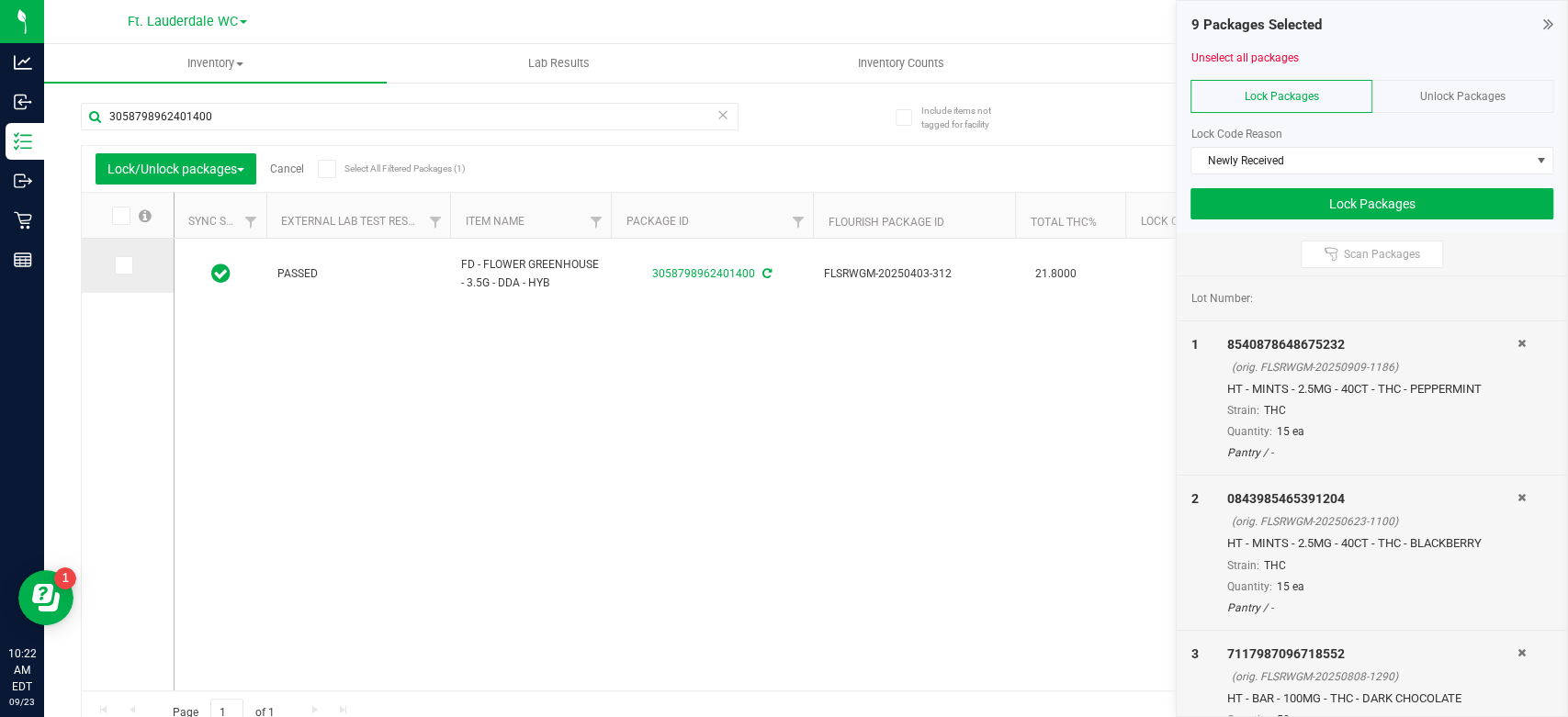
click at [129, 268] on span at bounding box center [124, 265] width 18 height 18
click at [0, 0] on input "checkbox" at bounding box center [0, 0] width 0 height 0
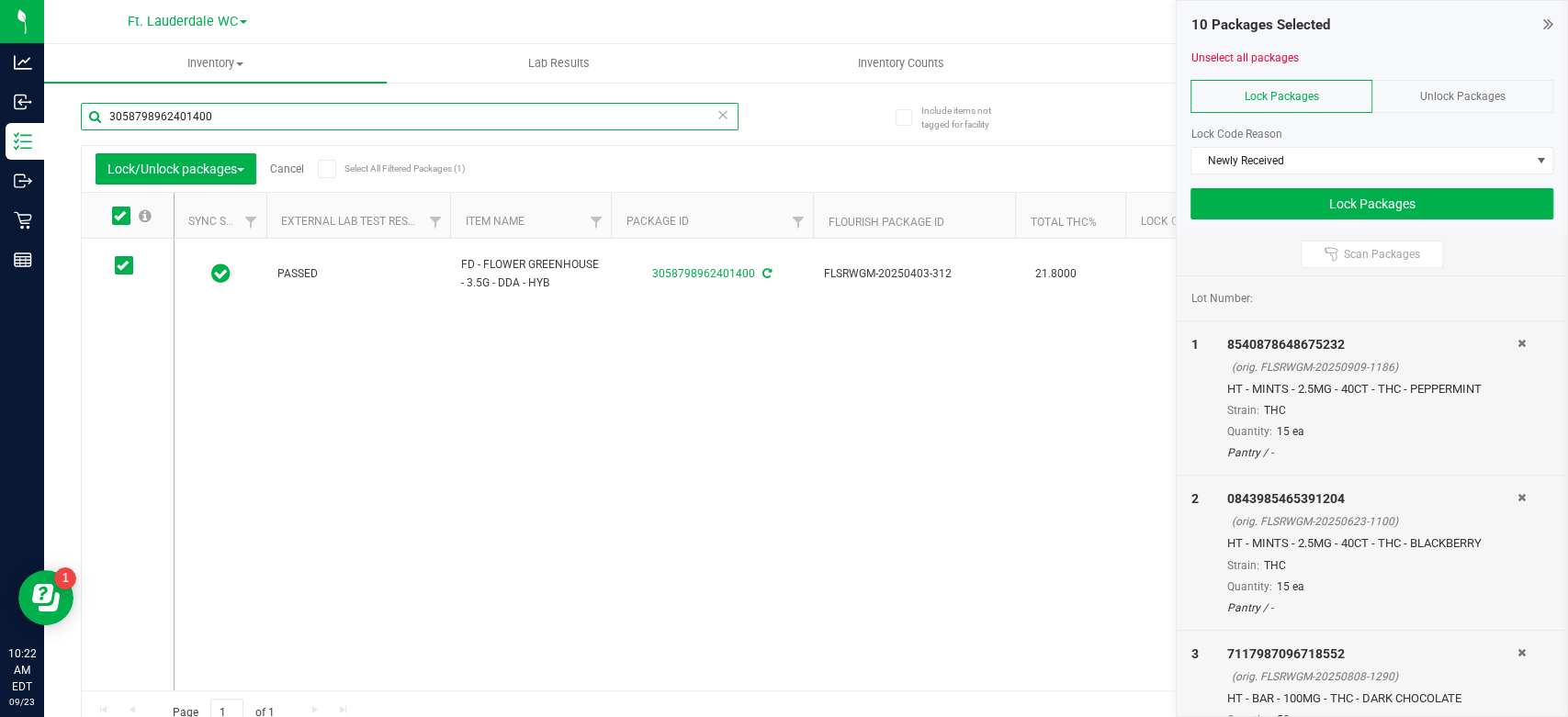
click at [339, 117] on input "3058798962401400" at bounding box center [409, 117] width 658 height 28
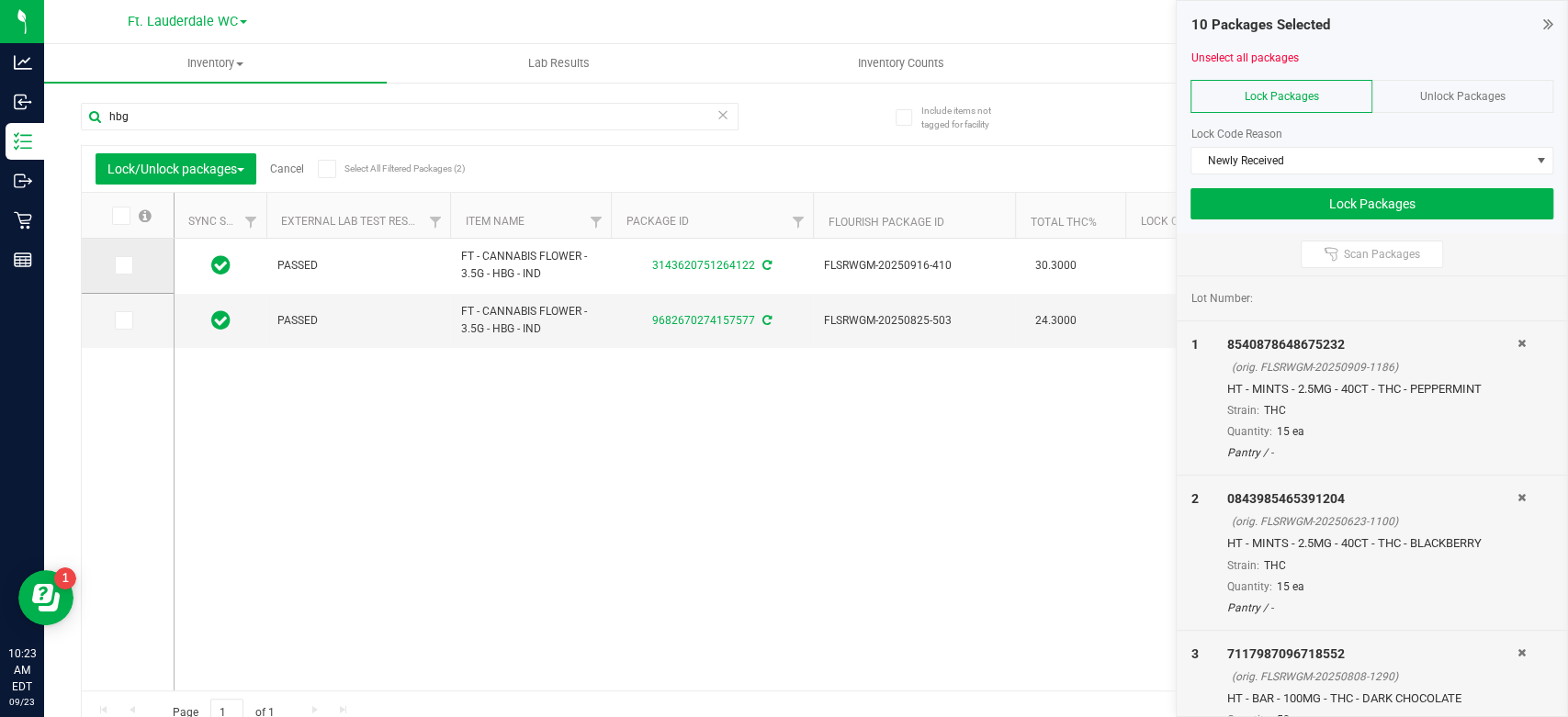
click at [125, 265] on icon at bounding box center [122, 265] width 12 height 0
click at [0, 0] on input "checkbox" at bounding box center [0, 0] width 0 height 0
click at [212, 117] on input "hbg" at bounding box center [409, 117] width 658 height 28
click at [214, 116] on input "hbg" at bounding box center [409, 117] width 658 height 28
click at [116, 260] on span at bounding box center [124, 265] width 18 height 18
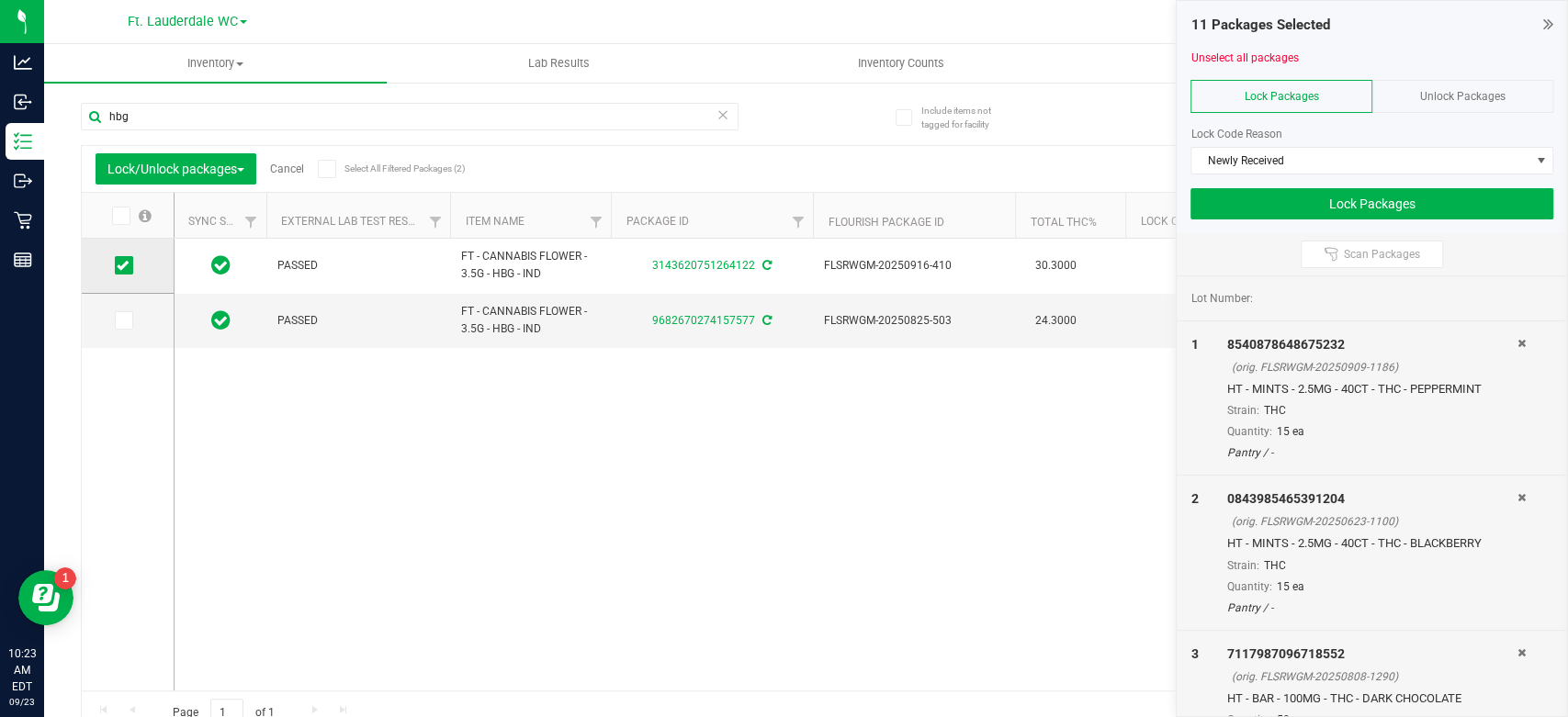
click at [0, 0] on input "checkbox" at bounding box center [0, 0] width 0 height 0
click at [229, 117] on input "hbg" at bounding box center [409, 117] width 658 height 28
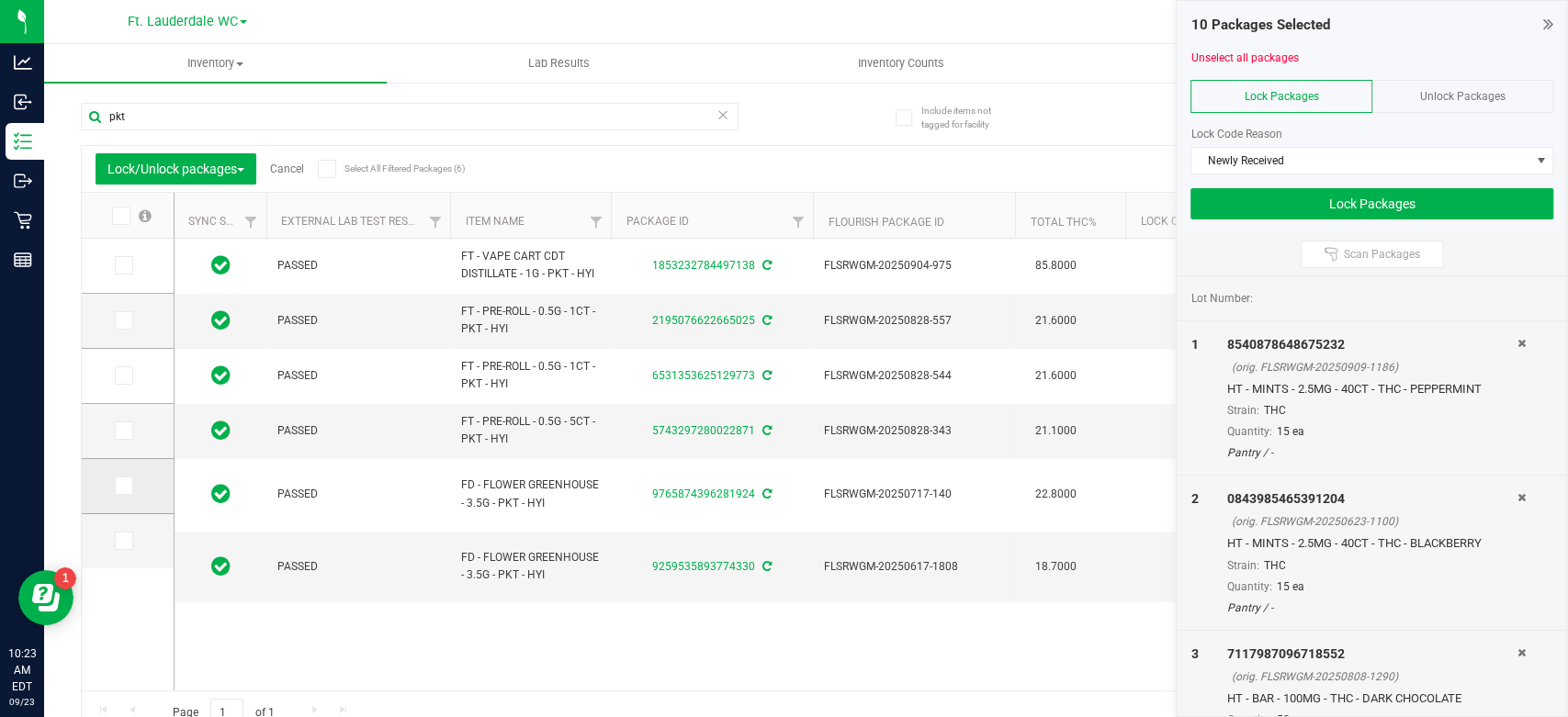
click at [125, 486] on icon at bounding box center [122, 486] width 12 height 0
click at [0, 0] on input "checkbox" at bounding box center [0, 0] width 0 height 0
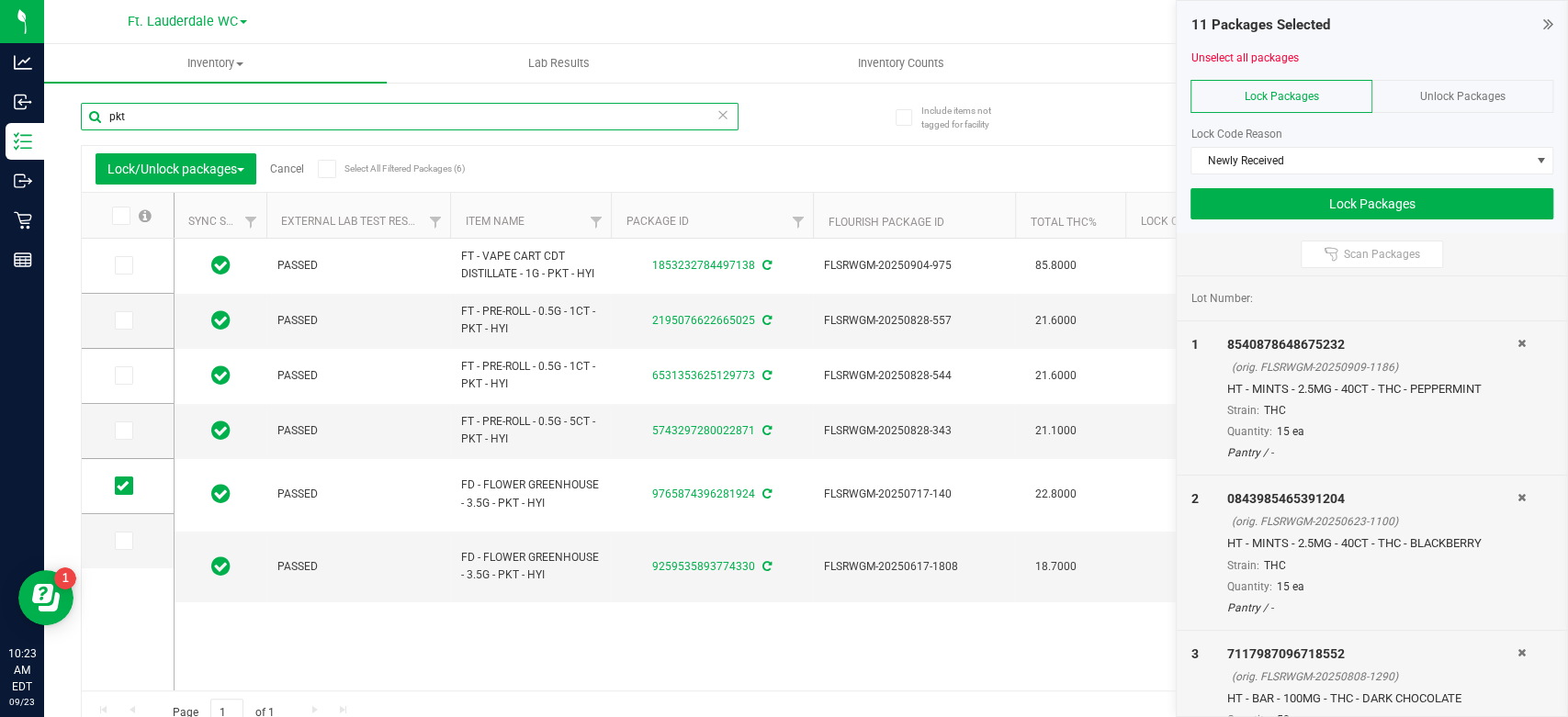
click at [293, 120] on input "pkt" at bounding box center [409, 117] width 658 height 28
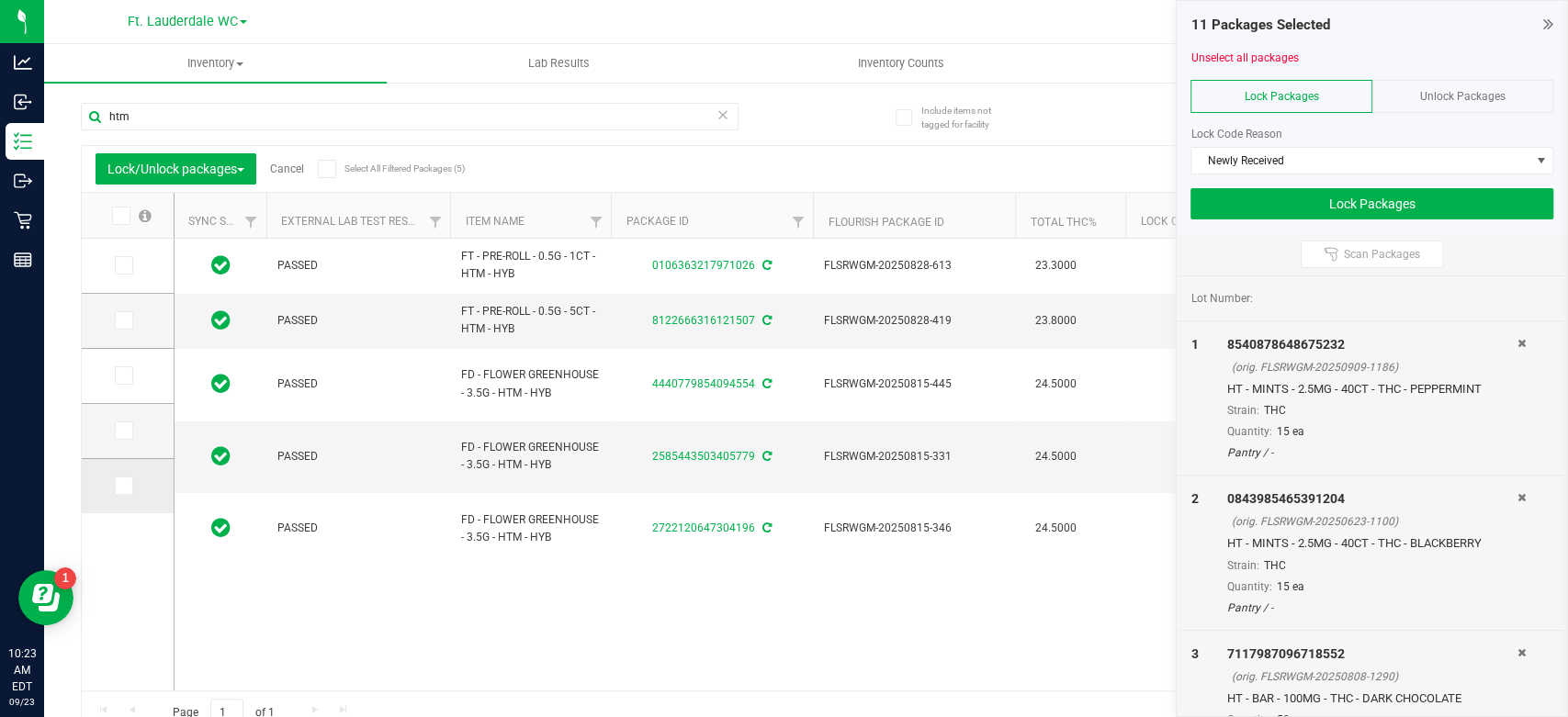
click at [129, 498] on td at bounding box center [127, 486] width 91 height 55
click at [126, 486] on icon at bounding box center [122, 486] width 12 height 0
click at [0, 0] on input "checkbox" at bounding box center [0, 0] width 0 height 0
click at [116, 441] on td at bounding box center [127, 431] width 91 height 55
click at [122, 437] on span at bounding box center [124, 430] width 18 height 18
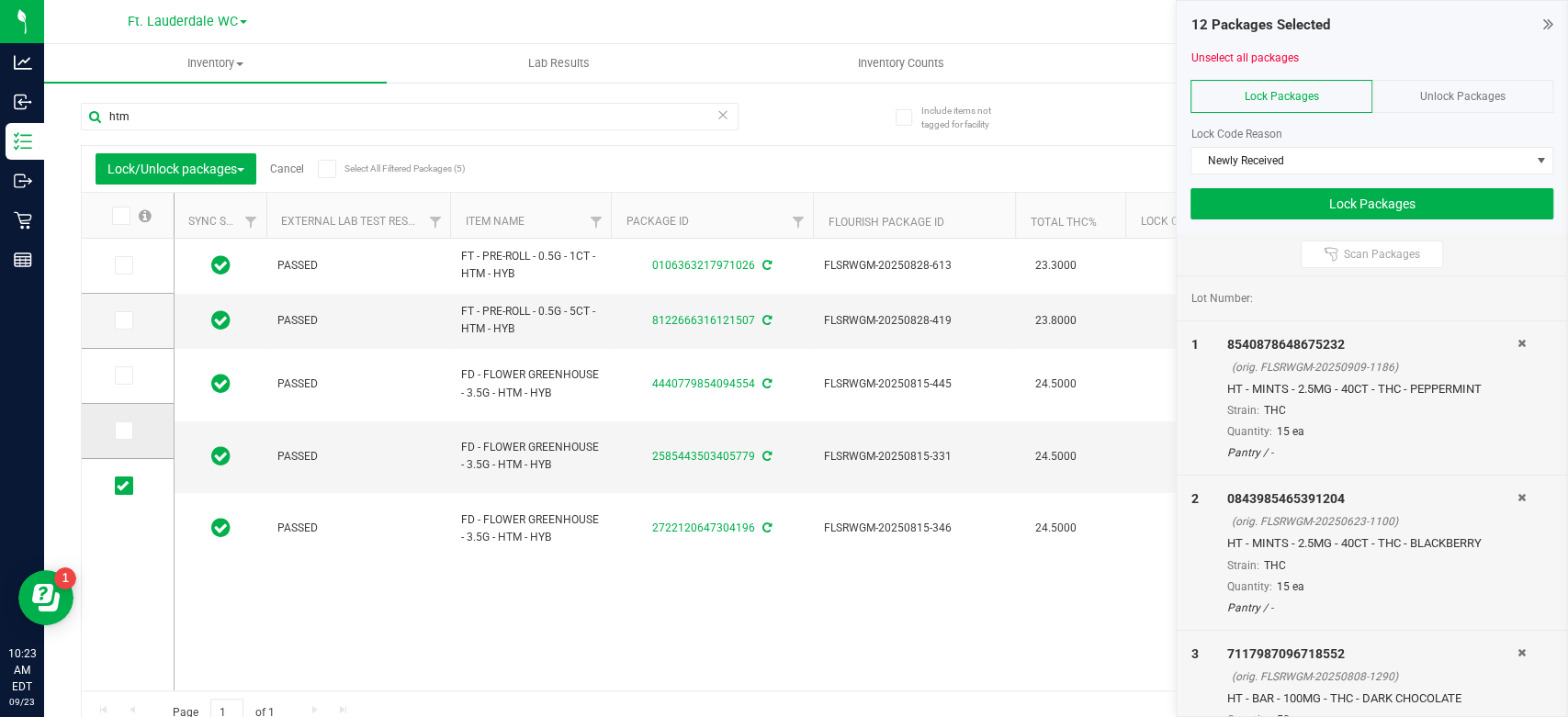
click at [0, 0] on input "checkbox" at bounding box center [0, 0] width 0 height 0
click at [324, 121] on input "htm" at bounding box center [409, 117] width 658 height 28
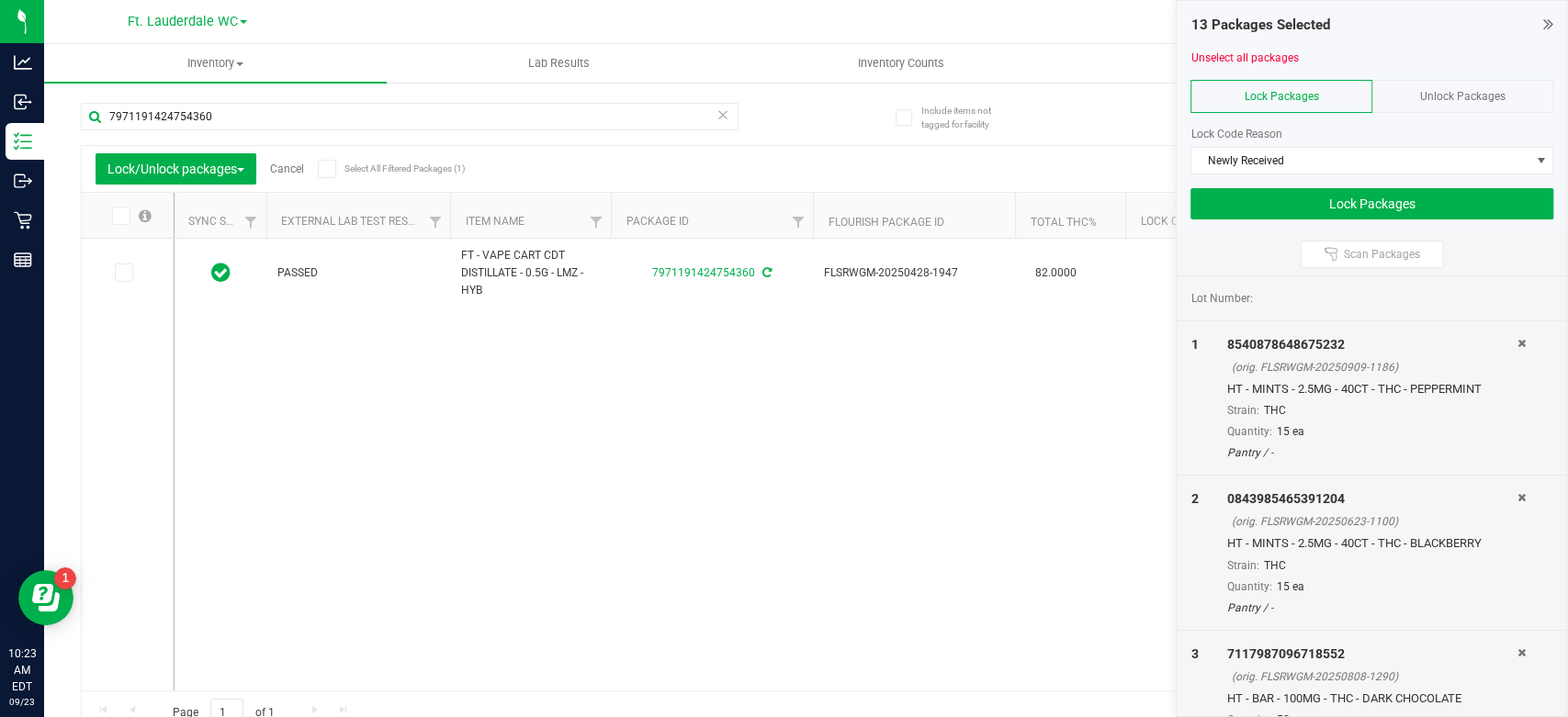
click at [120, 215] on icon at bounding box center [120, 215] width 12 height 0
click at [0, 0] on input "checkbox" at bounding box center [0, 0] width 0 height 0
click at [235, 116] on input "7971191424754360" at bounding box center [409, 117] width 658 height 28
click at [126, 273] on icon at bounding box center [122, 273] width 12 height 0
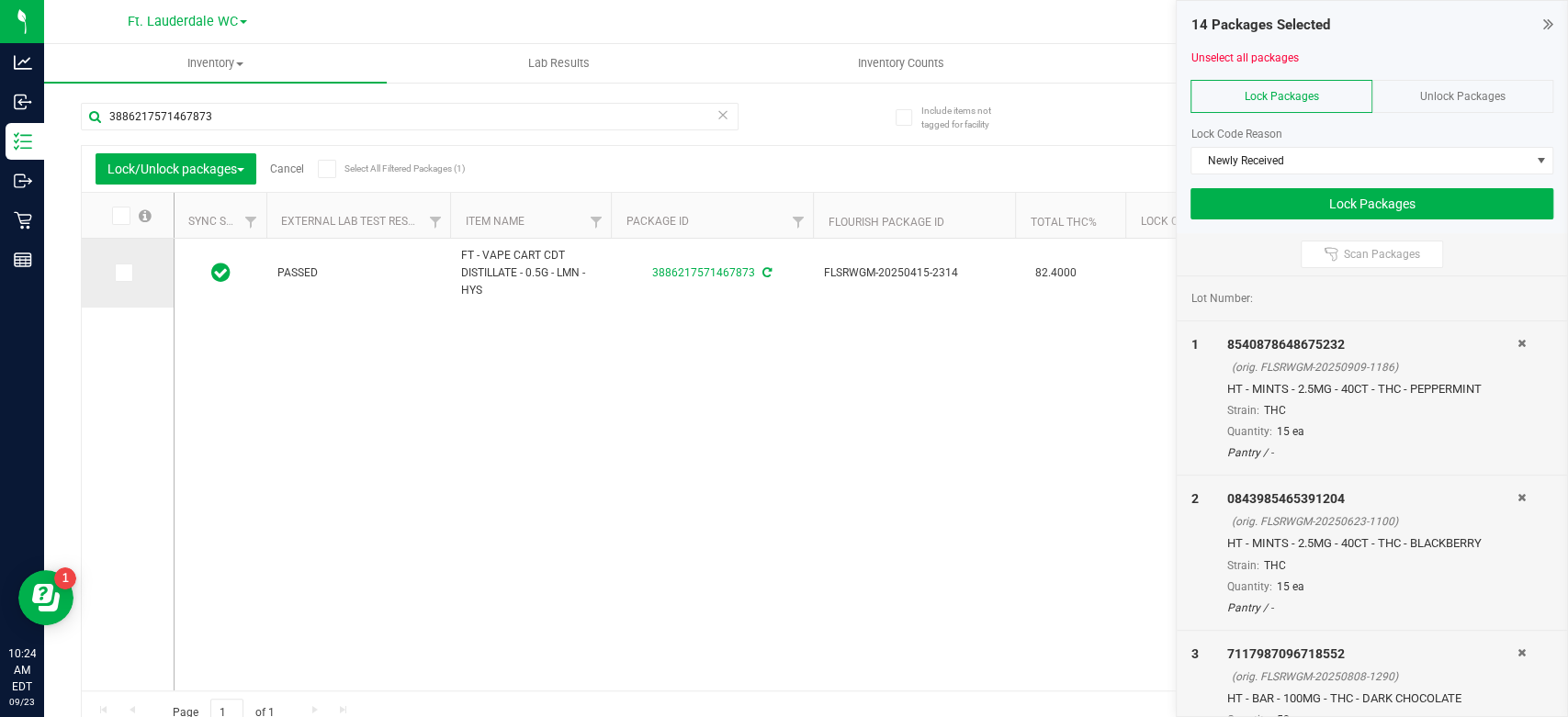
click at [0, 0] on input "checkbox" at bounding box center [0, 0] width 0 height 0
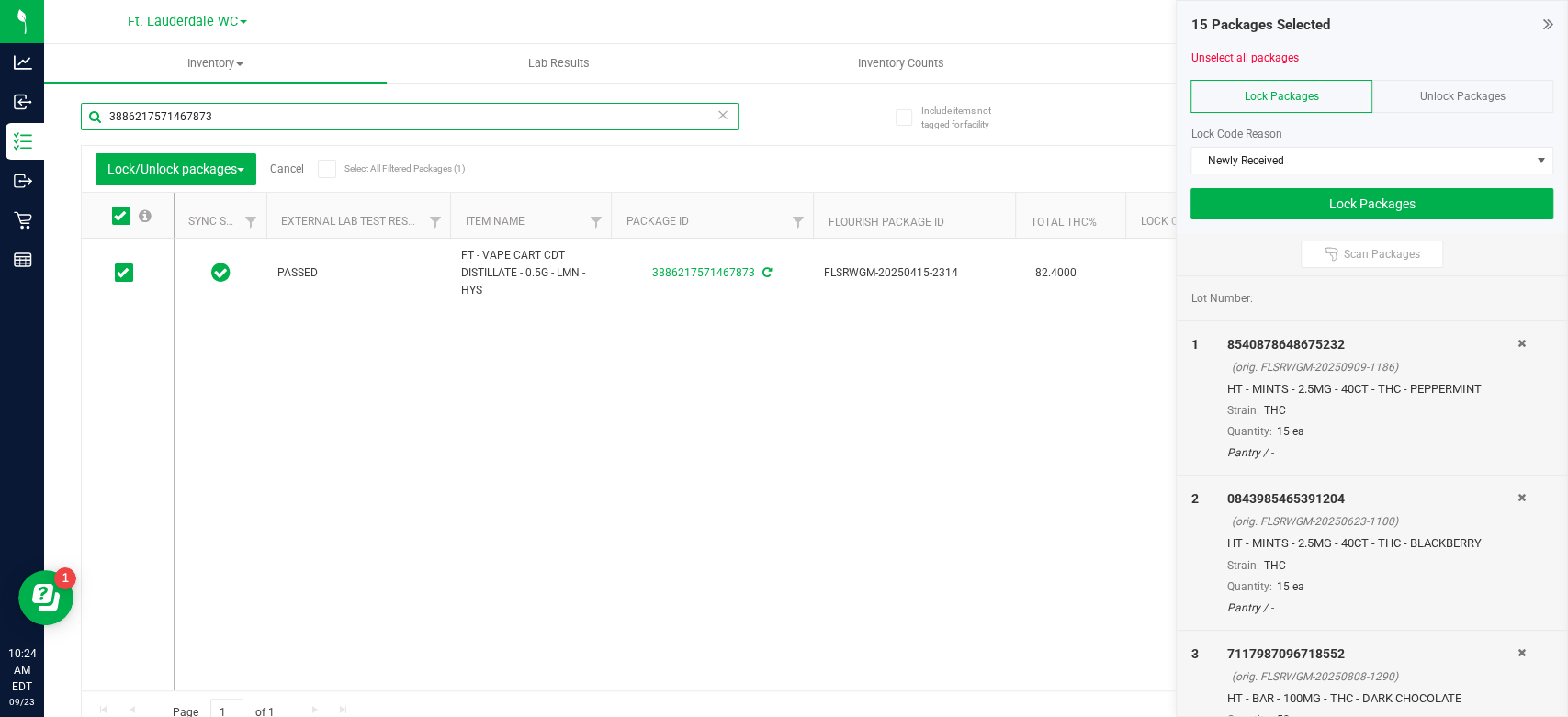
click at [284, 109] on input "3886217571467873" at bounding box center [409, 117] width 658 height 28
click at [286, 107] on input "3886217571467873" at bounding box center [409, 117] width 658 height 28
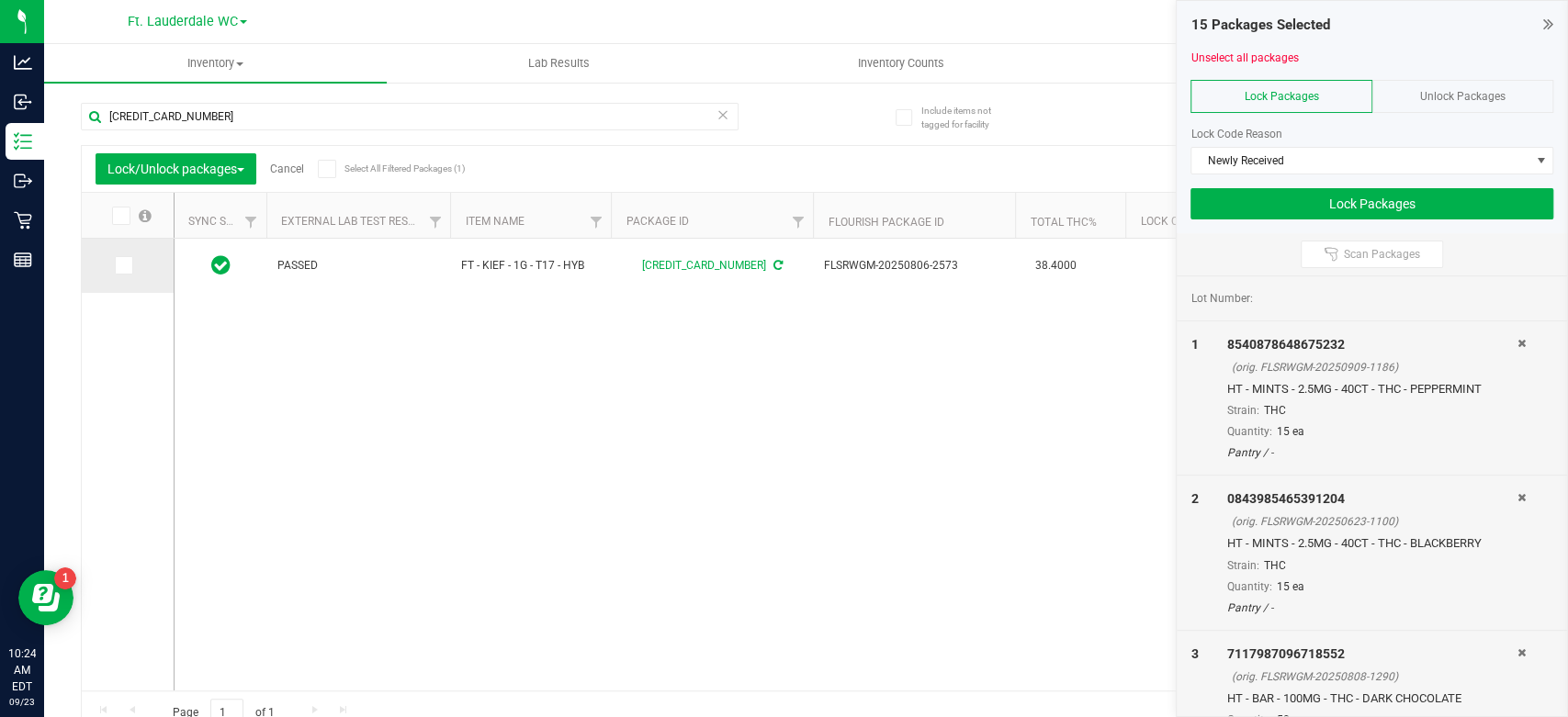
click at [124, 265] on icon at bounding box center [122, 265] width 12 height 0
click at [0, 0] on input "checkbox" at bounding box center [0, 0] width 0 height 0
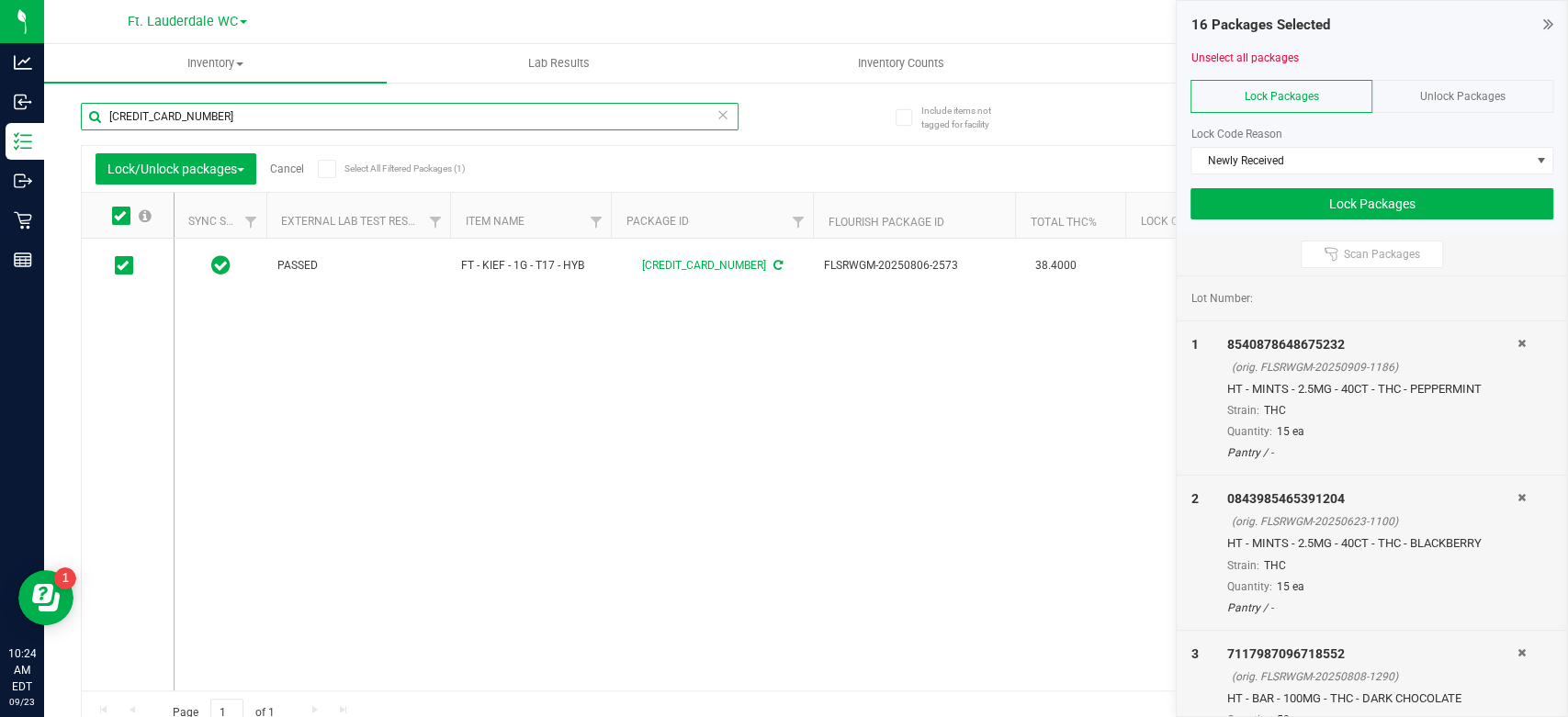
click at [250, 112] on input "[CREDIT_CARD_NUMBER]" at bounding box center [409, 117] width 658 height 28
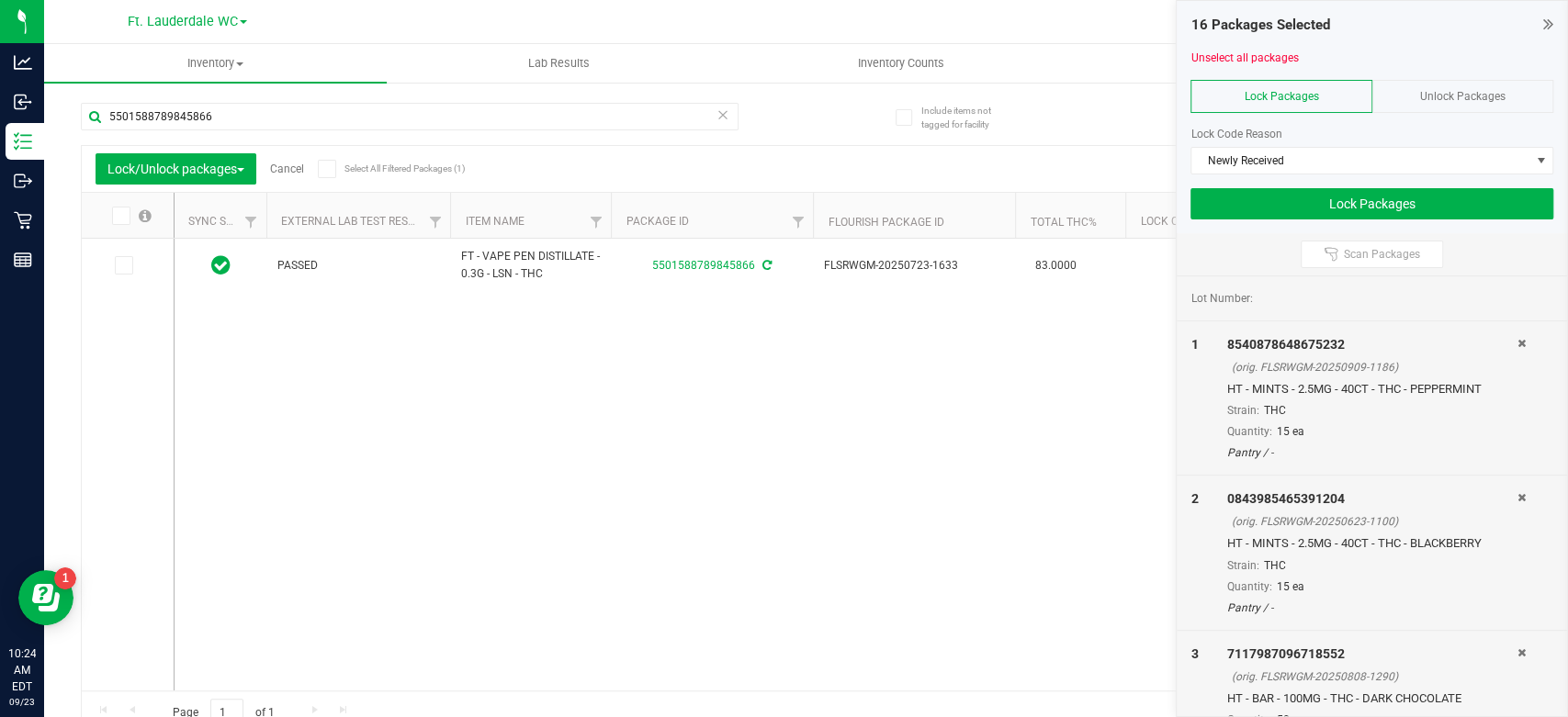
click at [120, 265] on icon at bounding box center [122, 265] width 12 height 0
click at [0, 0] on input "checkbox" at bounding box center [0, 0] width 0 height 0
click at [254, 125] on input "5501588789845866" at bounding box center [409, 117] width 658 height 28
click at [119, 265] on icon at bounding box center [122, 265] width 12 height 0
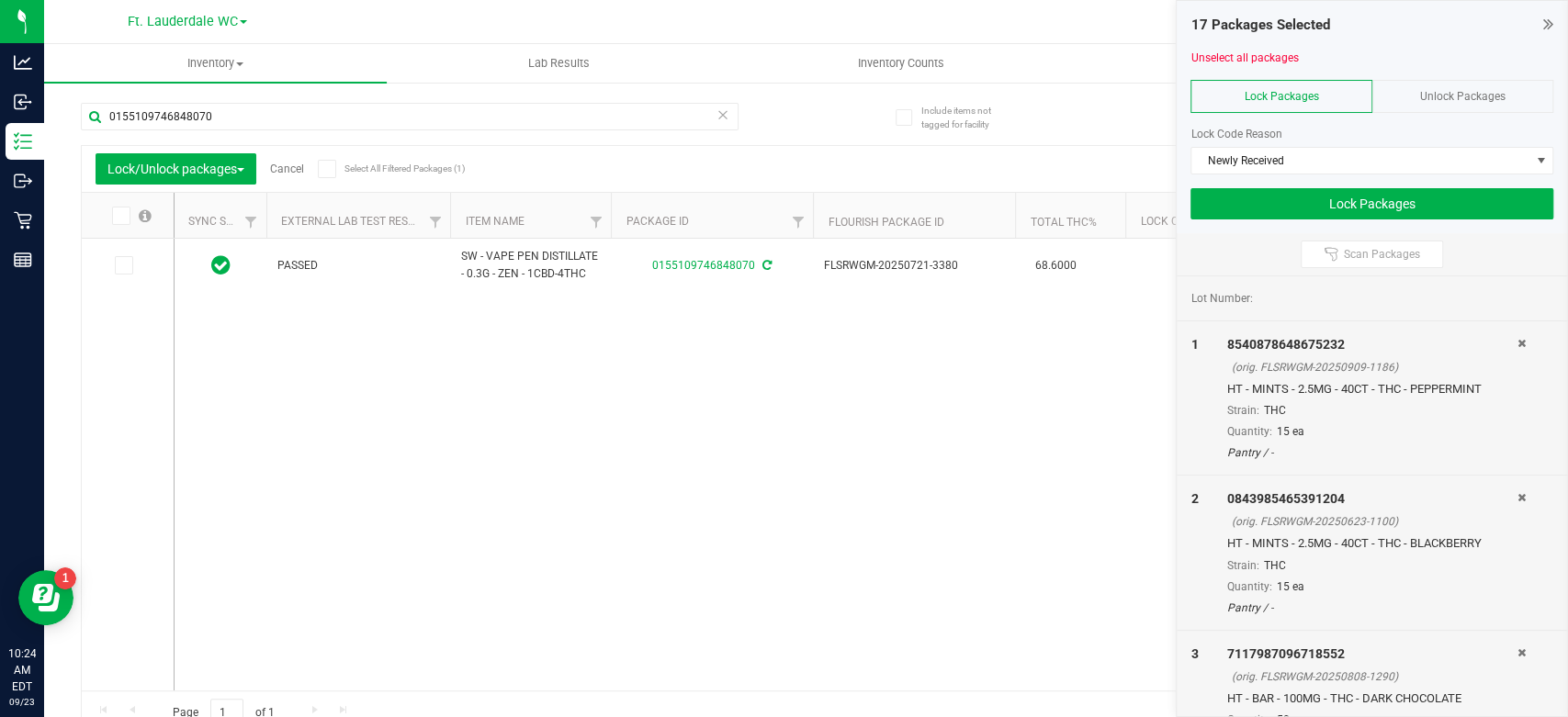
click at [0, 0] on input "checkbox" at bounding box center [0, 0] width 0 height 0
click at [272, 117] on input "0155109746848070" at bounding box center [409, 117] width 658 height 28
click at [127, 265] on icon at bounding box center [122, 265] width 12 height 0
click at [0, 0] on input "checkbox" at bounding box center [0, 0] width 0 height 0
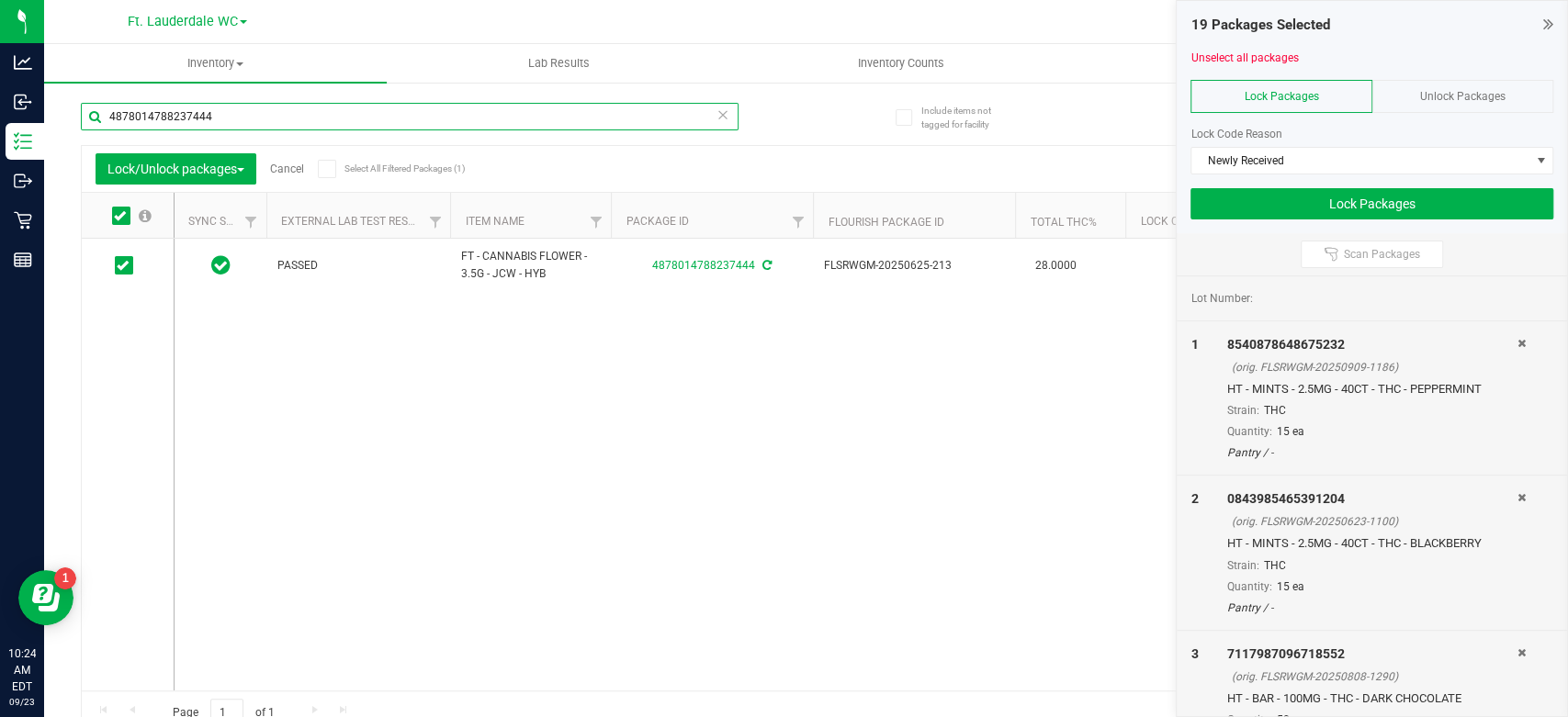
click at [274, 119] on input "4878014788237444" at bounding box center [409, 117] width 658 height 28
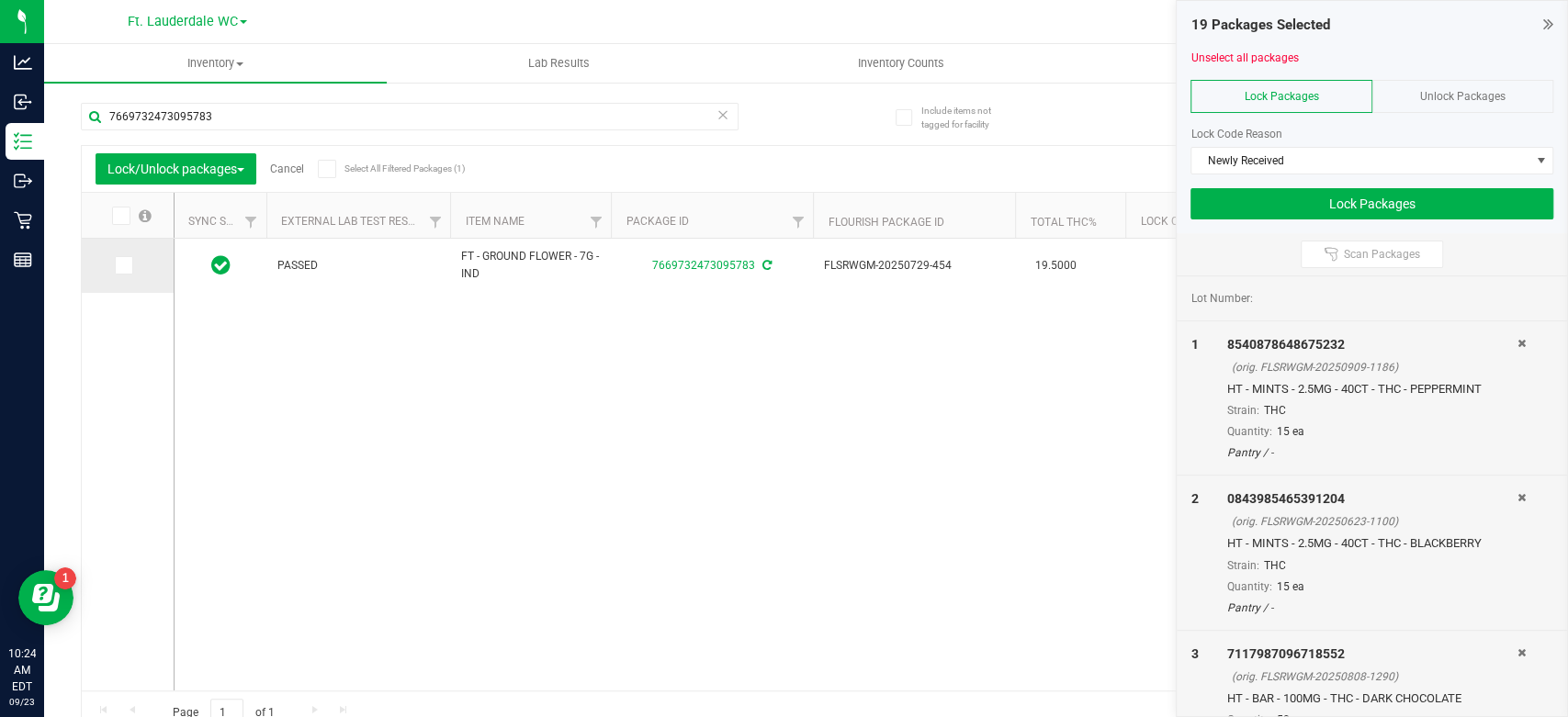
click at [131, 268] on span at bounding box center [124, 265] width 18 height 18
click at [0, 0] on input "checkbox" at bounding box center [0, 0] width 0 height 0
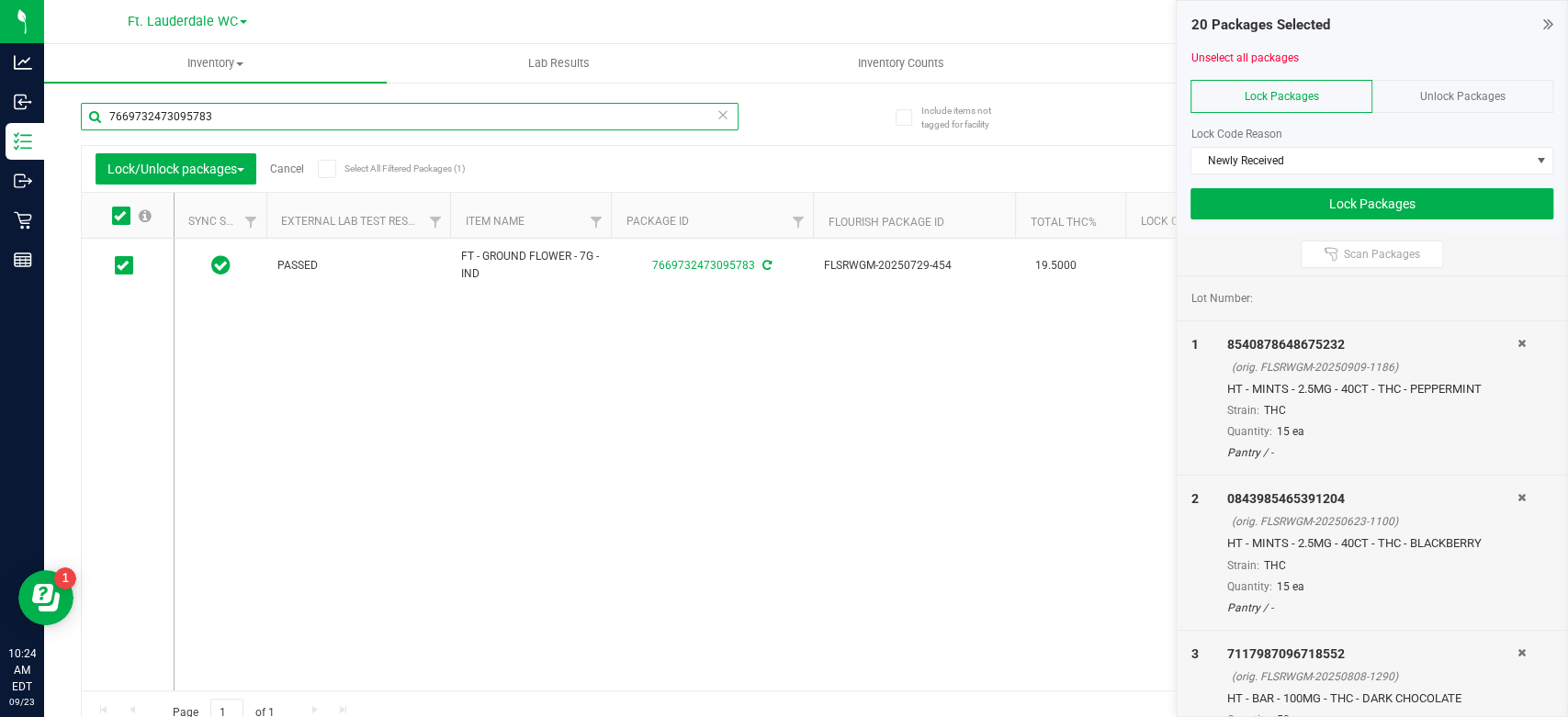
click at [300, 119] on input "7669732473095783" at bounding box center [409, 117] width 658 height 28
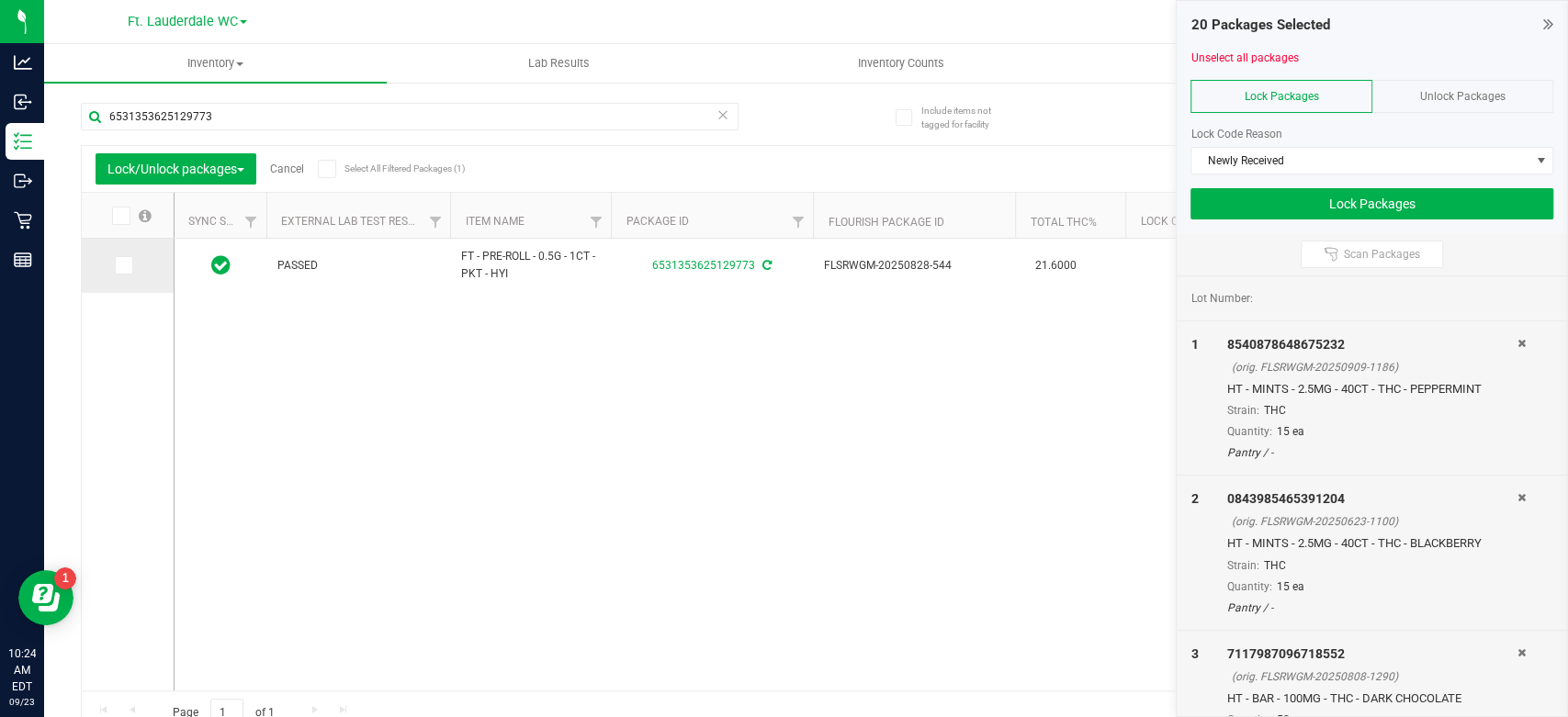
click at [117, 265] on icon at bounding box center [122, 265] width 12 height 0
click at [0, 0] on input "checkbox" at bounding box center [0, 0] width 0 height 0
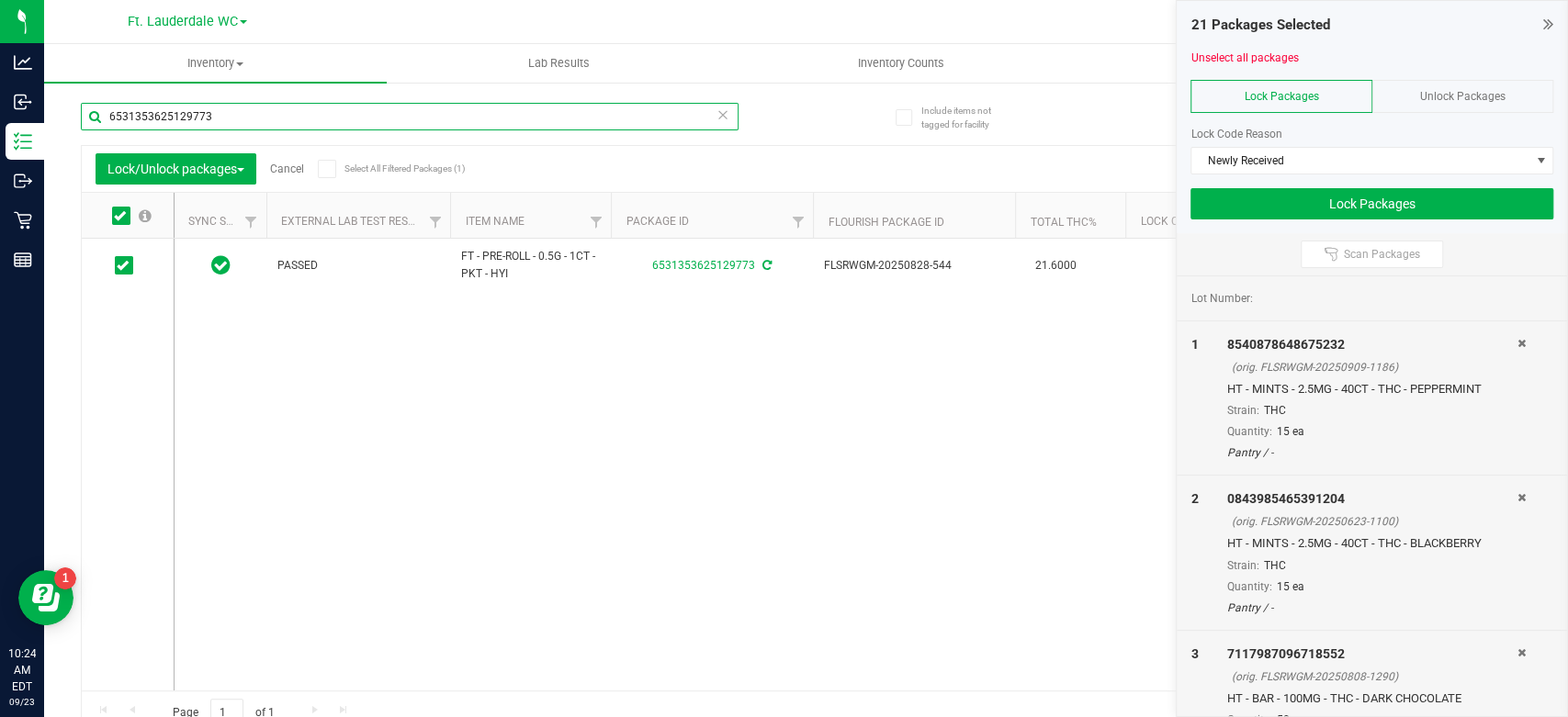
click at [221, 120] on input "6531353625129773" at bounding box center [409, 117] width 658 height 28
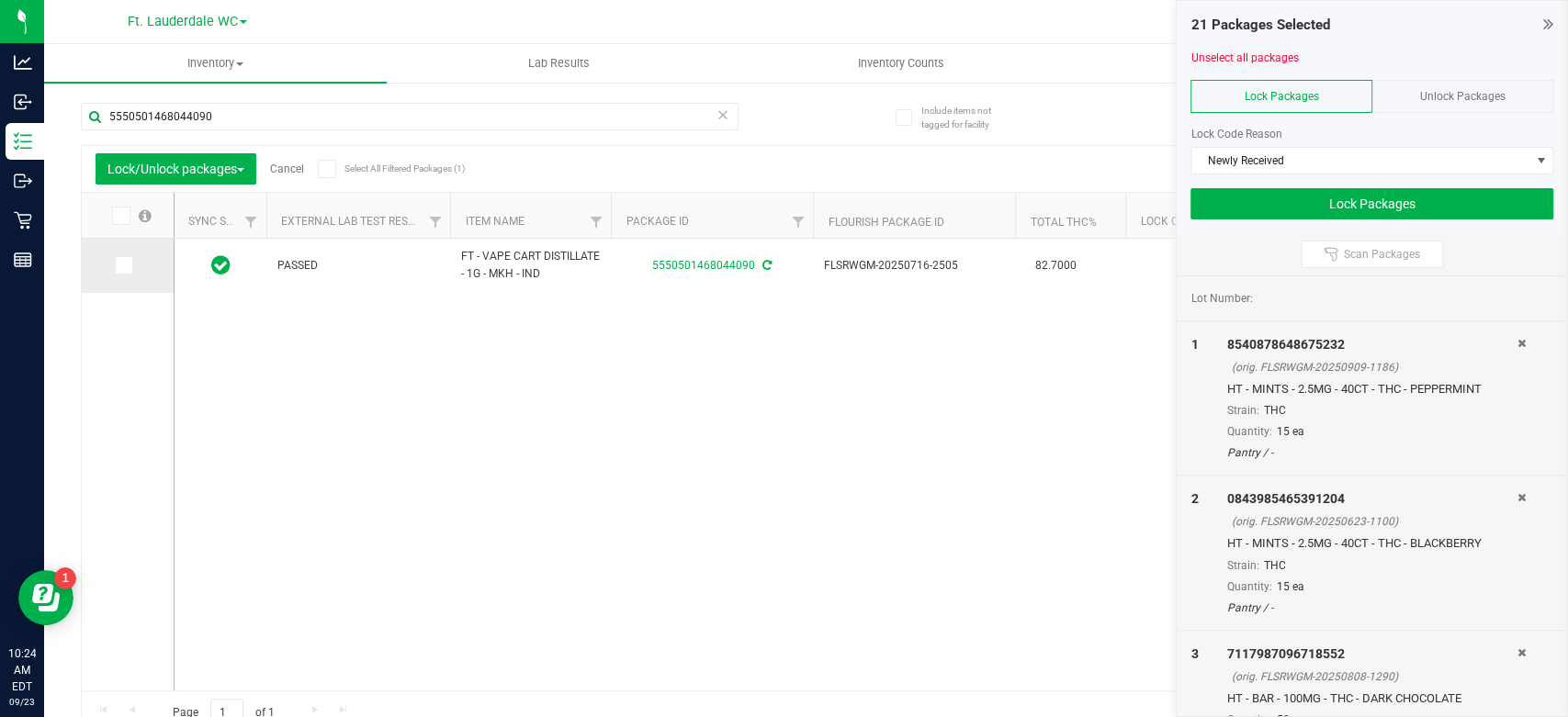
drag, startPoint x: 123, startPoint y: 262, endPoint x: 123, endPoint y: 252, distance: 10.0
click at [121, 265] on icon at bounding box center [122, 265] width 12 height 0
click at [0, 0] on input "checkbox" at bounding box center [0, 0] width 0 height 0
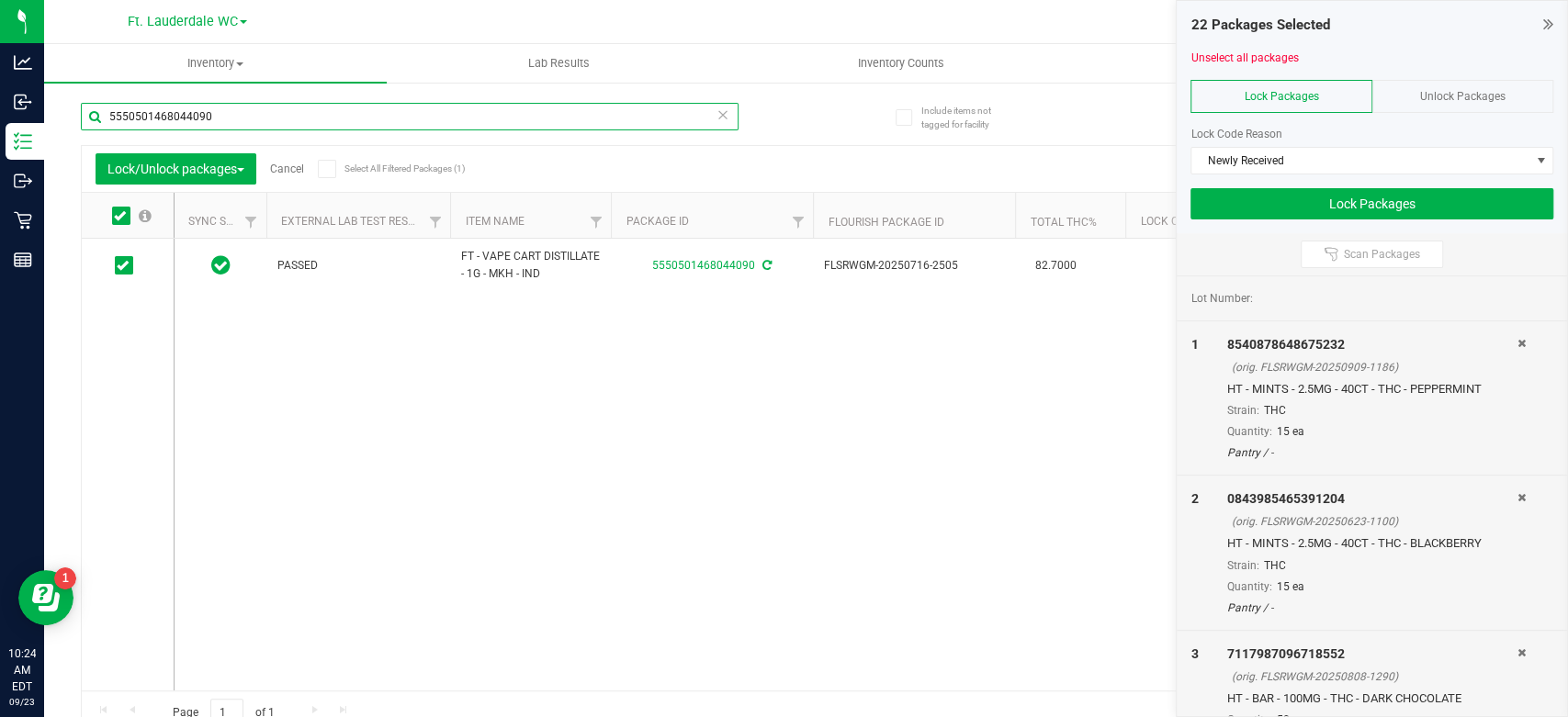
click at [292, 125] on input "5550501468044090" at bounding box center [409, 117] width 658 height 28
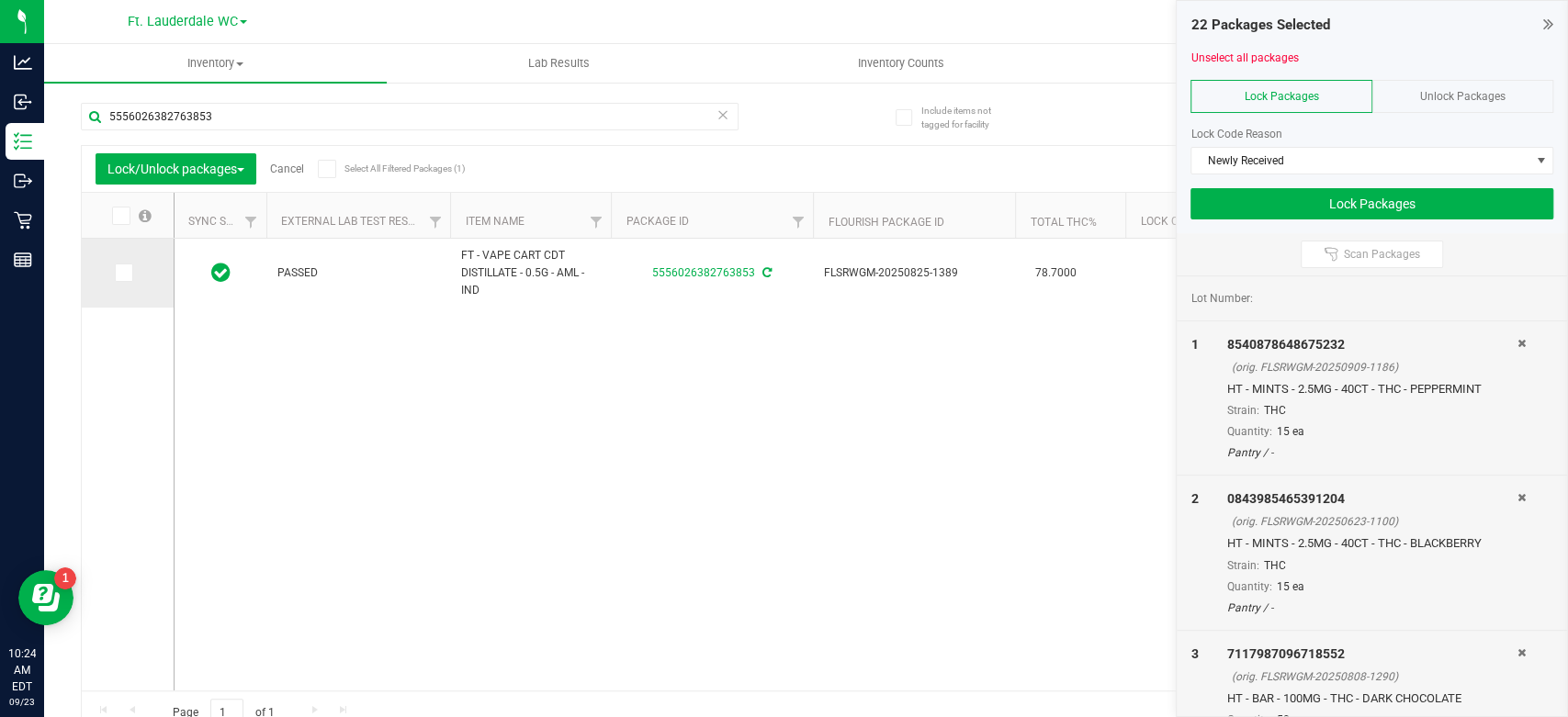
click at [122, 273] on icon at bounding box center [122, 273] width 12 height 0
click at [0, 0] on input "checkbox" at bounding box center [0, 0] width 0 height 0
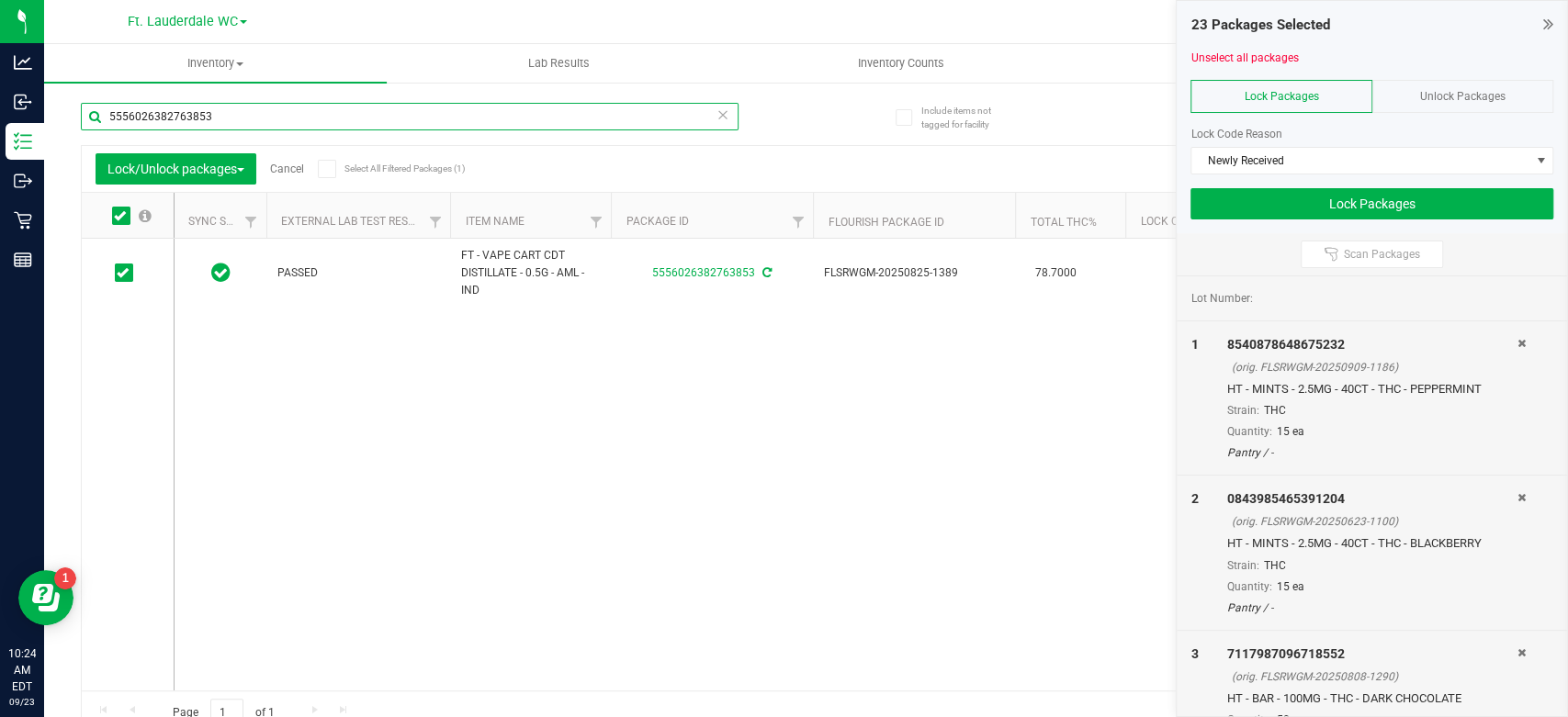
click at [284, 116] on input "5556026382763853" at bounding box center [409, 117] width 658 height 28
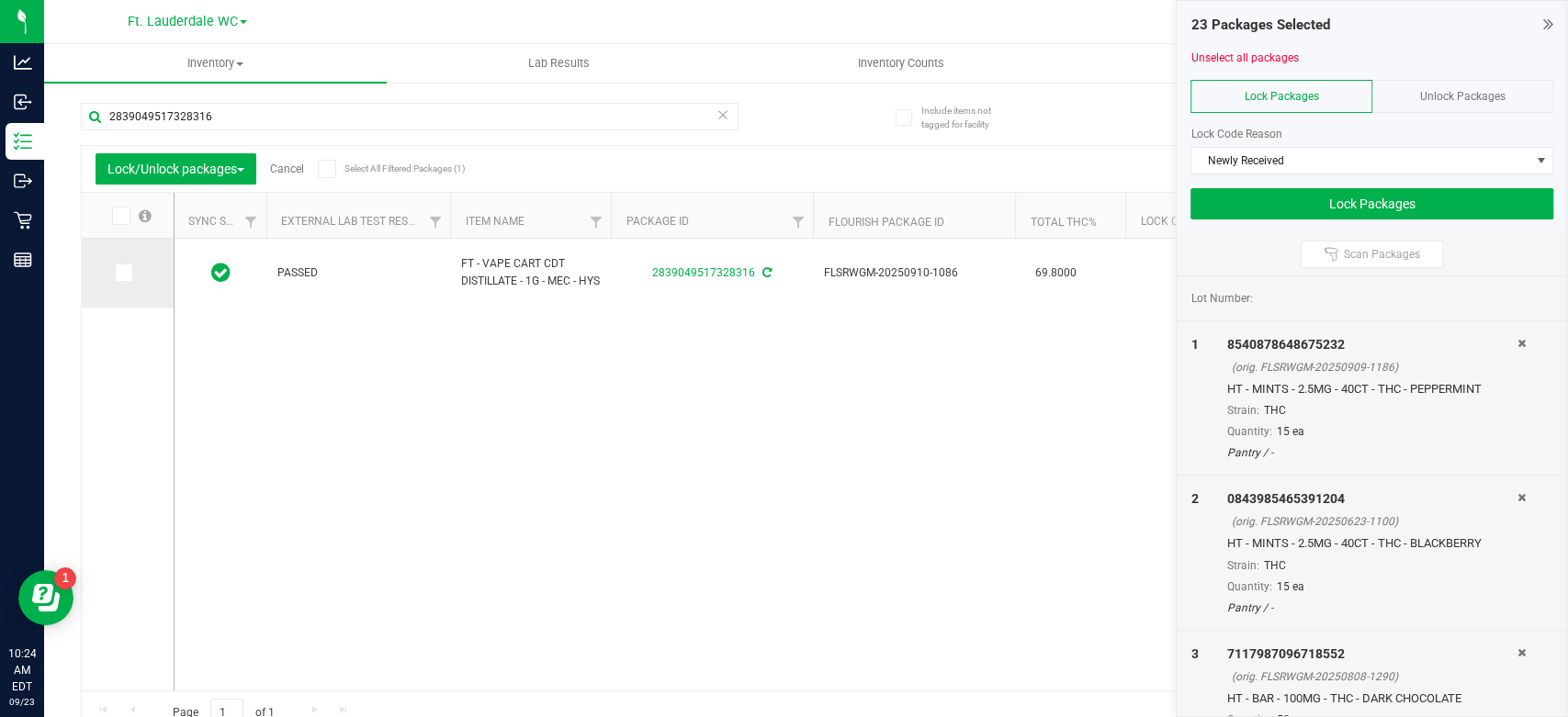
click at [127, 273] on icon at bounding box center [122, 273] width 12 height 0
click at [0, 0] on input "checkbox" at bounding box center [0, 0] width 0 height 0
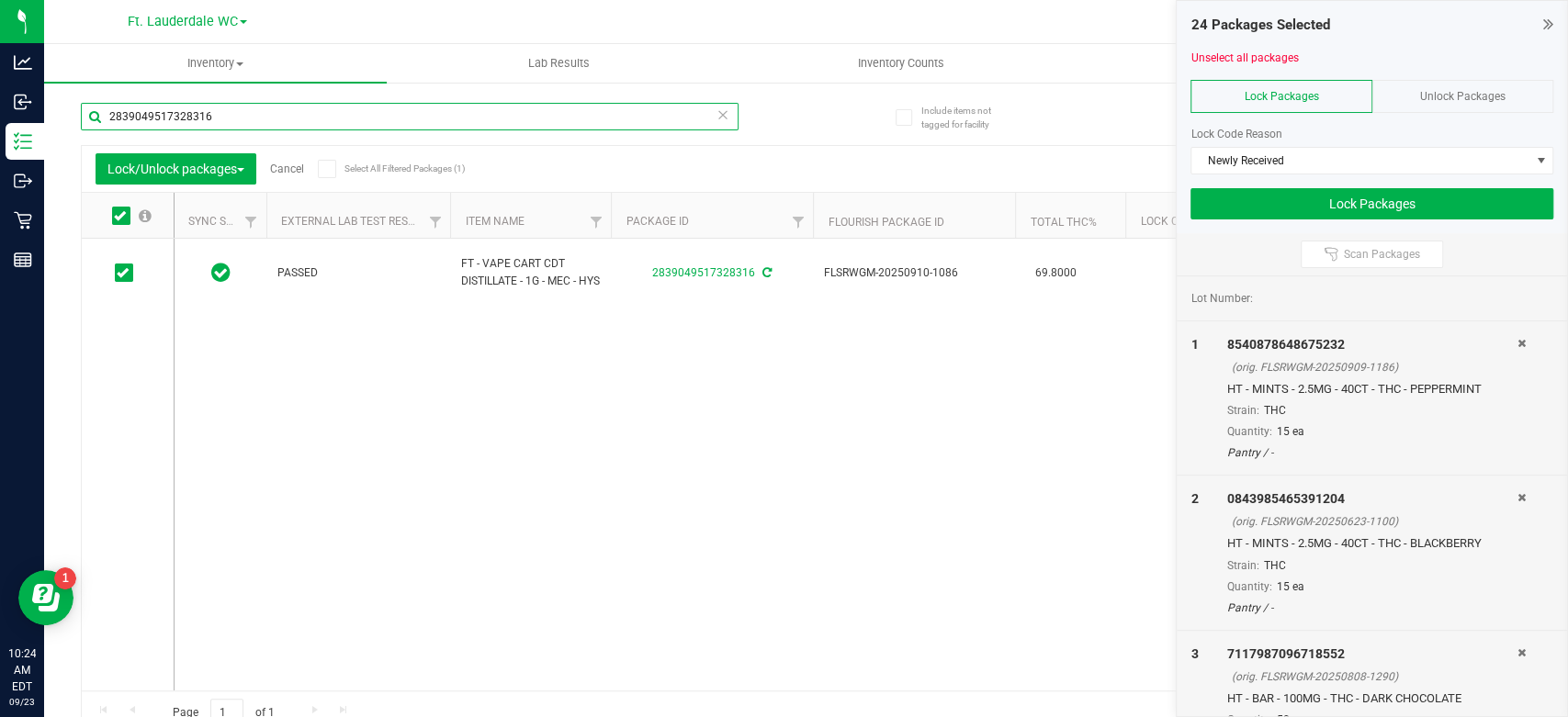
click at [377, 104] on input "2839049517328316" at bounding box center [409, 117] width 658 height 28
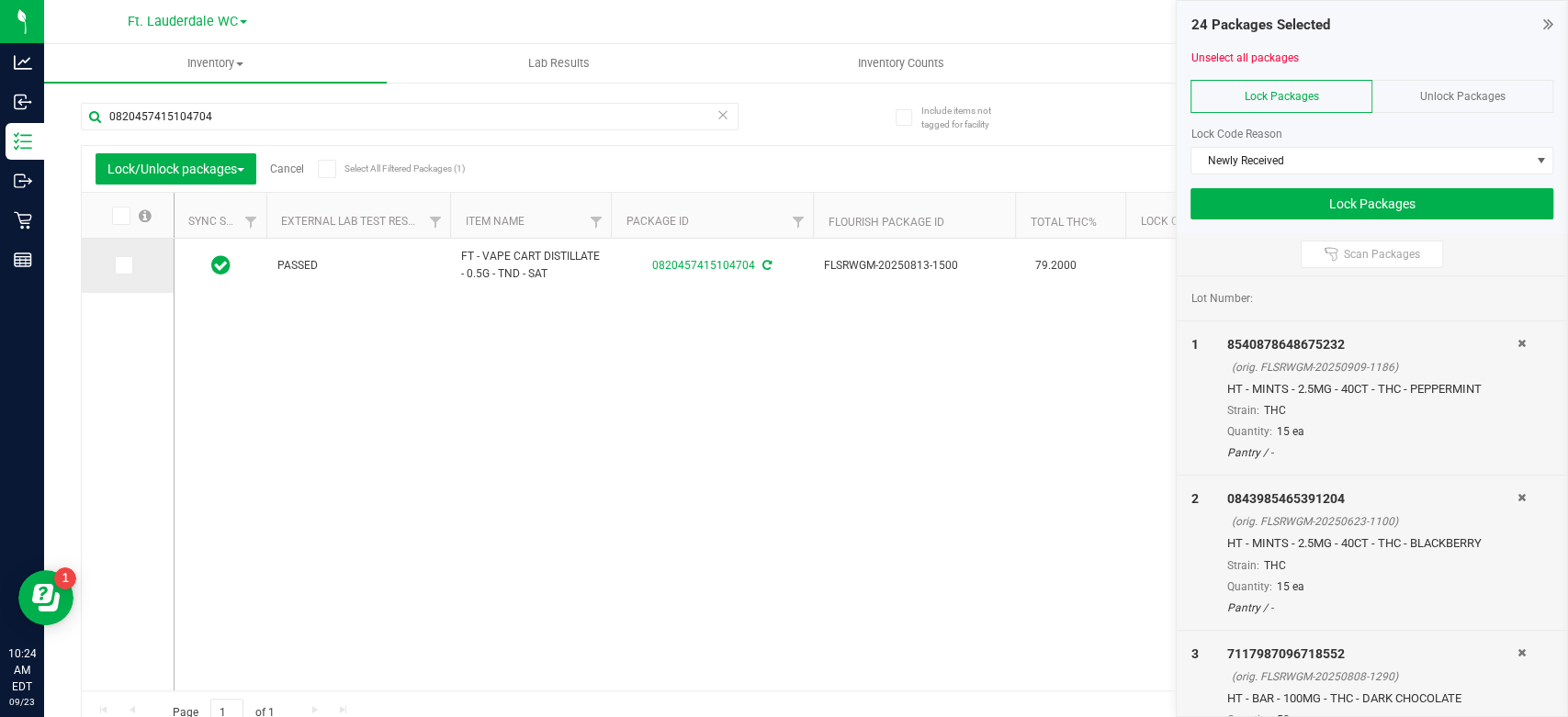
click at [119, 265] on icon at bounding box center [122, 265] width 12 height 0
click at [0, 0] on input "checkbox" at bounding box center [0, 0] width 0 height 0
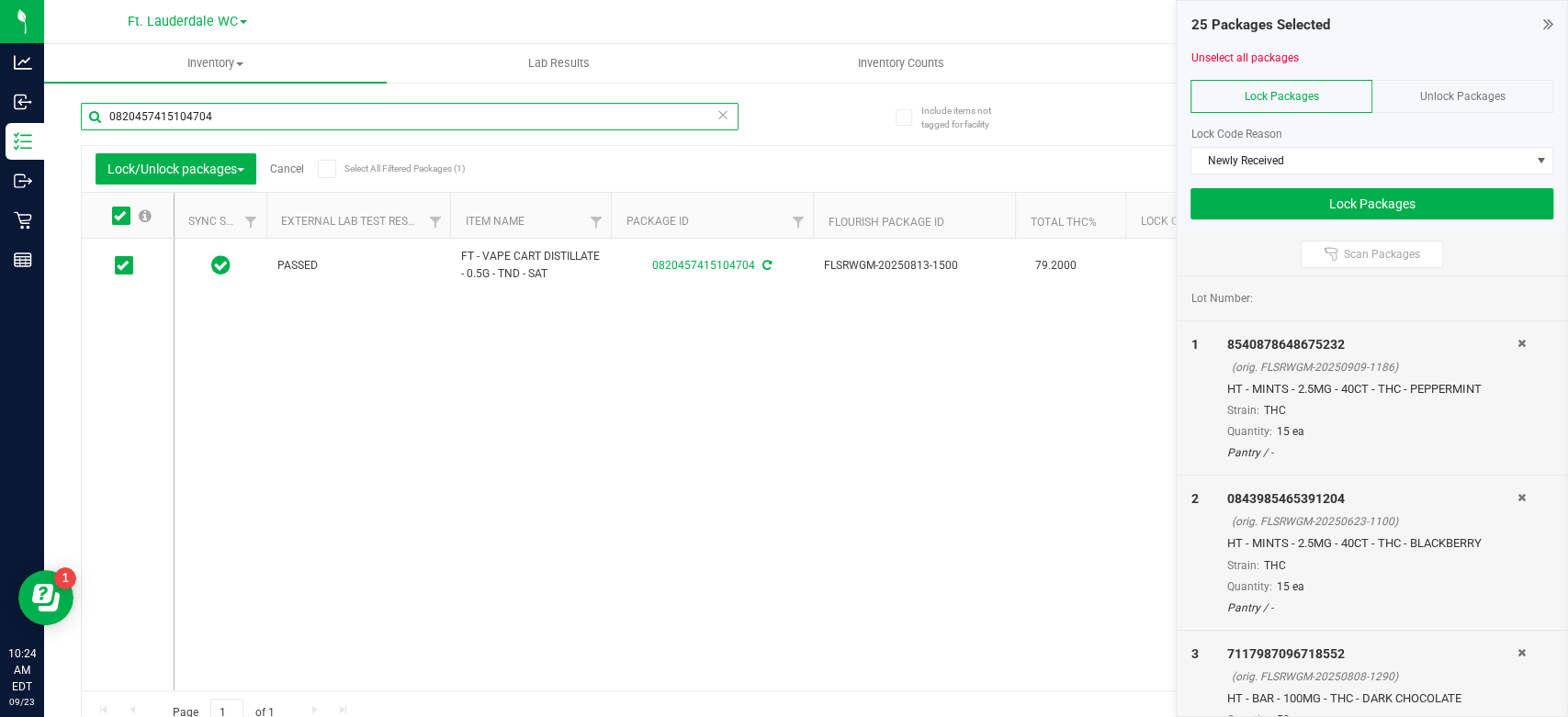
click at [242, 128] on input "0820457415104704" at bounding box center [409, 117] width 658 height 28
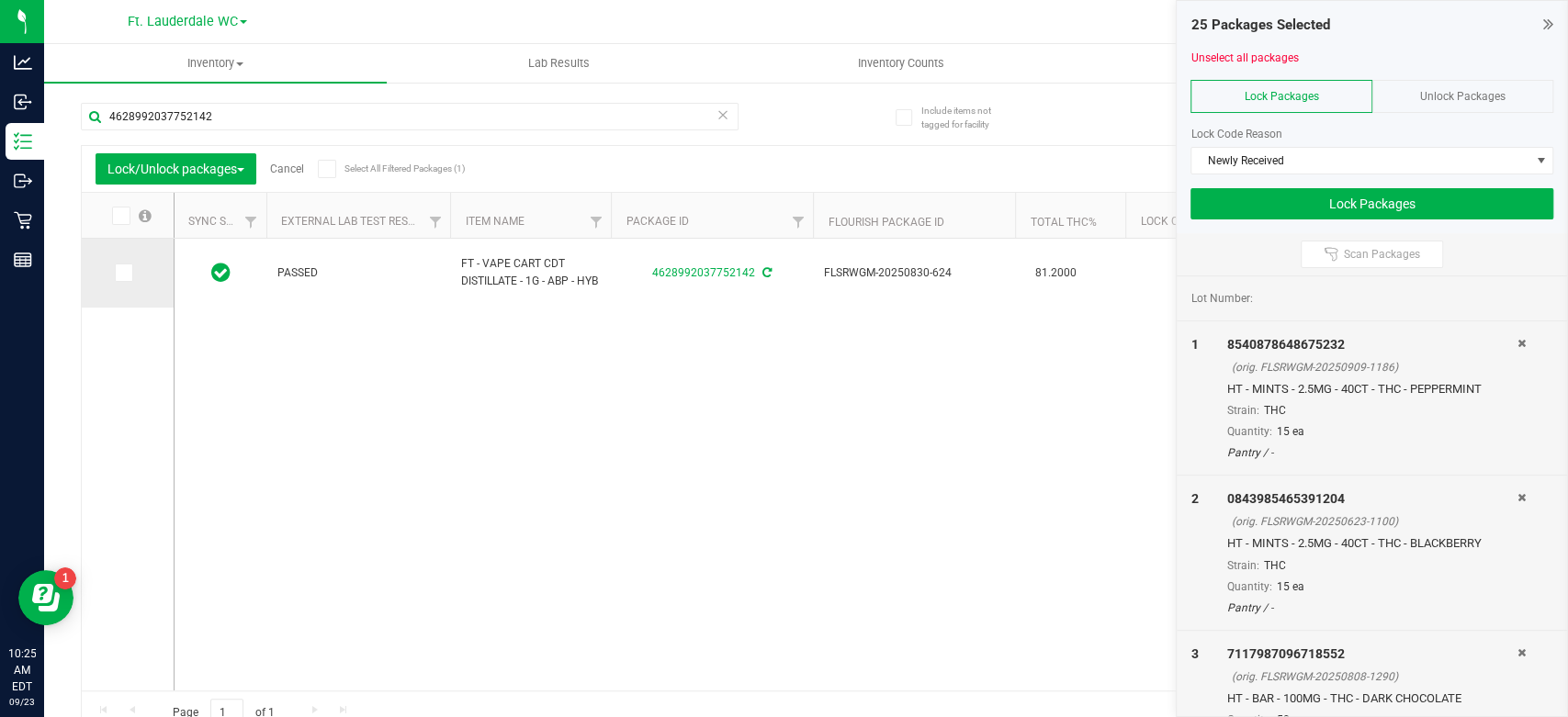
click at [122, 273] on icon at bounding box center [122, 273] width 12 height 0
click at [0, 0] on input "checkbox" at bounding box center [0, 0] width 0 height 0
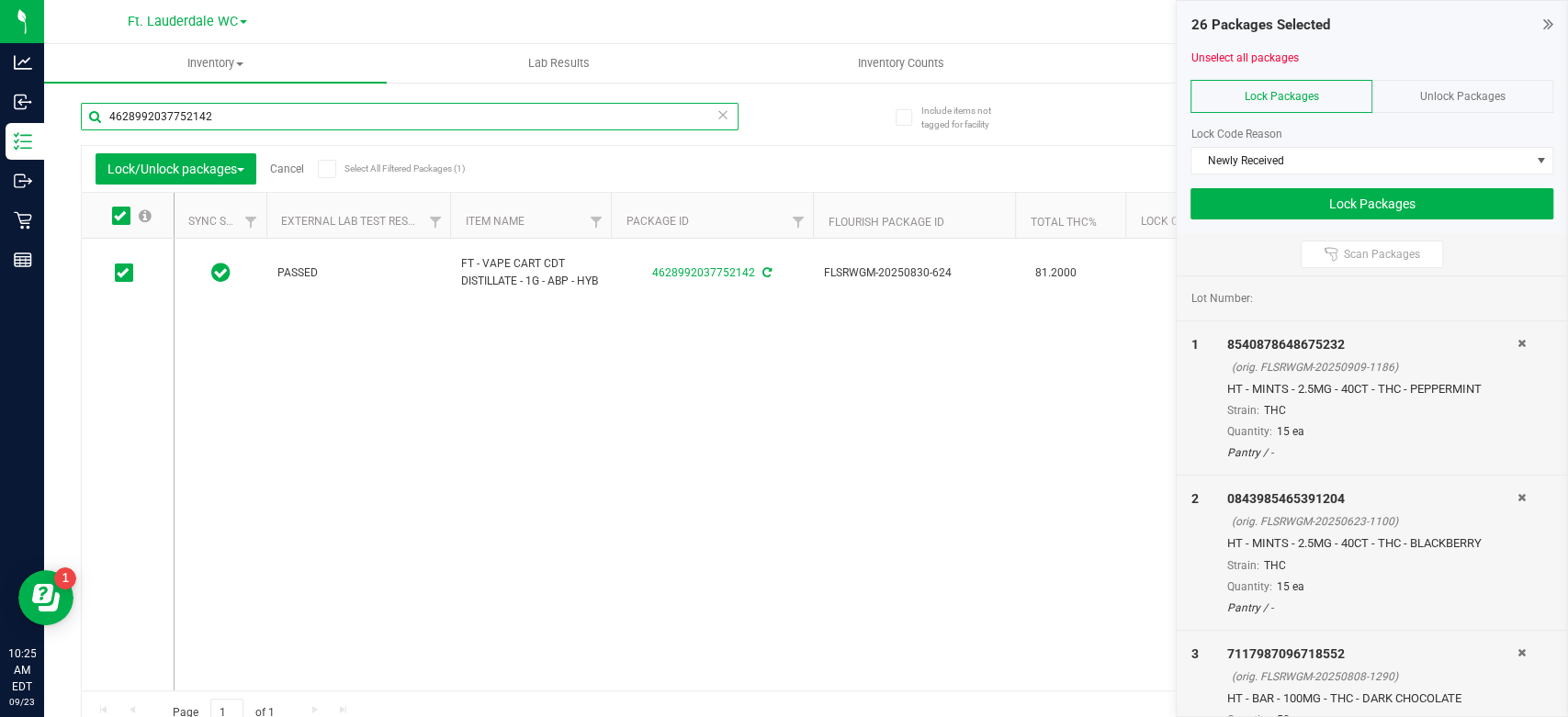
click at [295, 123] on input "4628992037752142" at bounding box center [409, 117] width 658 height 28
drag, startPoint x: 235, startPoint y: 128, endPoint x: 237, endPoint y: 118, distance: 10.2
click at [237, 128] on input "6531353625129773" at bounding box center [409, 117] width 658 height 28
click at [237, 118] on input "6531353625129773" at bounding box center [409, 117] width 658 height 28
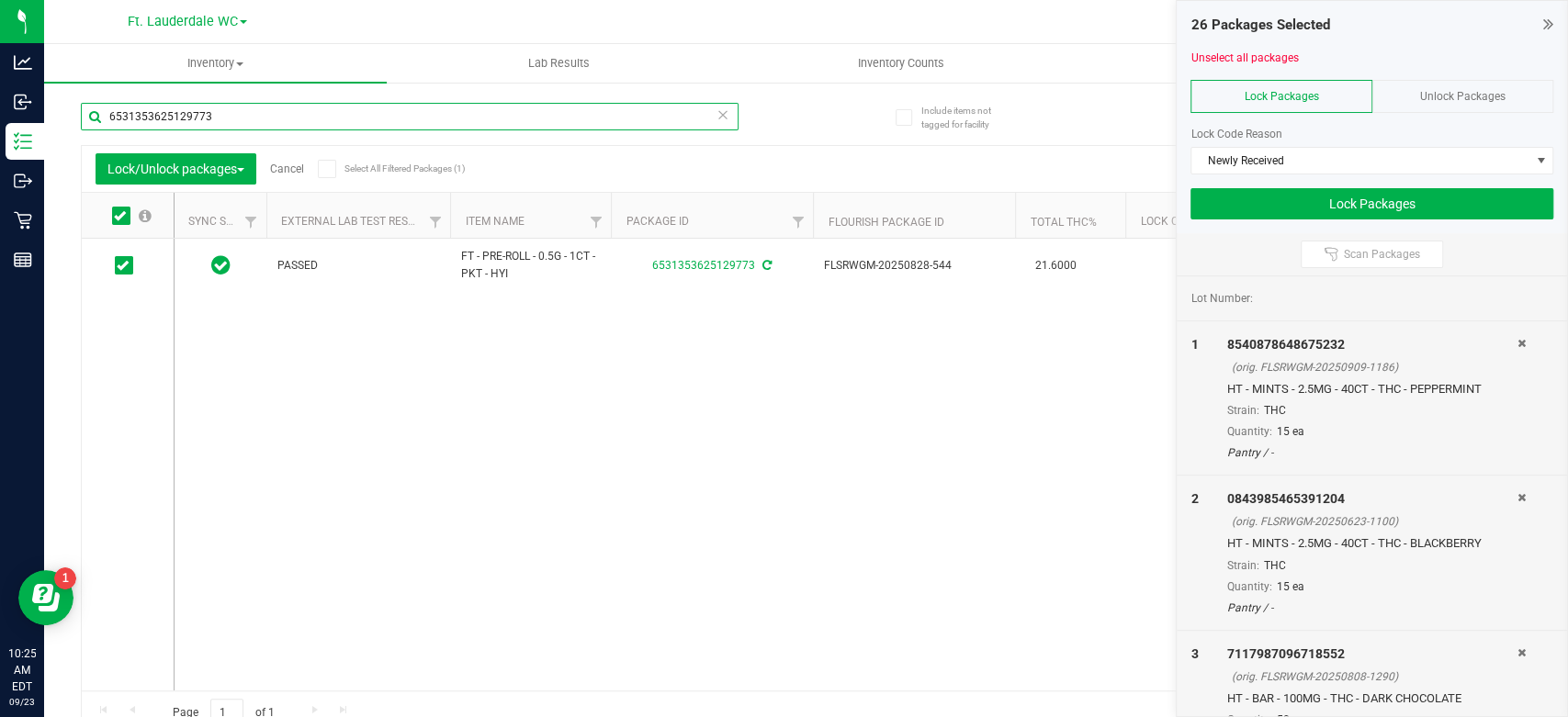
click at [222, 110] on input "6531353625129773" at bounding box center [409, 117] width 658 height 28
type input "2312829812152079"
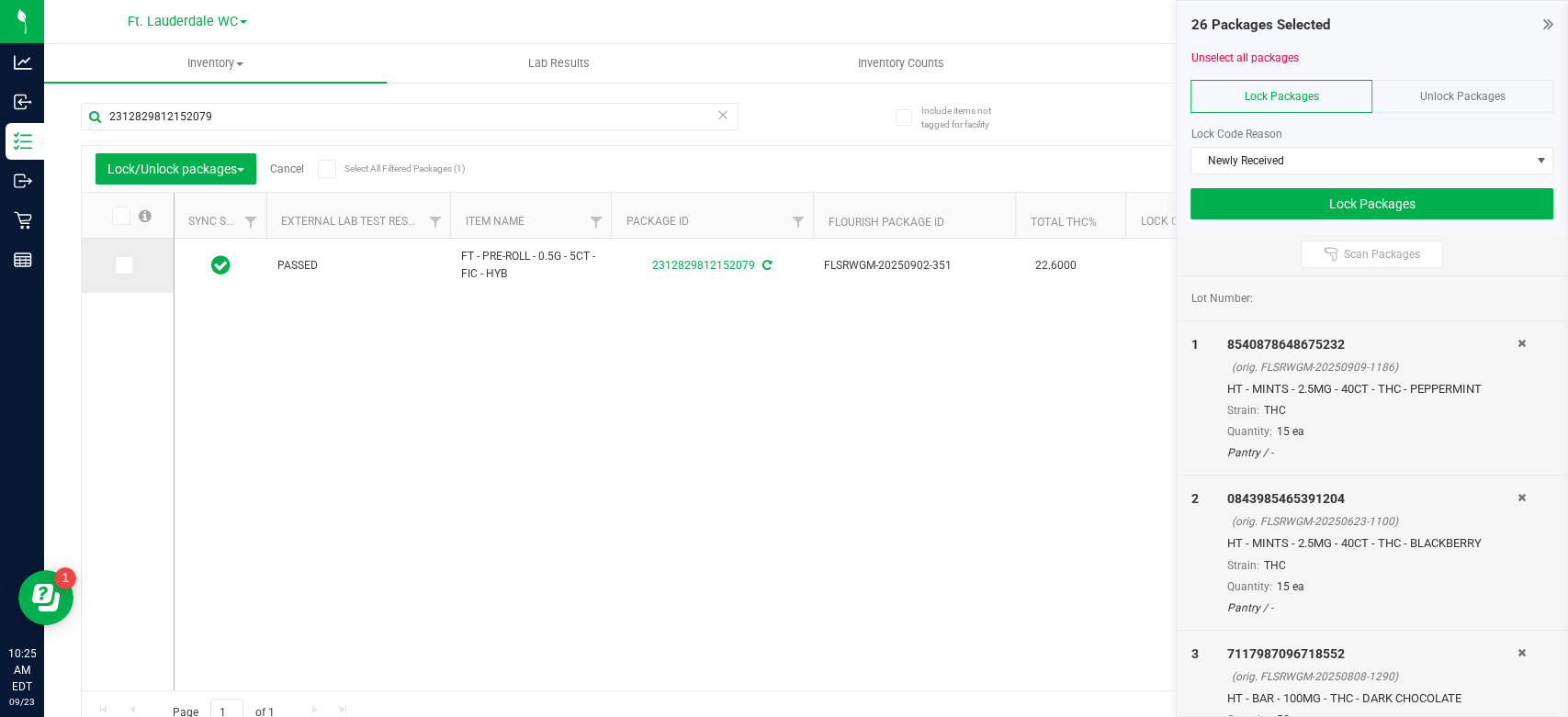
click at [129, 262] on span at bounding box center [124, 265] width 18 height 18
click at [0, 0] on input "checkbox" at bounding box center [0, 0] width 0 height 0
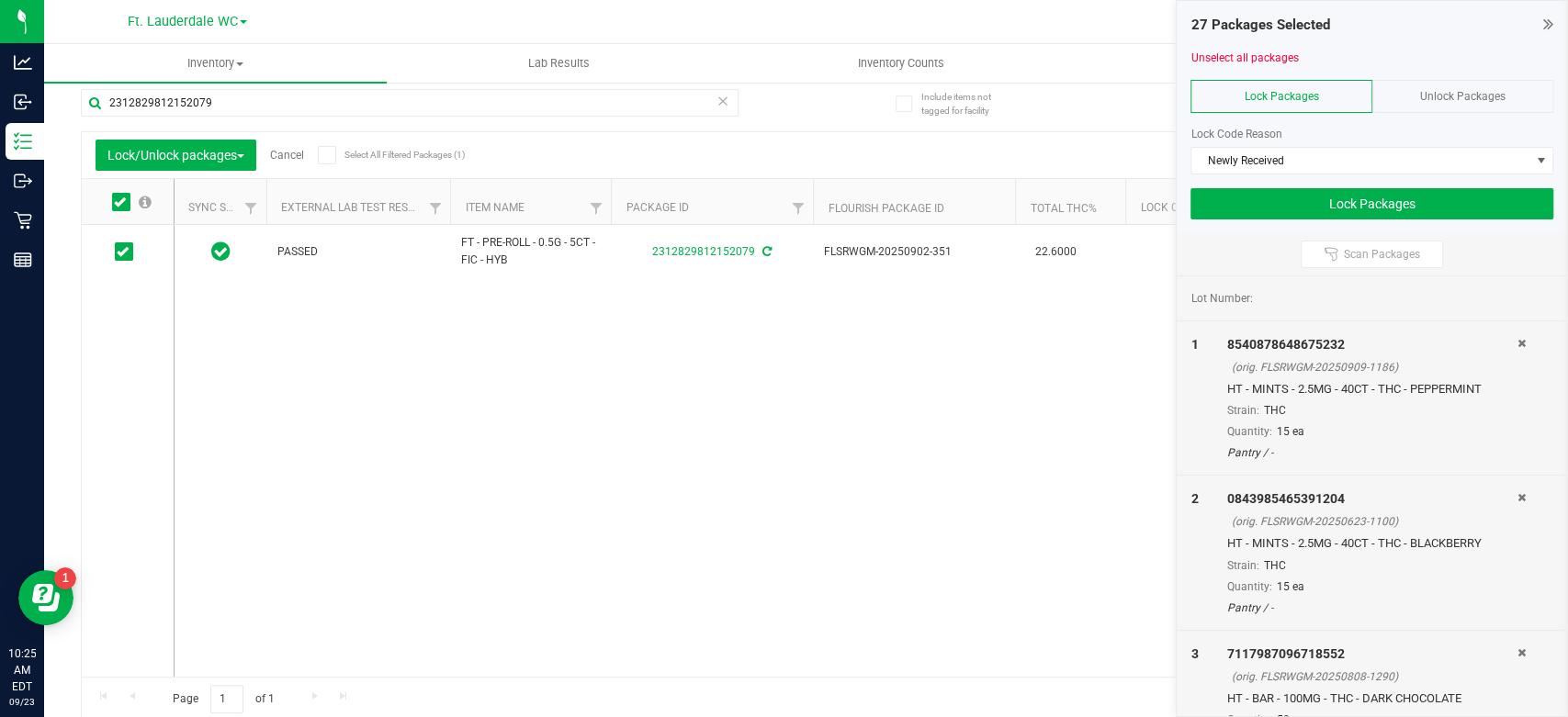
scroll to position [17, 0]
click at [1310, 209] on button "Lock Packages" at bounding box center [1371, 204] width 363 height 31
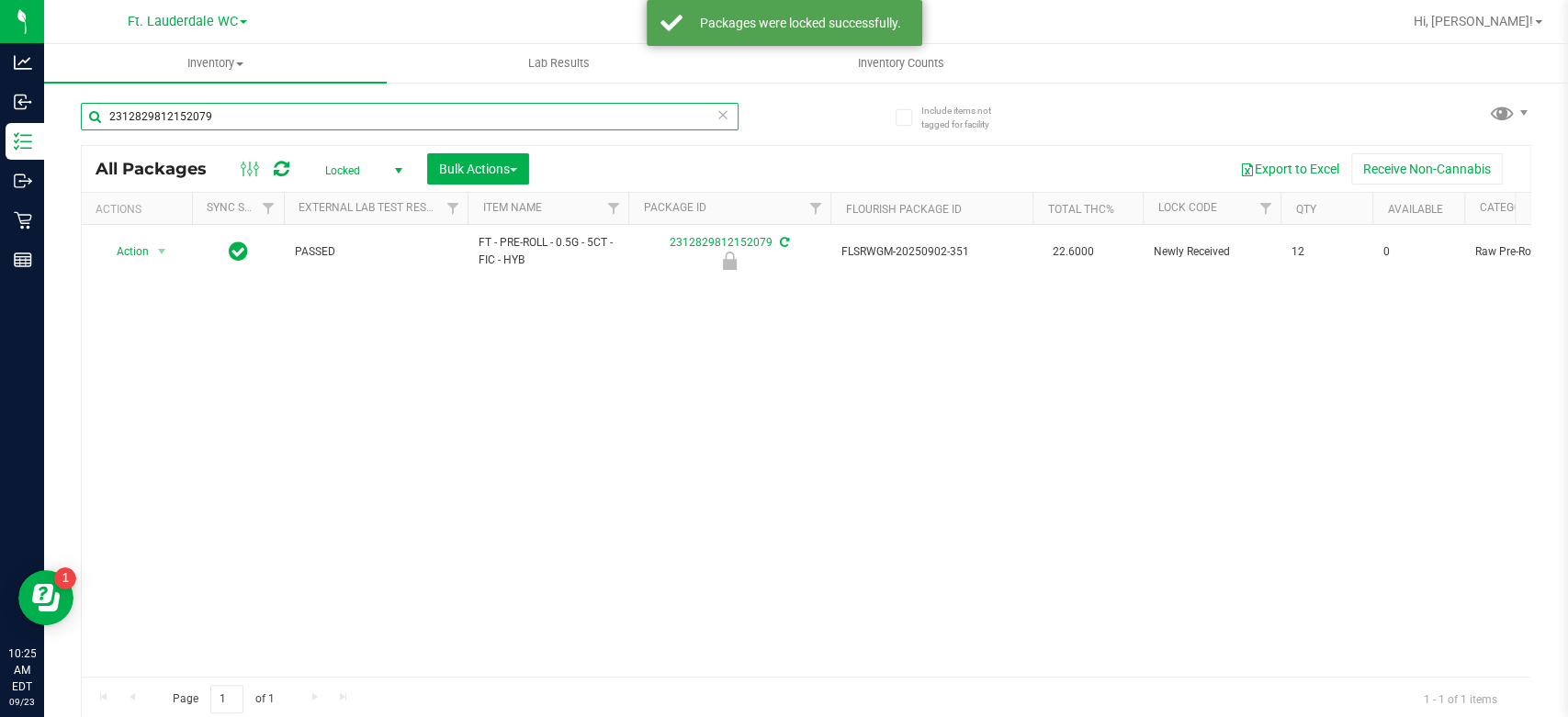
click at [555, 119] on input "2312829812152079" at bounding box center [409, 117] width 658 height 28
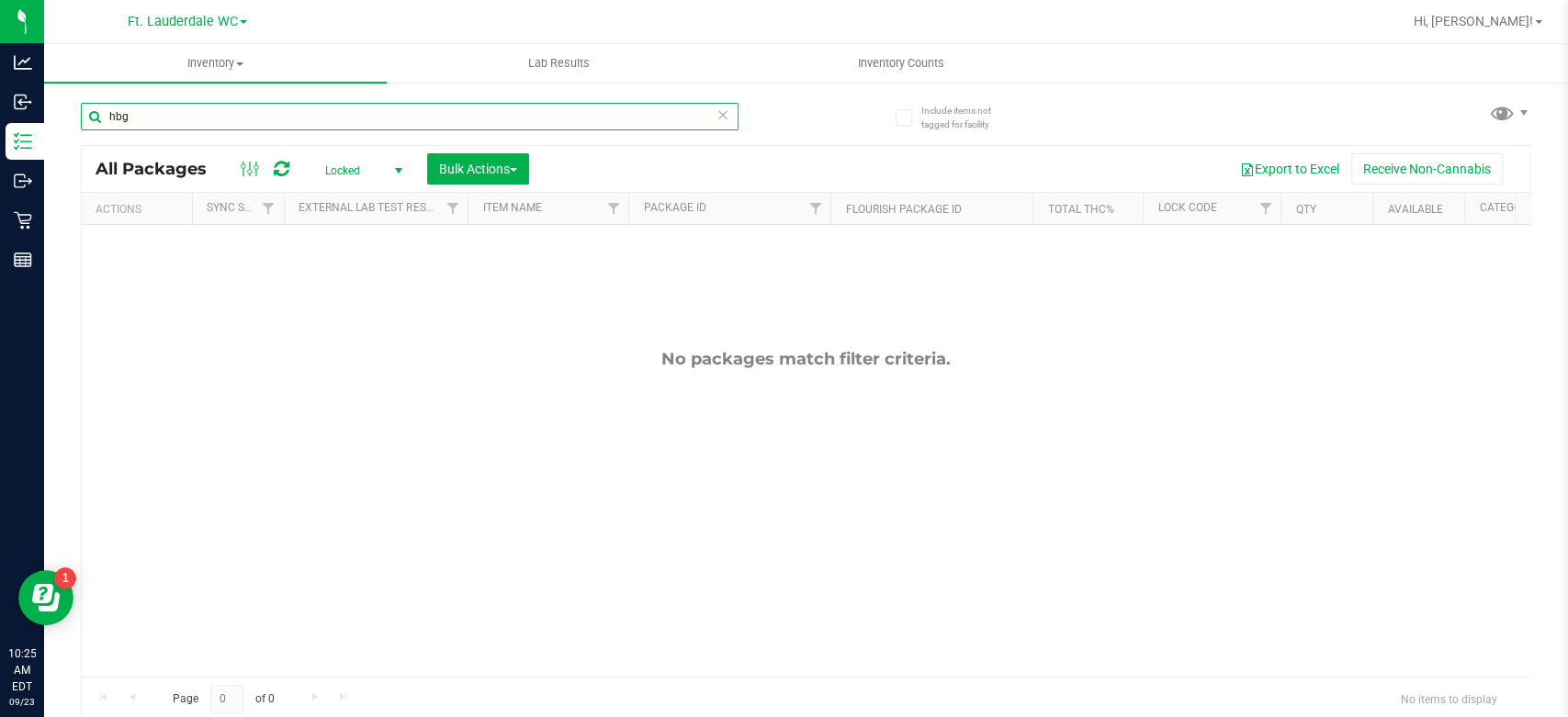
type input "hbg"
click at [338, 160] on span "Locked" at bounding box center [361, 171] width 101 height 26
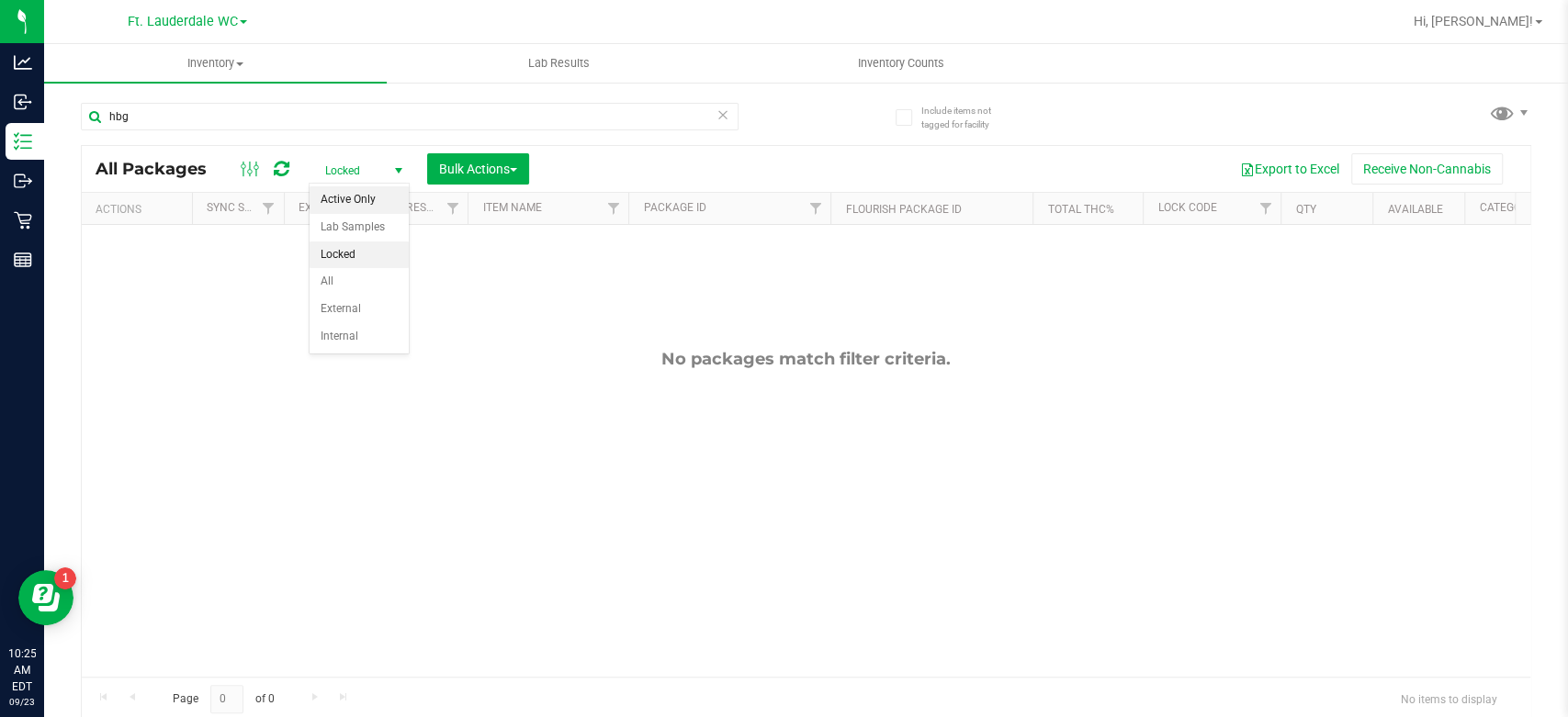
click at [346, 189] on li "Active Only" at bounding box center [360, 201] width 99 height 28
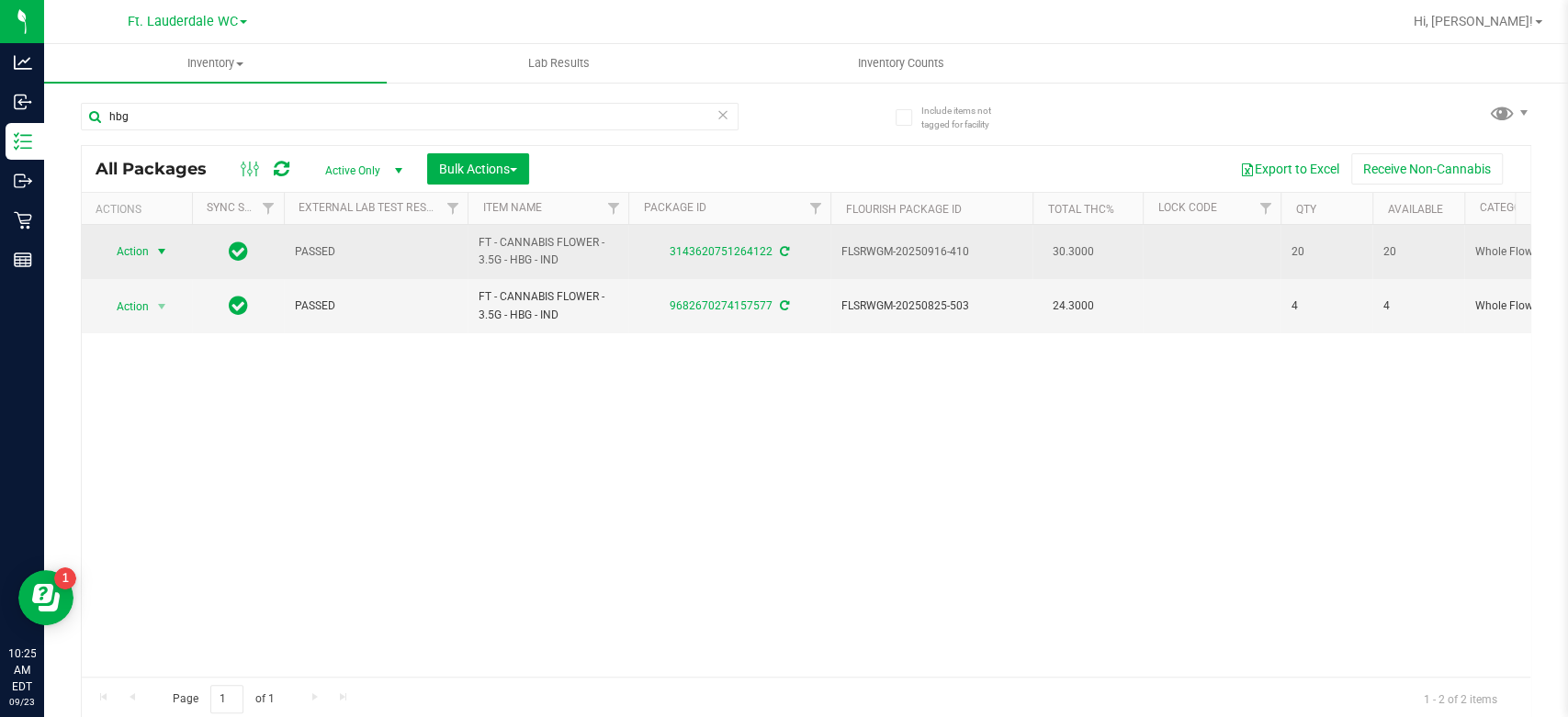
click at [142, 252] on span "Action" at bounding box center [125, 251] width 50 height 26
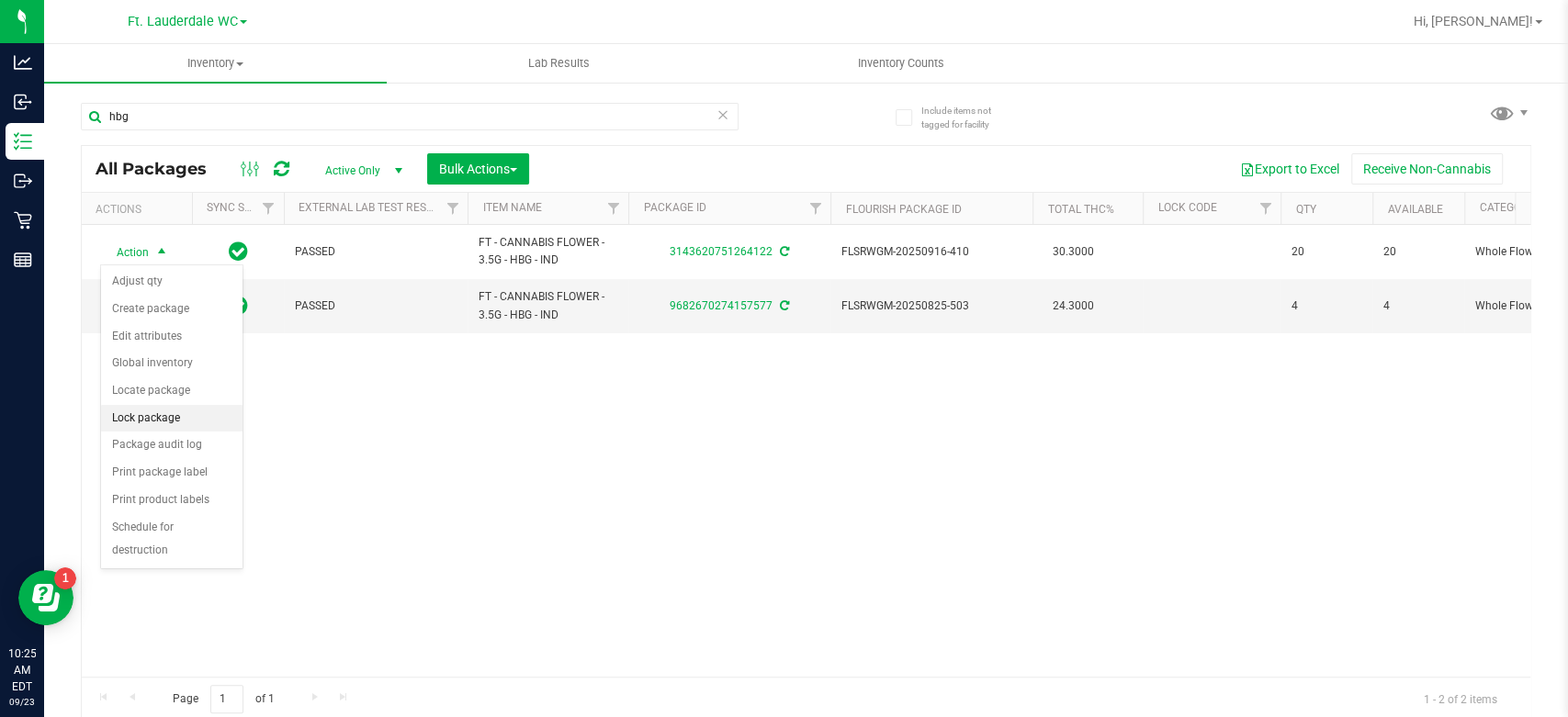
click at [160, 416] on li "Lock package" at bounding box center [172, 419] width 141 height 28
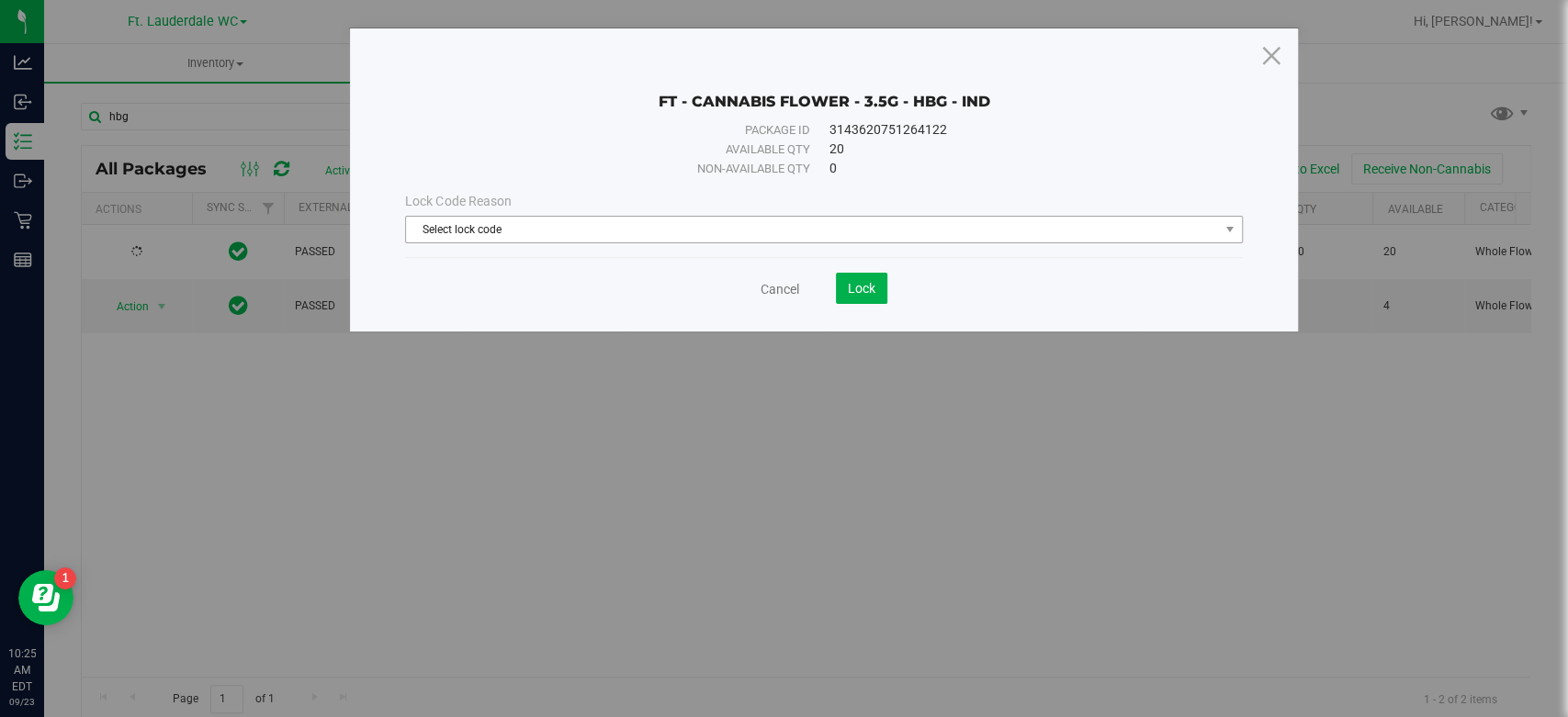
click at [632, 237] on span "Select lock code" at bounding box center [812, 229] width 812 height 26
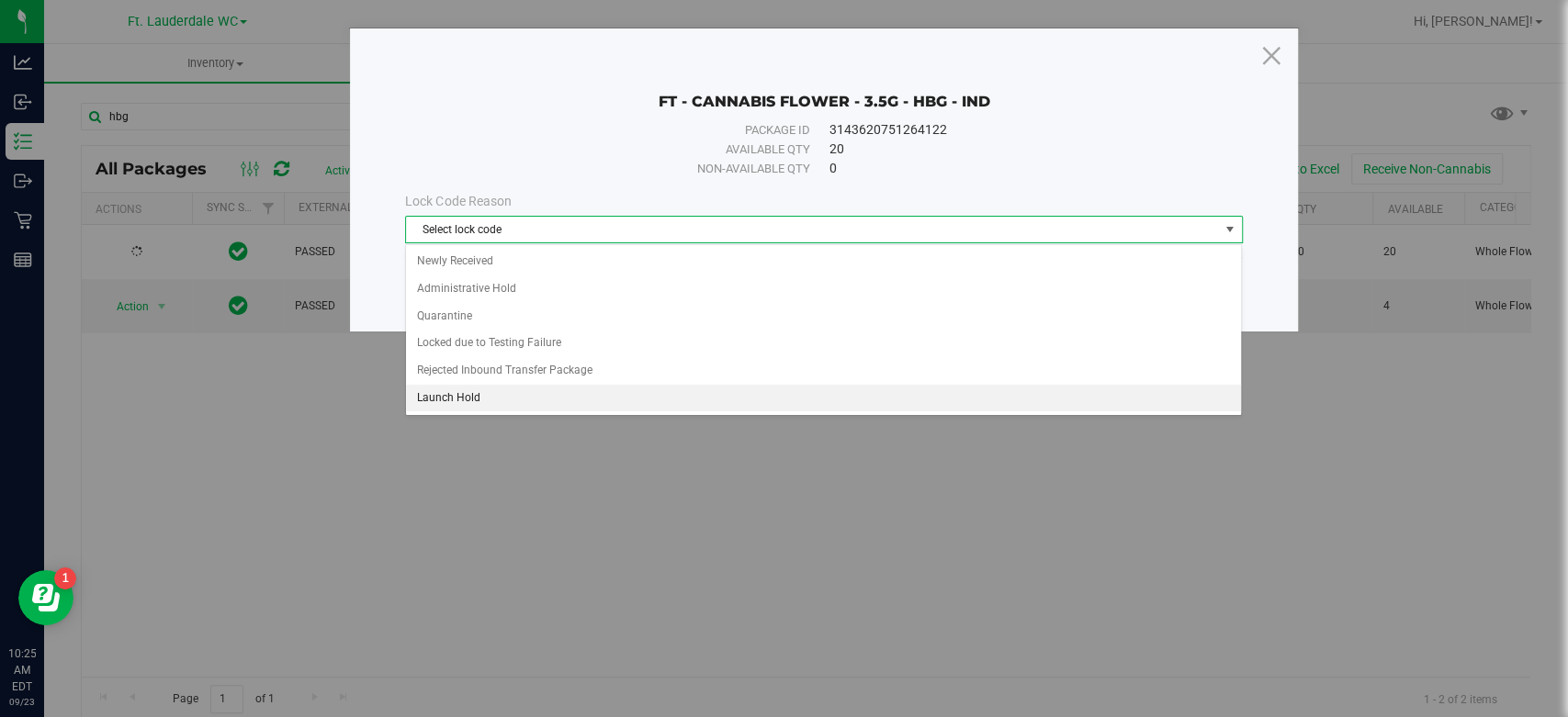
click at [552, 393] on li "Launch Hold" at bounding box center [824, 398] width 836 height 28
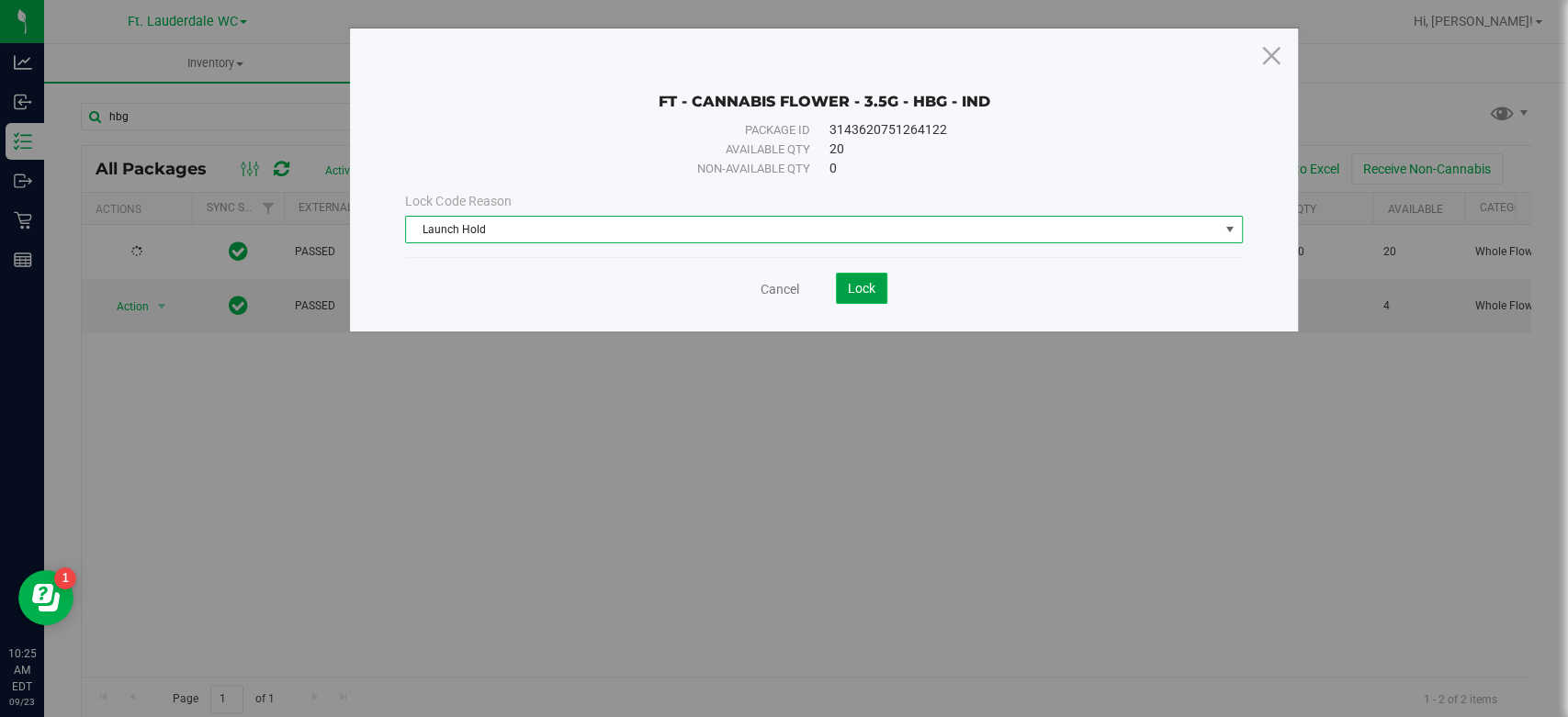
click at [863, 288] on span "Lock" at bounding box center [862, 288] width 28 height 15
